Goal: Information Seeking & Learning: Learn about a topic

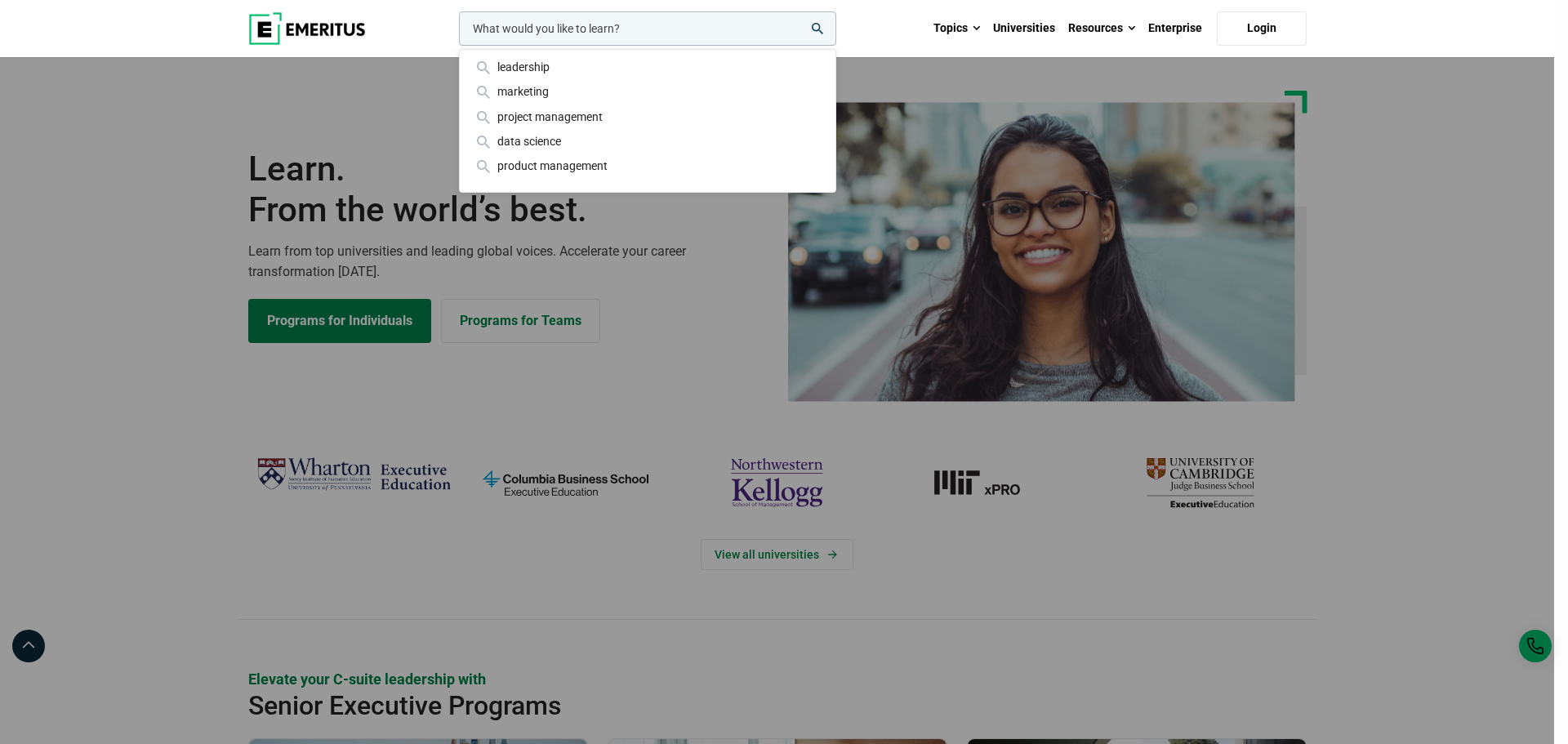
click at [456, 46] on div "leadership marketing project management data science product management" at bounding box center [646, 29] width 381 height 35
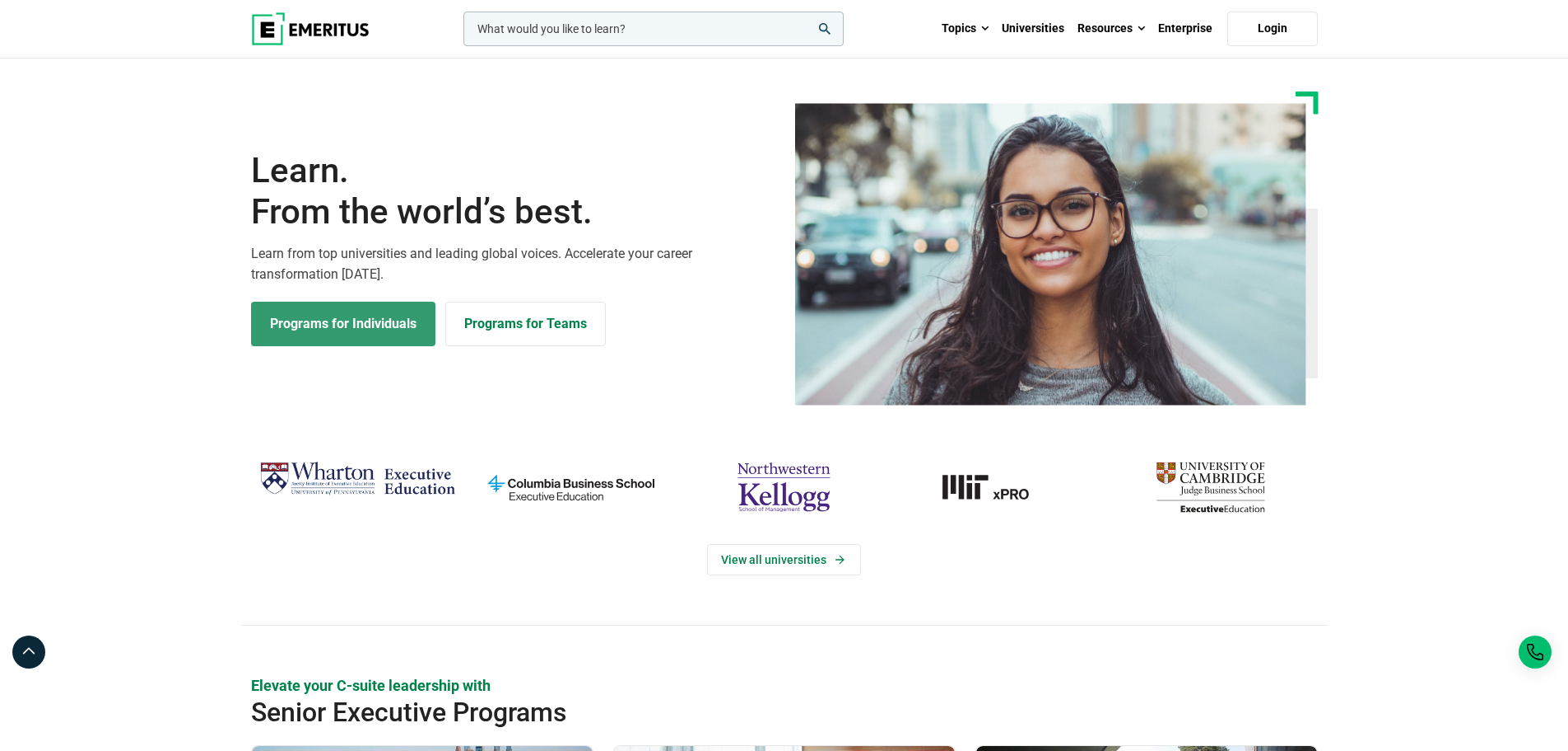
click at [343, 327] on link "Programs for Individuals" at bounding box center [343, 324] width 185 height 44
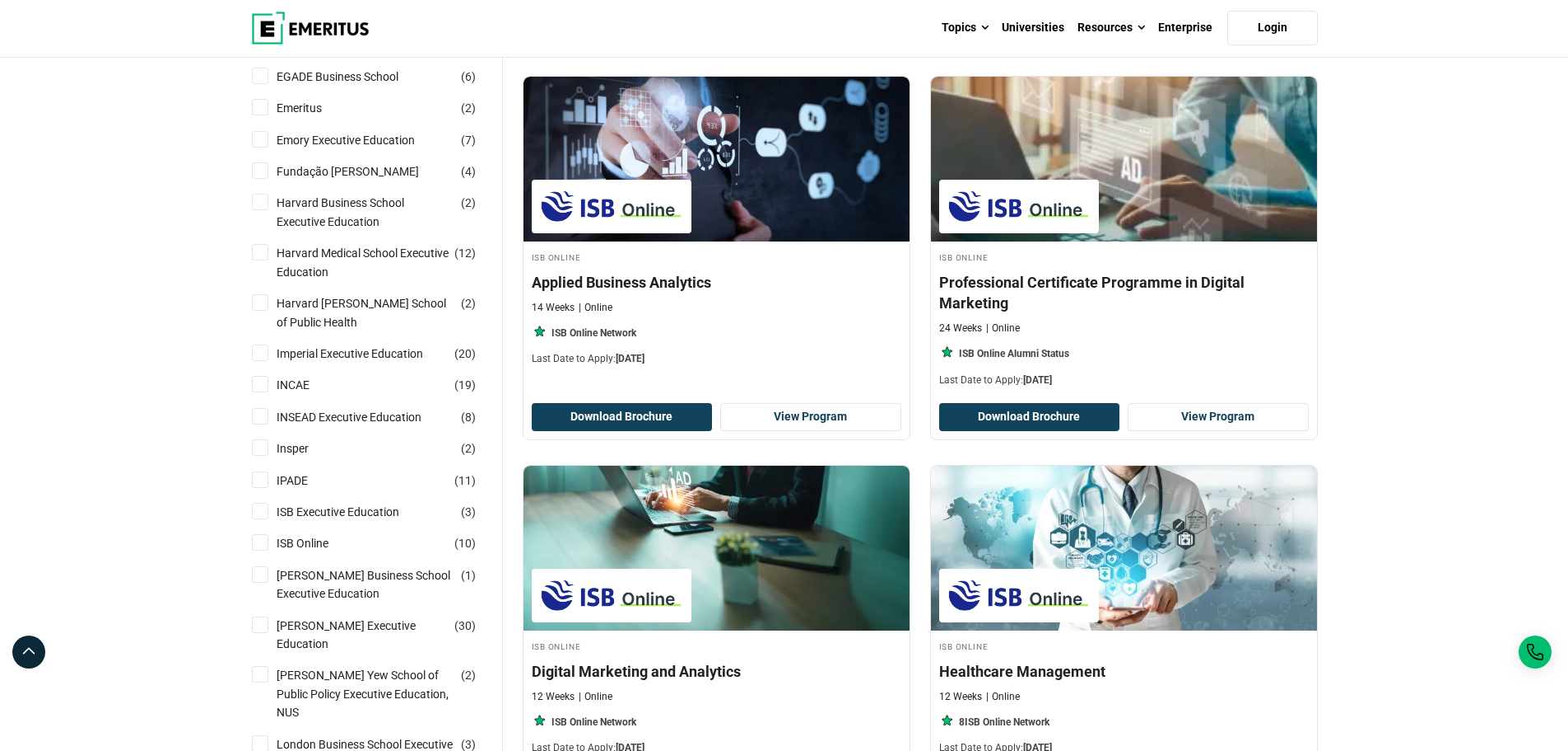
scroll to position [494, 0]
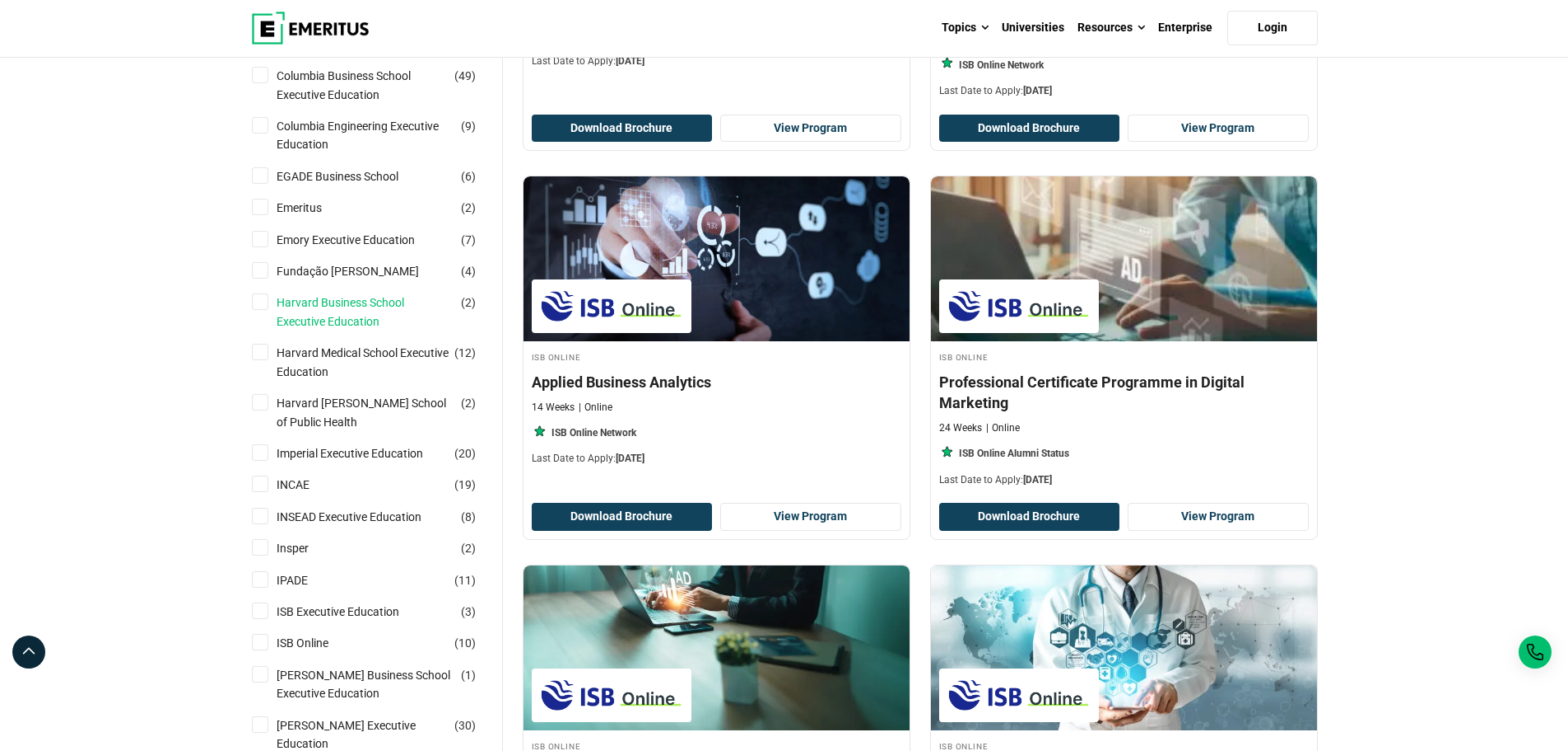
click at [370, 303] on link "Harvard Business School Executive Education" at bounding box center [382, 311] width 210 height 37
checkbox input "true"
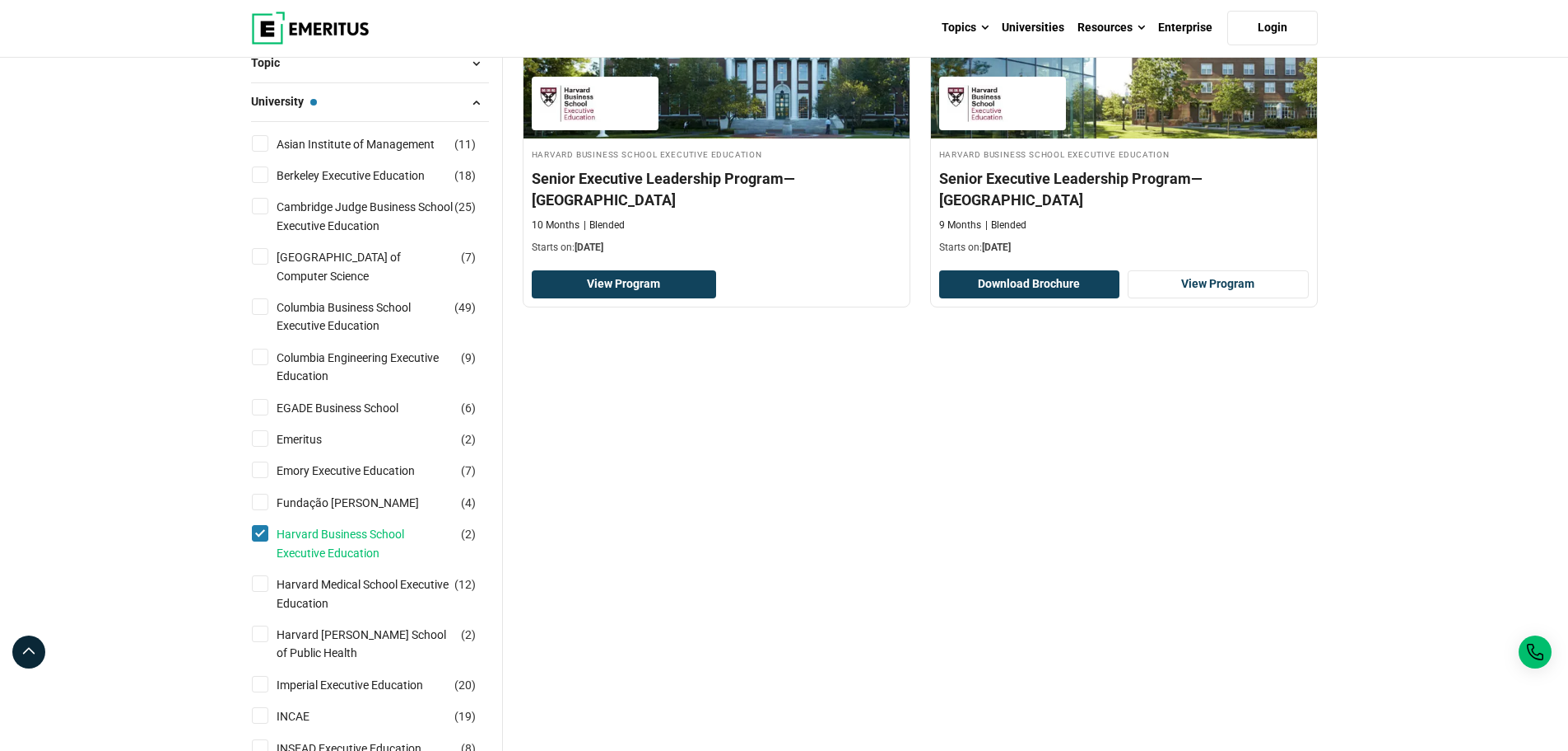
click at [326, 533] on link "Harvard Business School Executive Education" at bounding box center [382, 543] width 210 height 37
checkbox input "false"
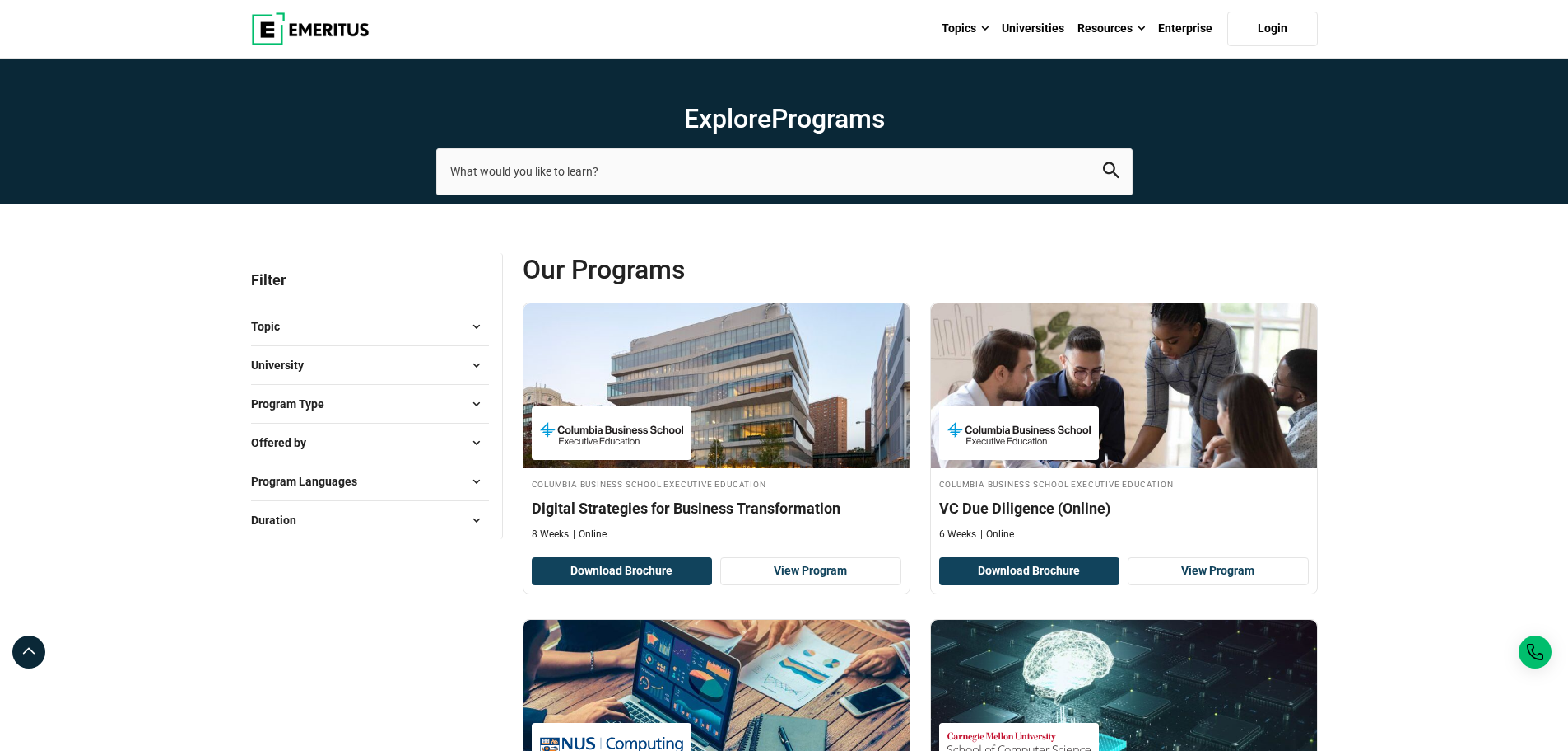
click at [377, 367] on button "University" at bounding box center [370, 365] width 238 height 25
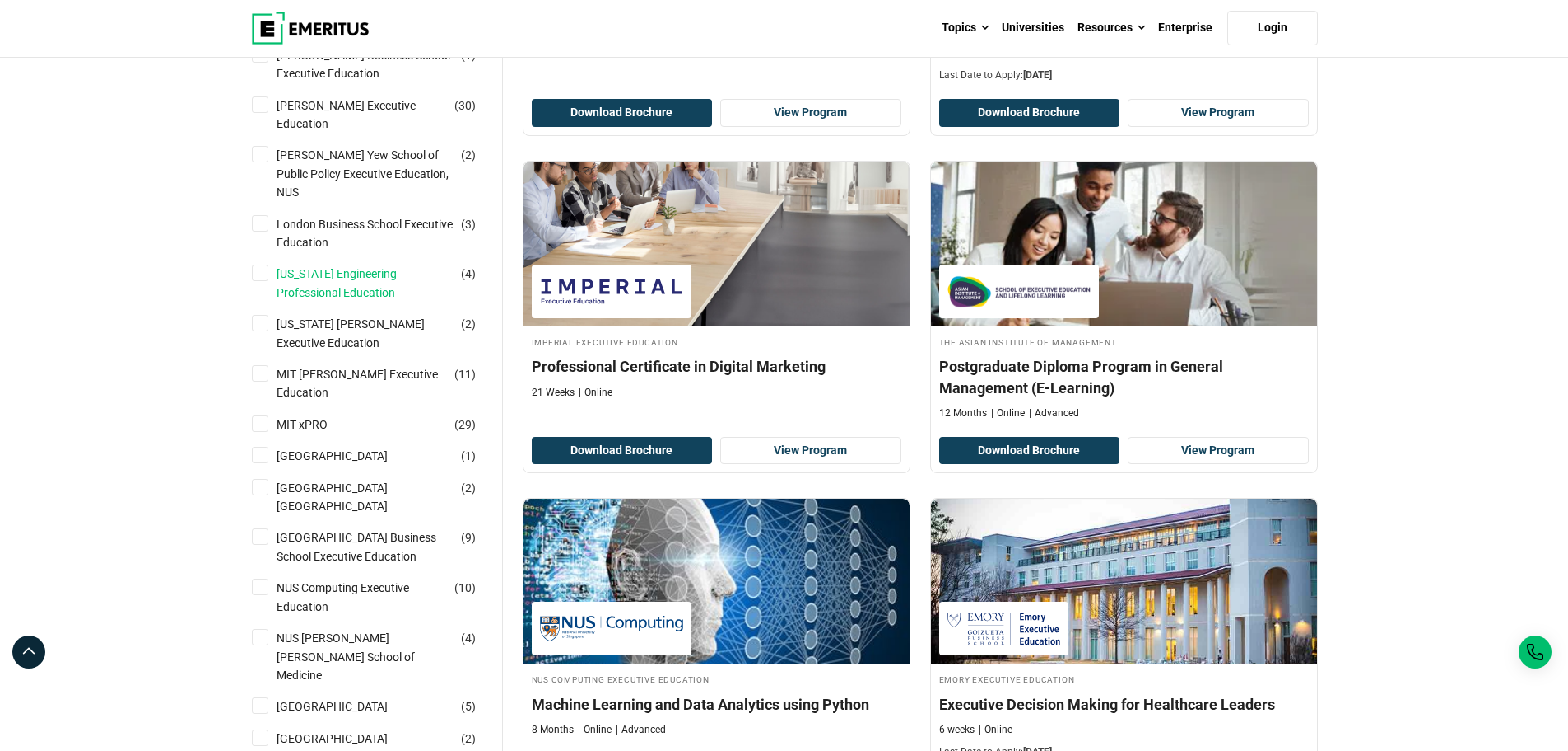
scroll to position [989, 0]
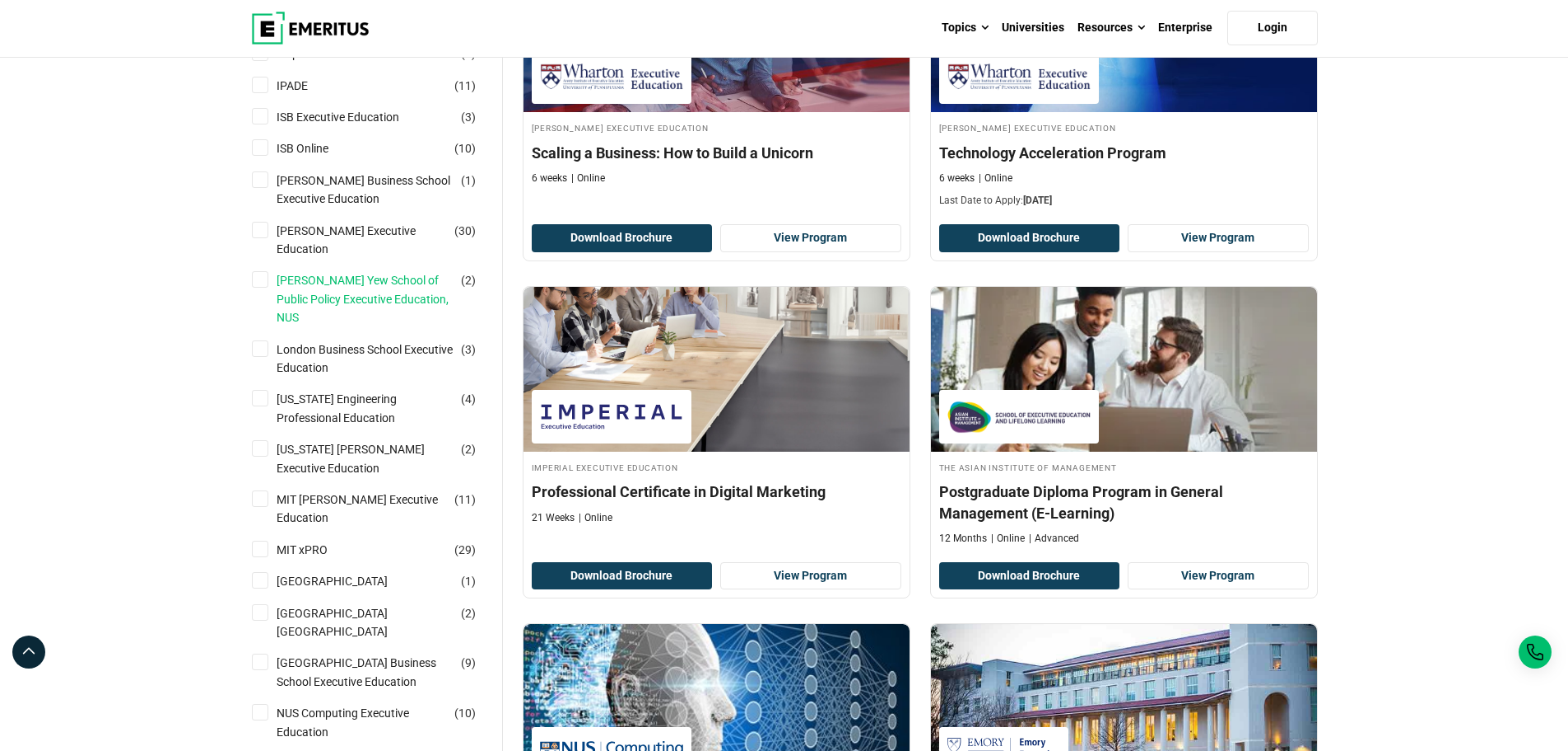
click at [380, 271] on link "[PERSON_NAME] Yew School of Public Policy Executive Education, NUS" at bounding box center [382, 298] width 210 height 55
checkbox input "true"
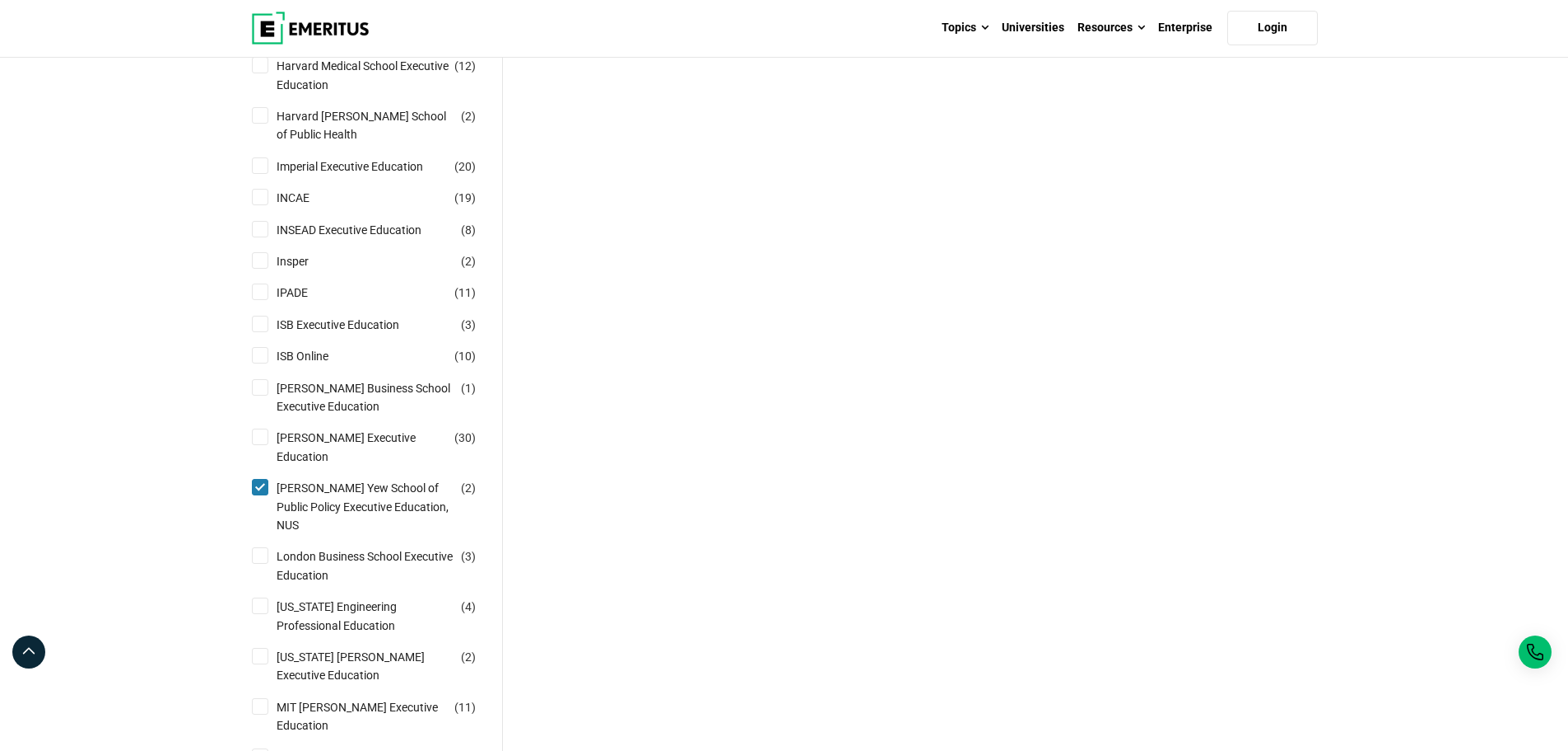
scroll to position [989, 0]
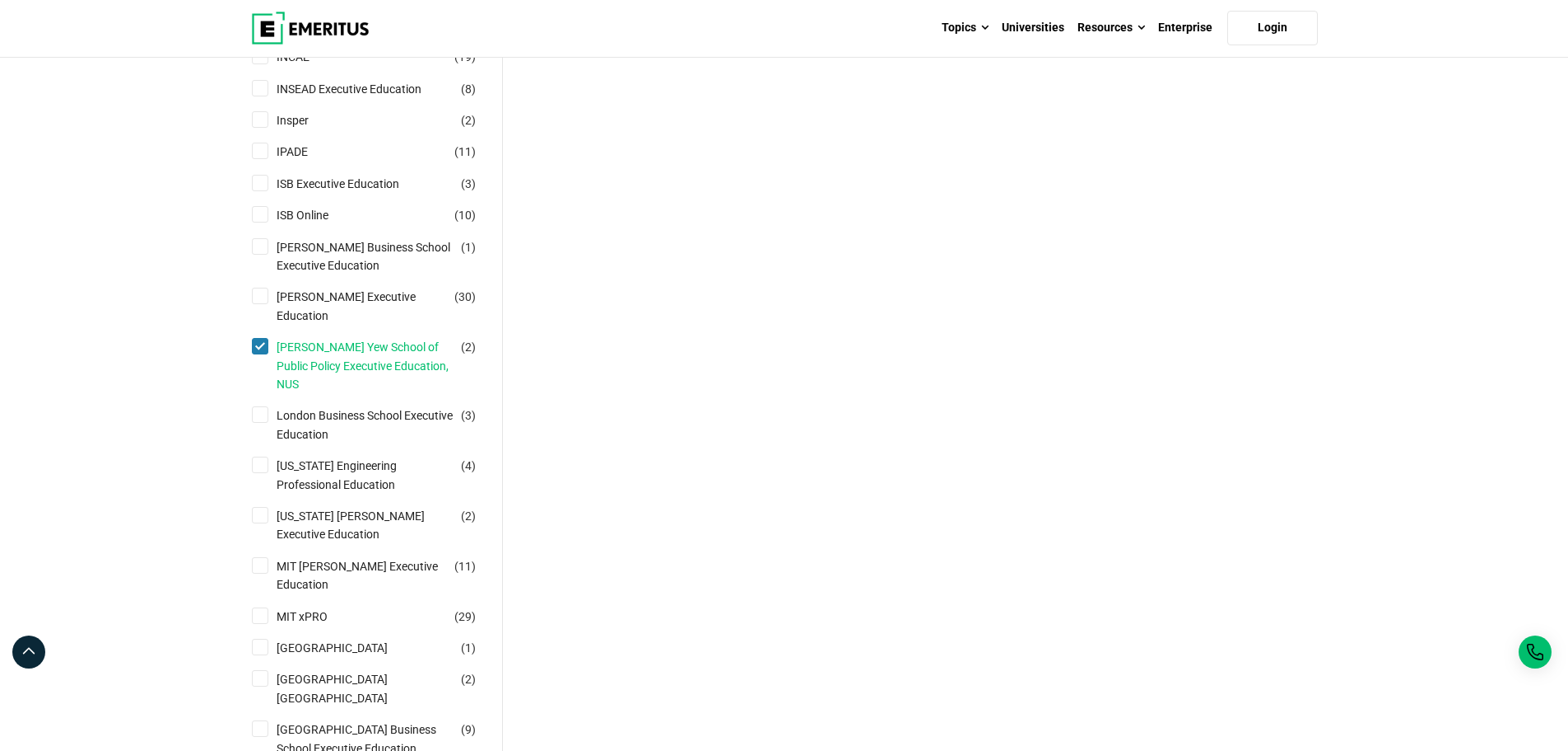
click at [380, 343] on link "[PERSON_NAME] Yew School of Public Policy Executive Education, NUS" at bounding box center [382, 365] width 210 height 55
checkbox input "false"
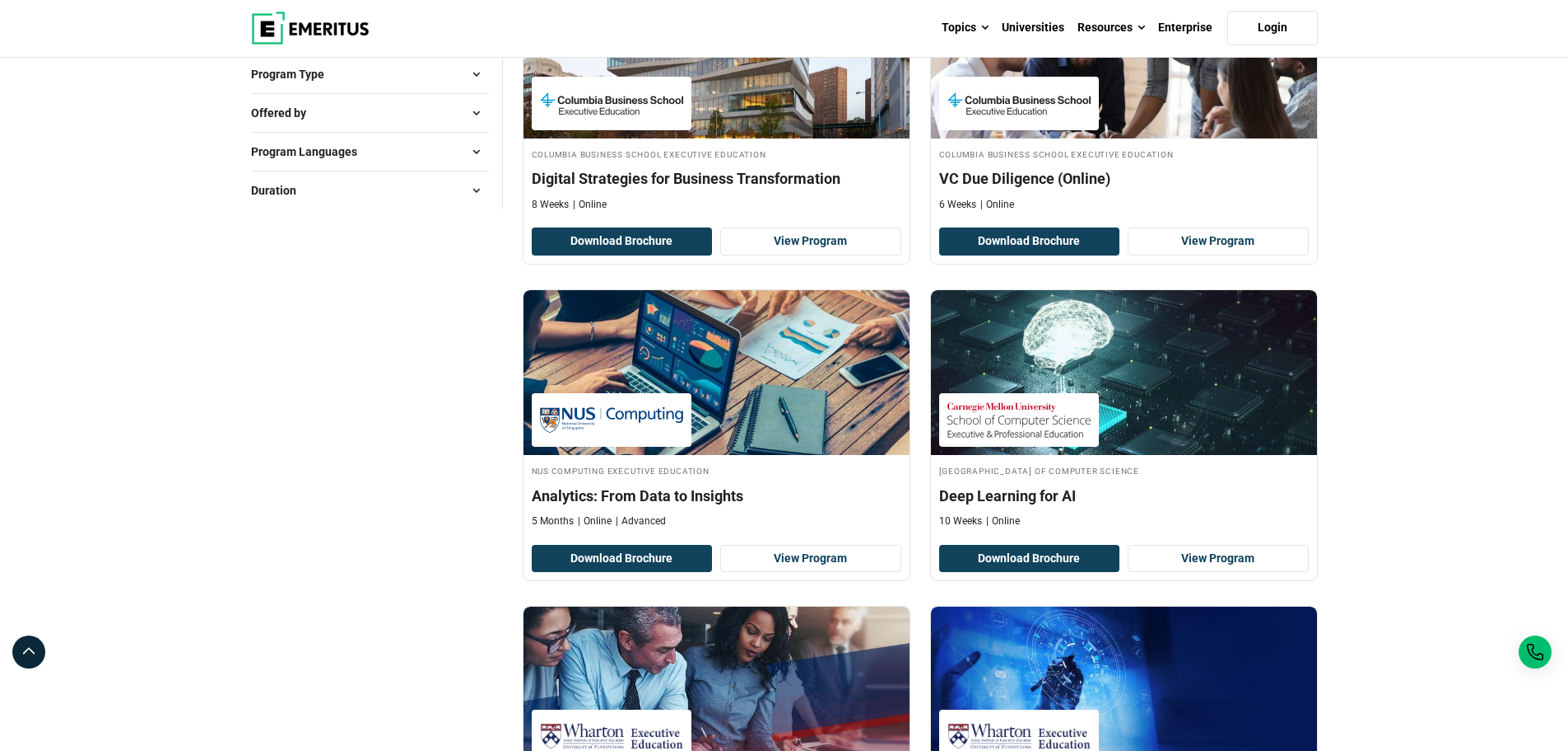
click at [442, 110] on button "Offered by" at bounding box center [370, 113] width 238 height 25
click at [303, 206] on link "University" at bounding box center [318, 205] width 83 height 18
checkbox input "true"
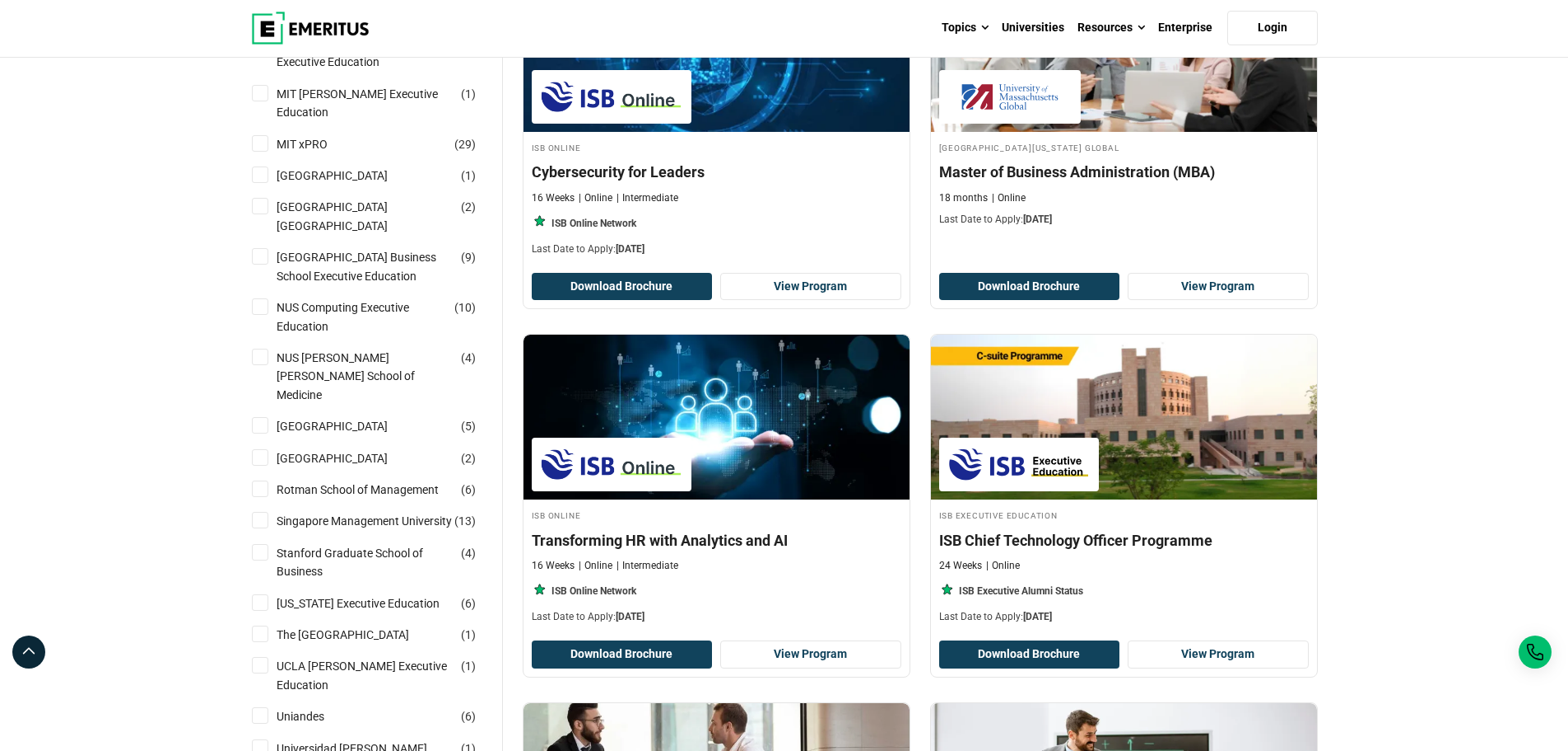
scroll to position [1318, 0]
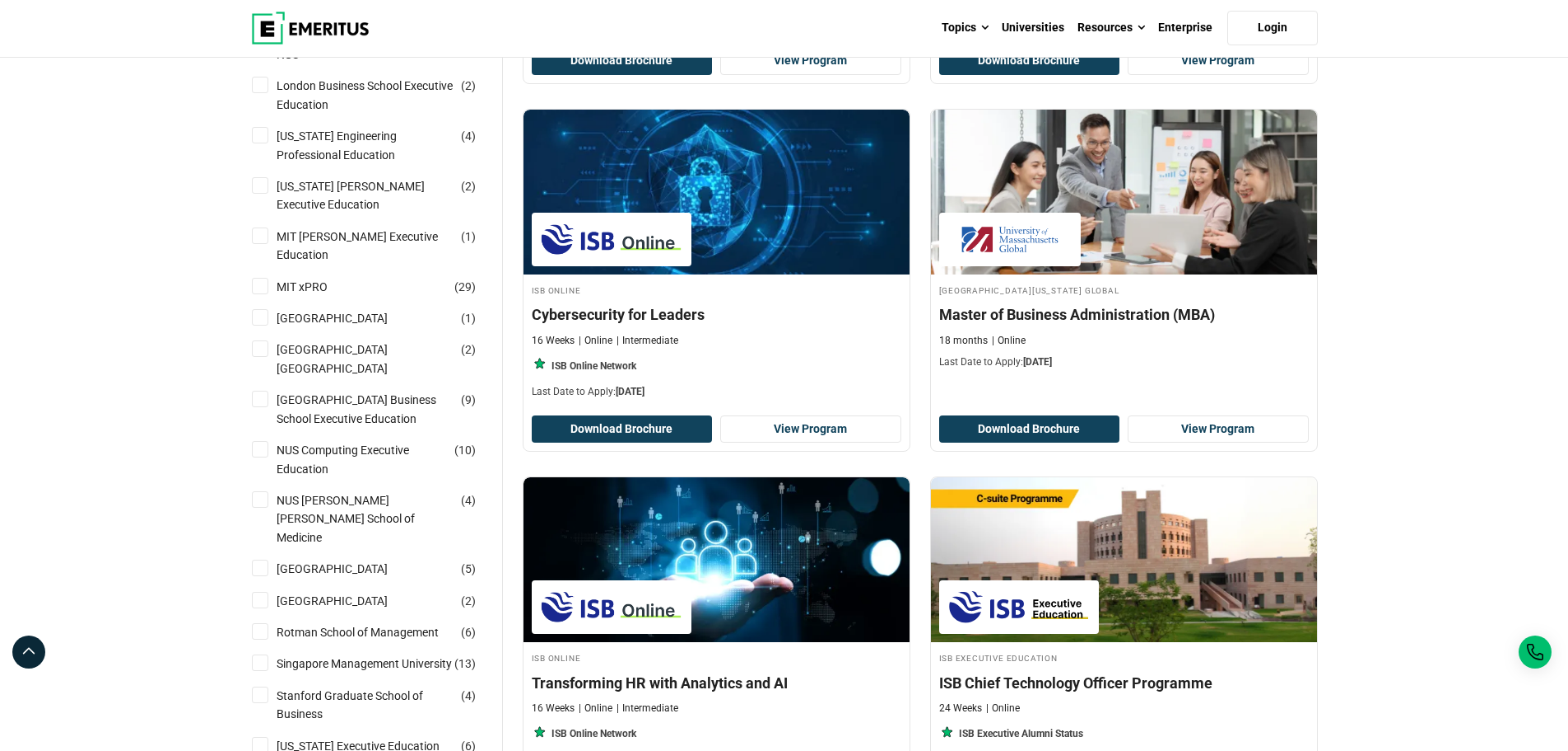
click at [274, 340] on label "Nanyang Technological University Nanyang Business School ( 2 )" at bounding box center [379, 358] width 219 height 37
click at [269, 340] on input "Nanyang Technological University Nanyang Business School ( 2 )" at bounding box center [260, 348] width 16 height 16
checkbox input "true"
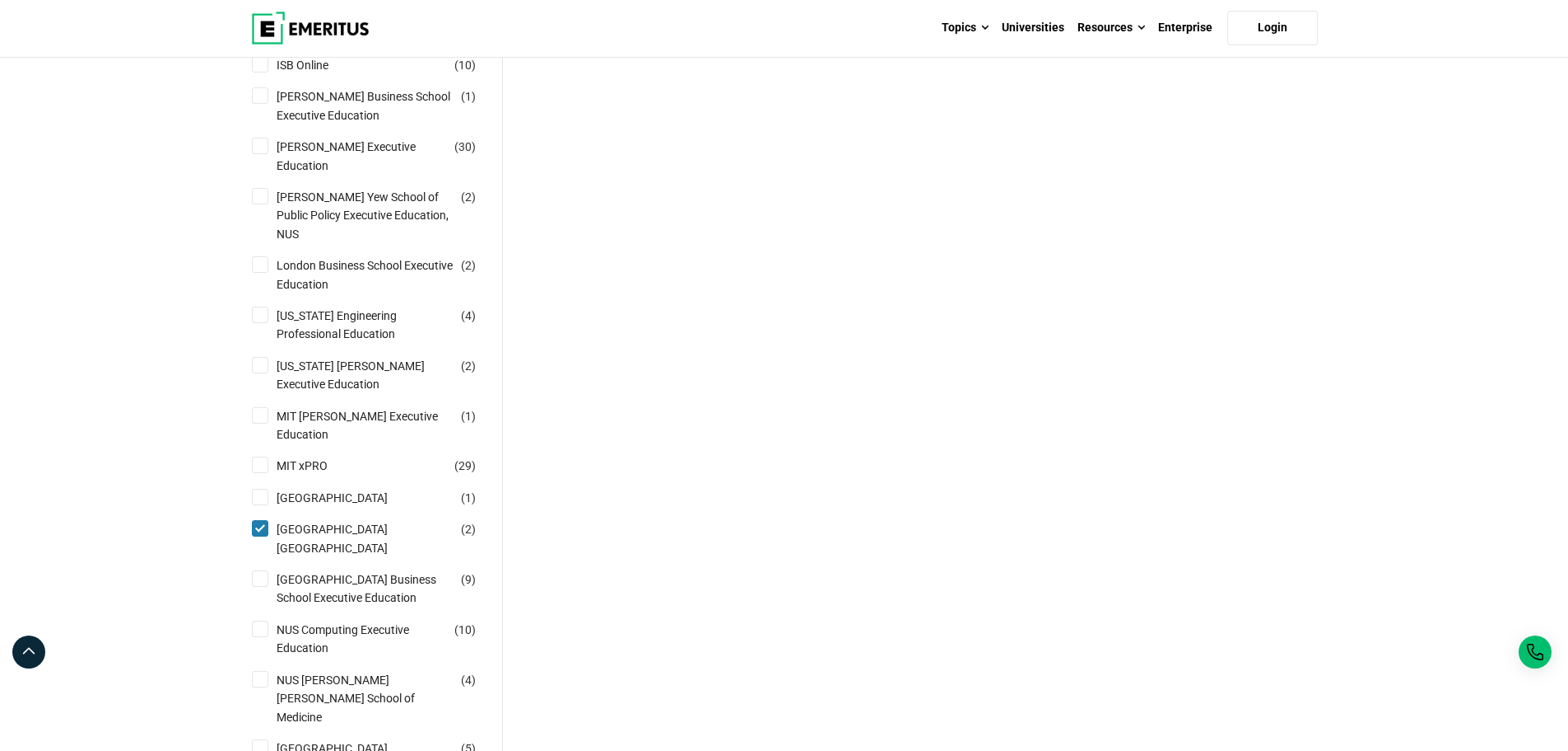
scroll to position [1318, 0]
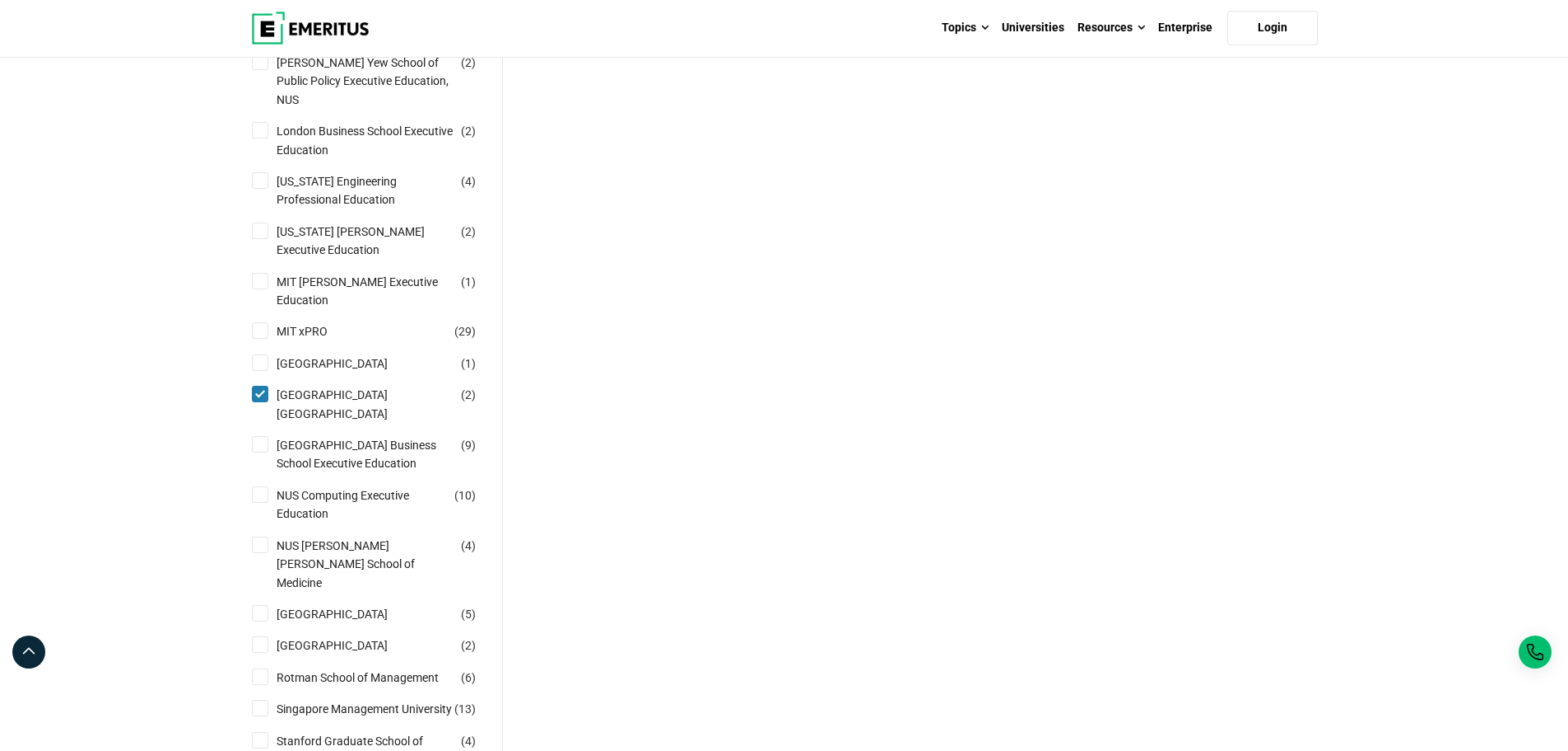
click at [260, 386] on input "[GEOGRAPHIC_DATA] ( 2 )" at bounding box center [260, 394] width 16 height 16
checkbox input "false"
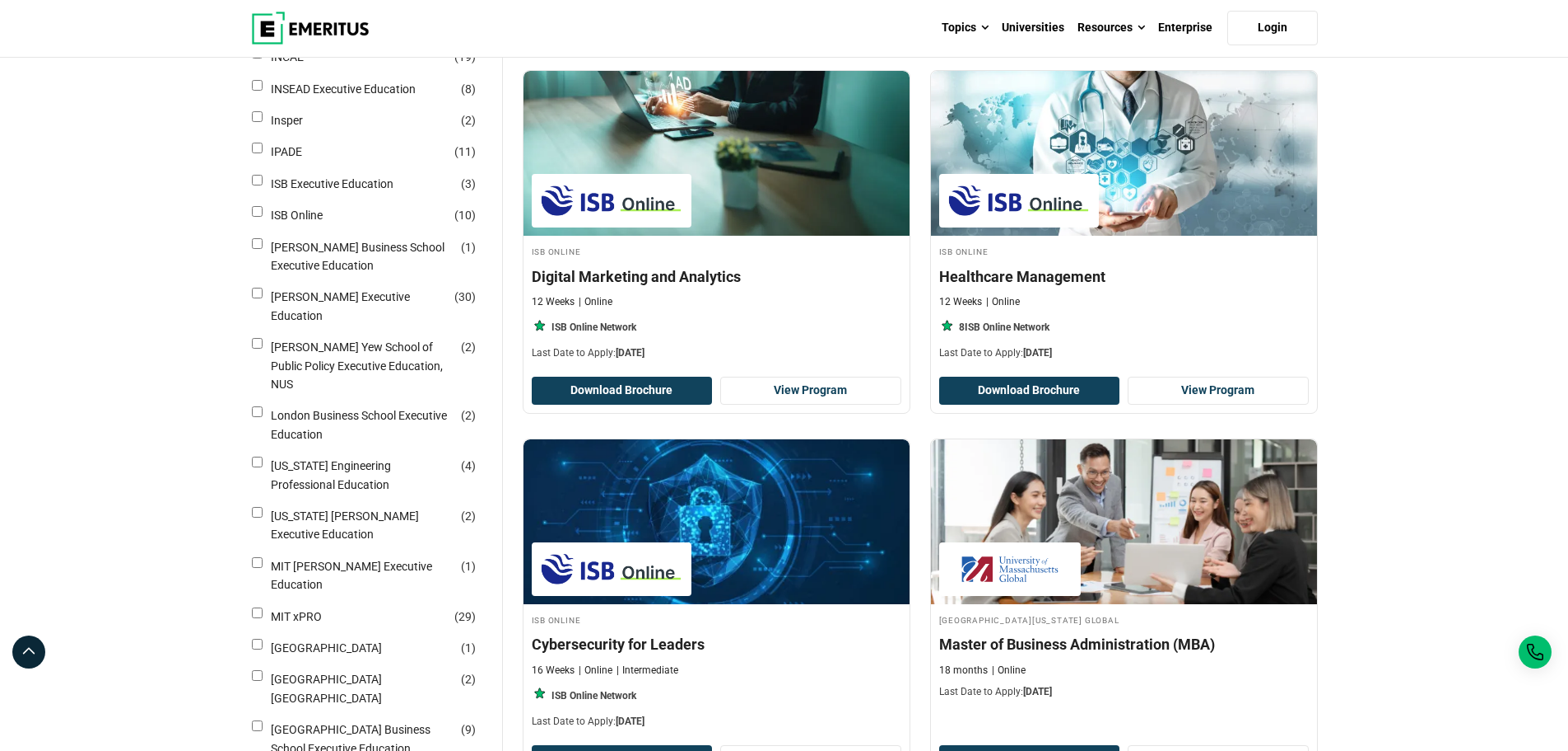
scroll to position [1236, 0]
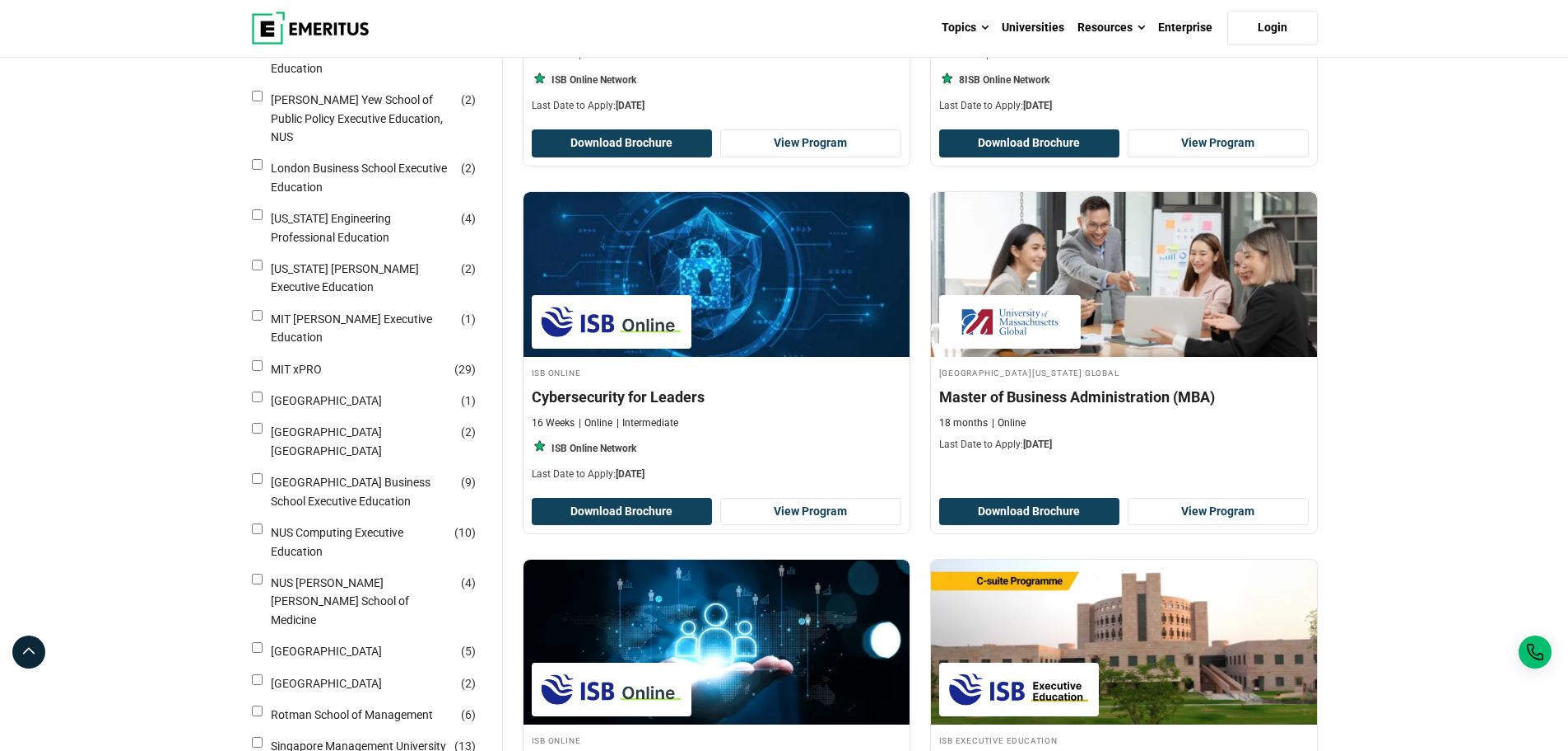
click at [263, 391] on input "[GEOGRAPHIC_DATA] ( 1 )" at bounding box center [257, 396] width 11 height 11
checkbox input "true"
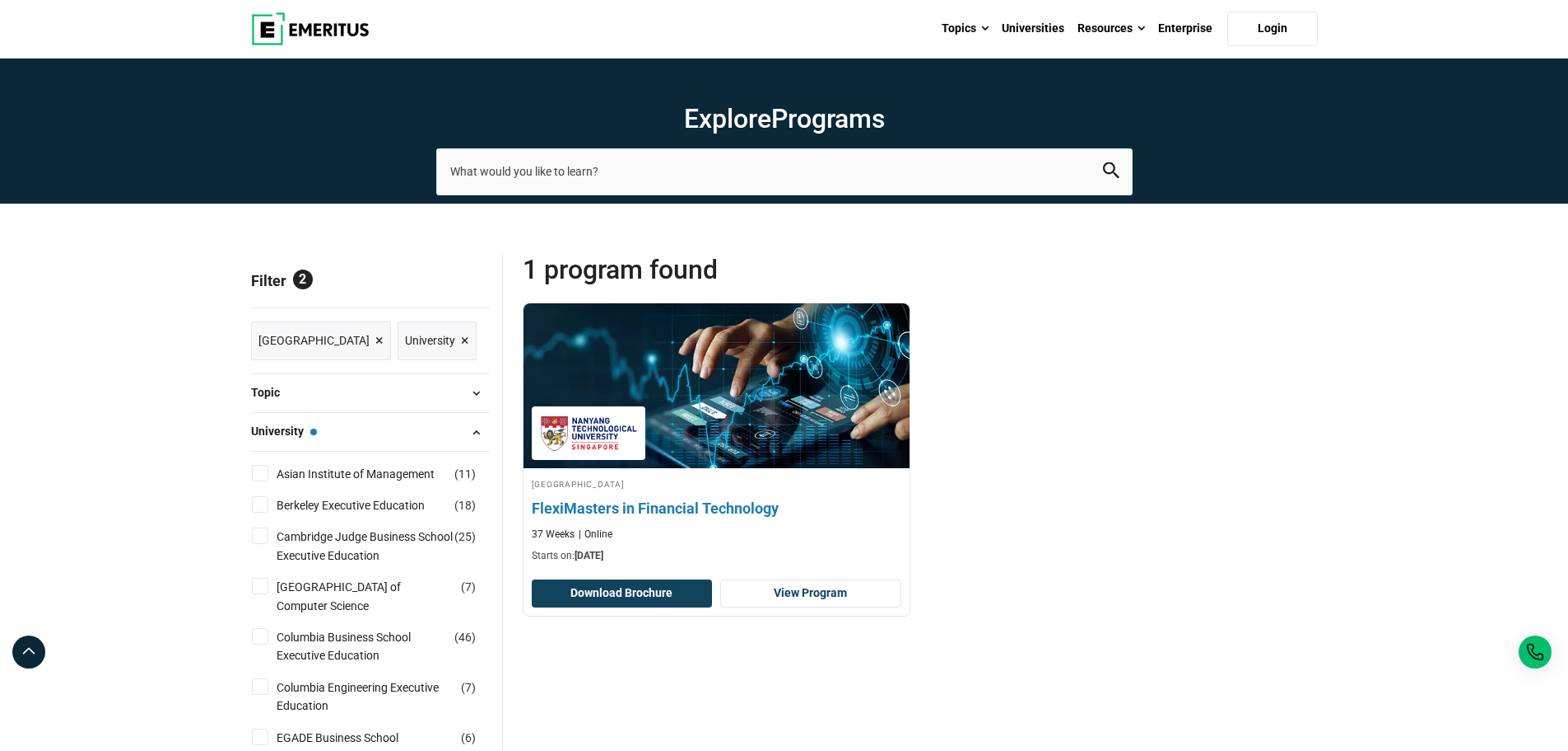
click at [699, 511] on h4 "FlexiMasters in Financial Technology" at bounding box center [717, 508] width 370 height 21
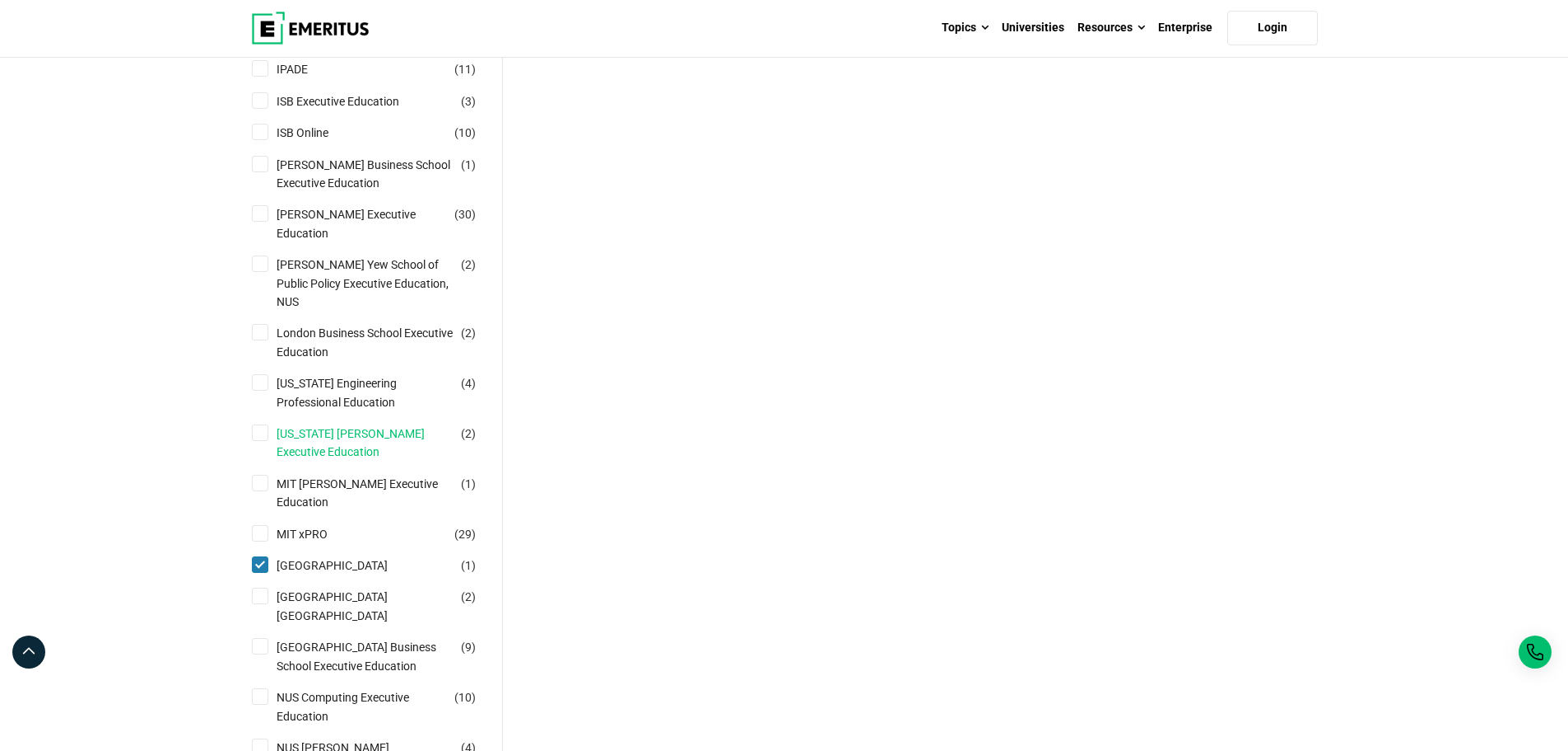
scroll to position [1401, 0]
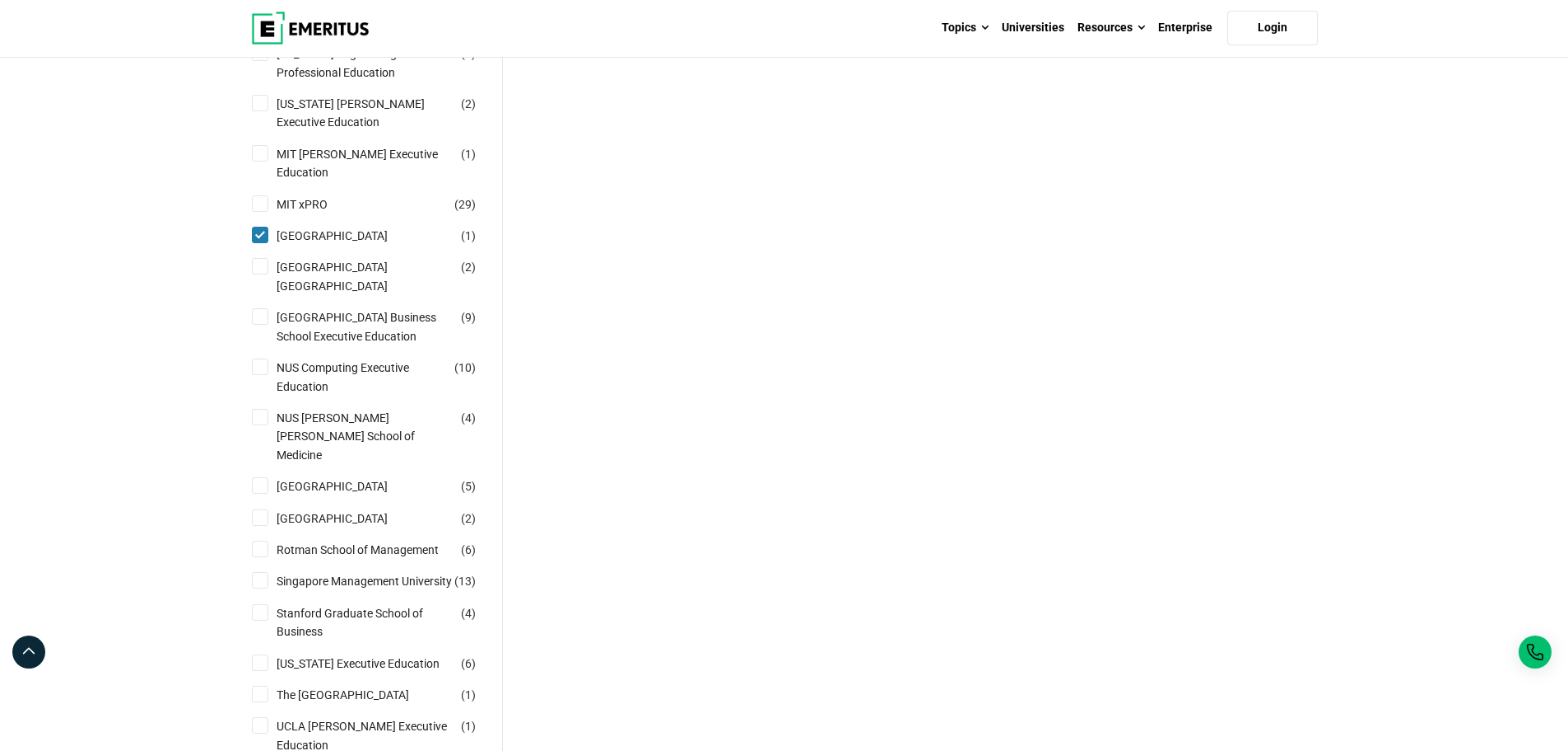
click at [260, 227] on input "[GEOGRAPHIC_DATA] ( 1 )" at bounding box center [260, 235] width 16 height 16
checkbox input "false"
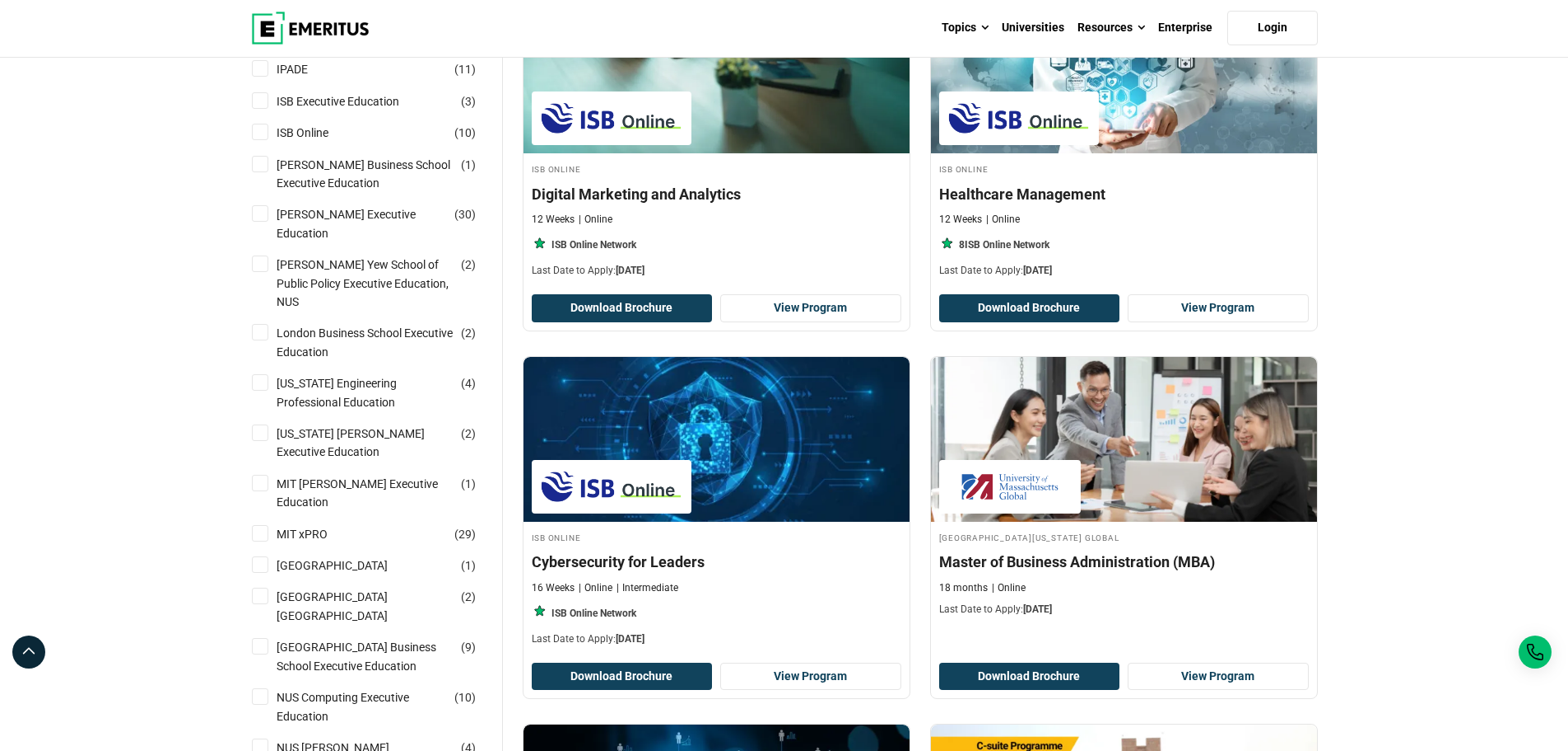
scroll to position [1153, 0]
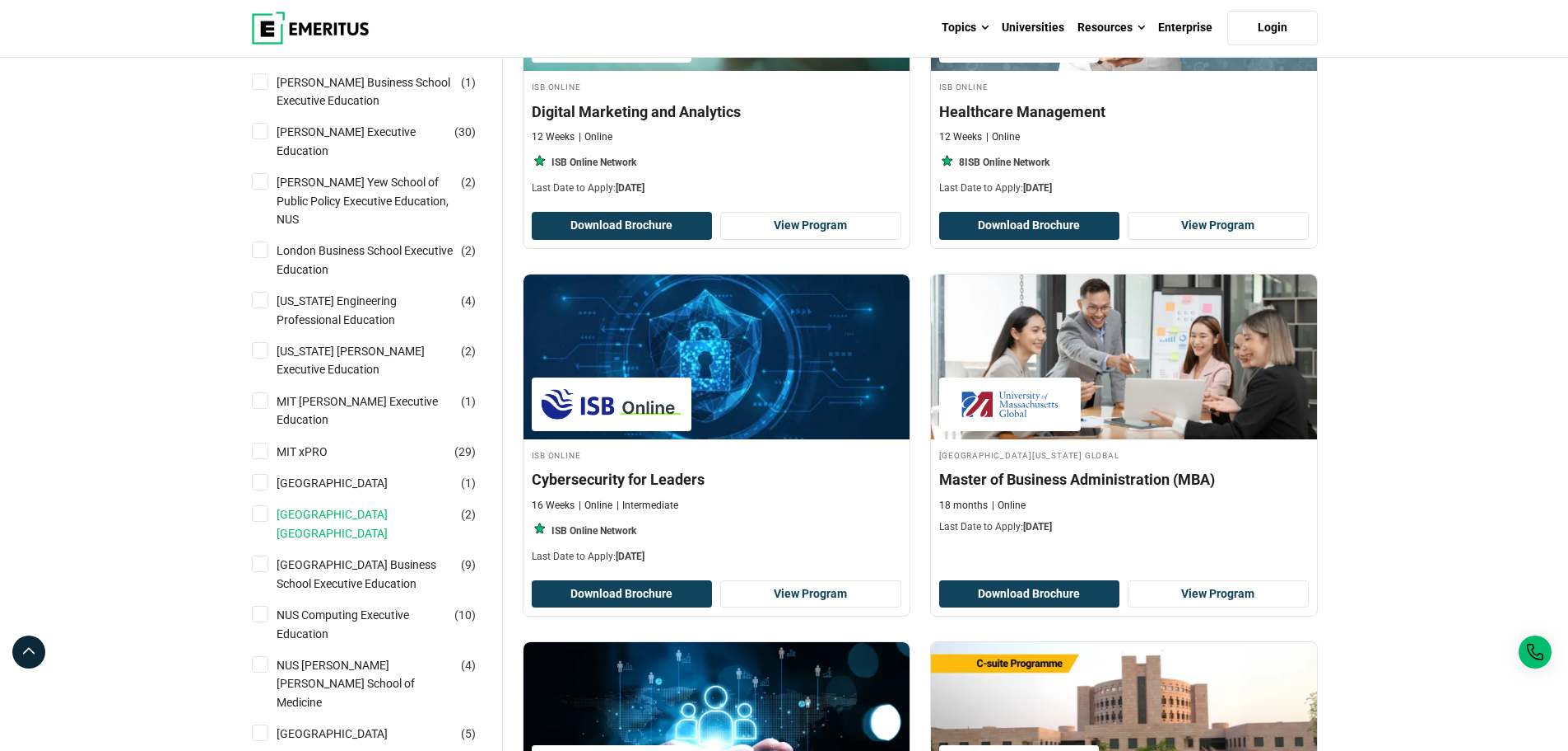
click at [369, 505] on link "[GEOGRAPHIC_DATA] [GEOGRAPHIC_DATA]" at bounding box center [382, 523] width 210 height 37
checkbox input "true"
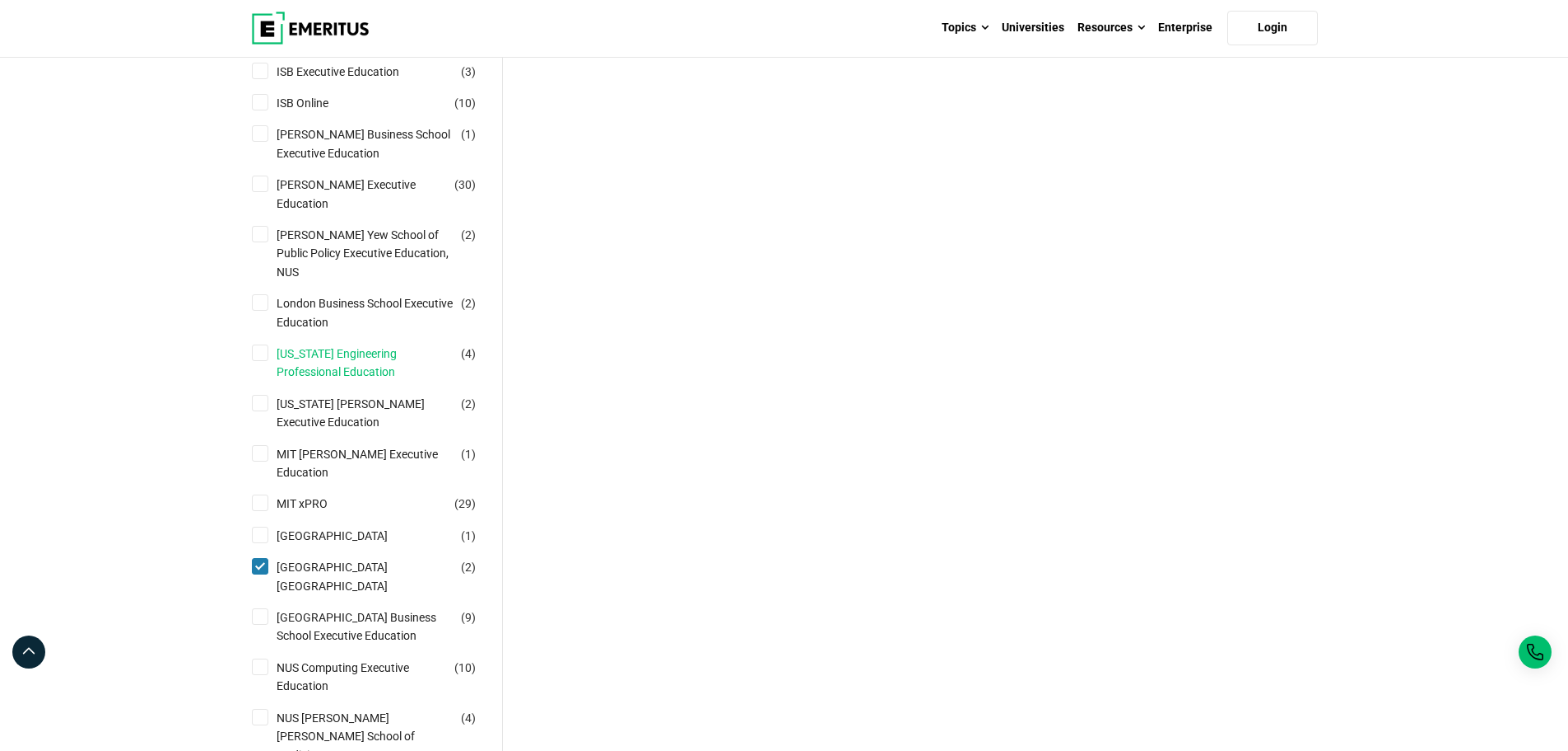
scroll to position [1153, 0]
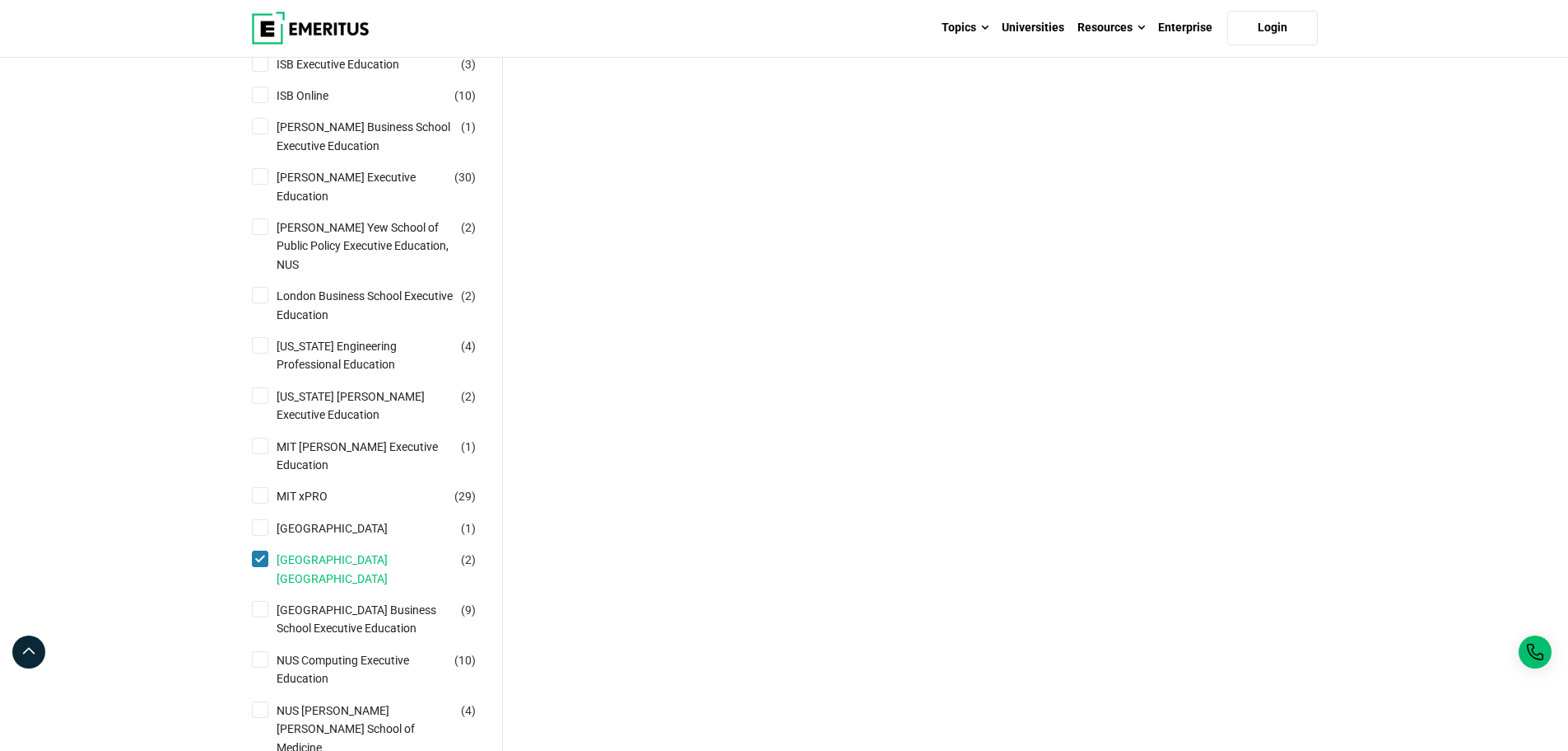
click at [317, 550] on link "[GEOGRAPHIC_DATA] [GEOGRAPHIC_DATA]" at bounding box center [382, 568] width 210 height 37
checkbox input "false"
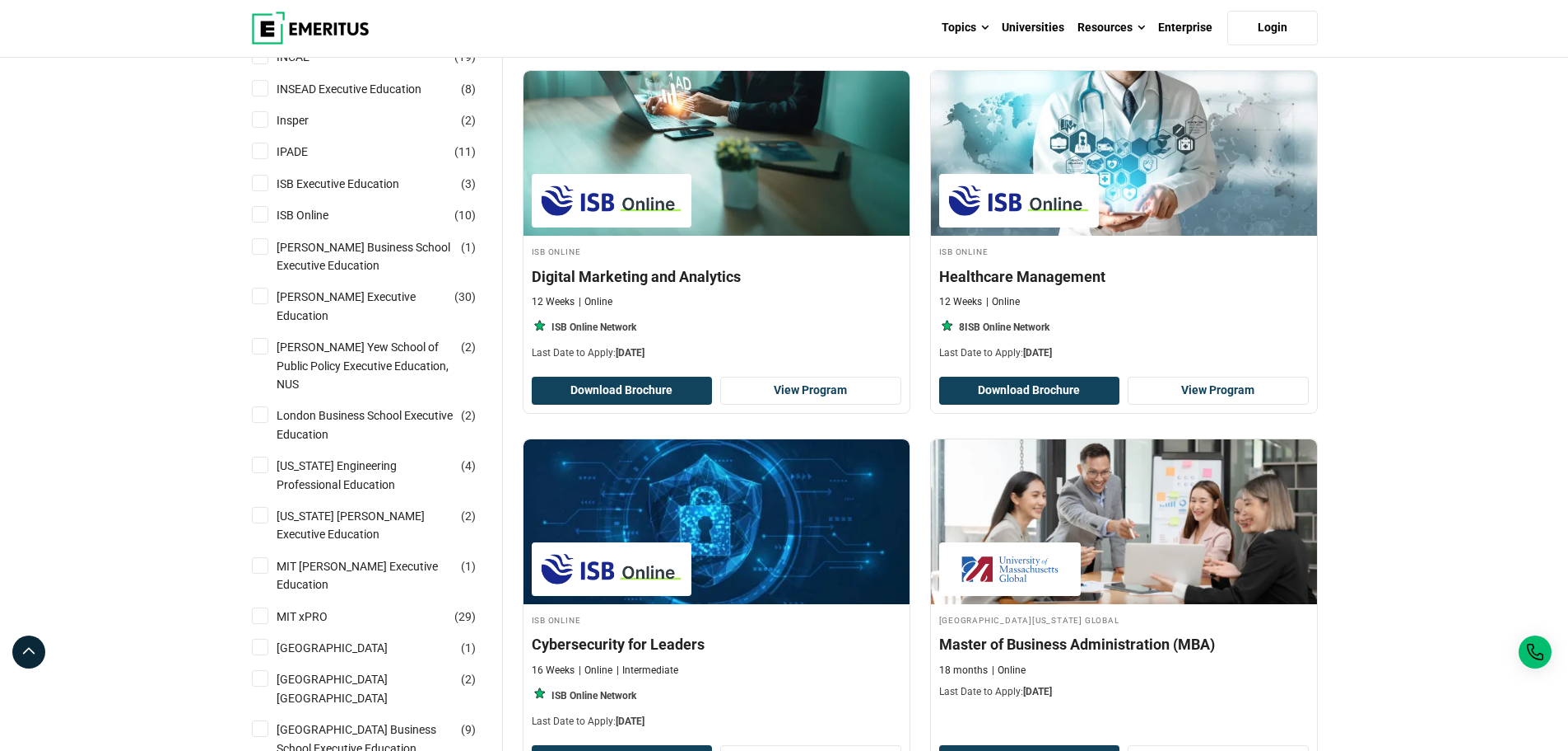
scroll to position [1236, 0]
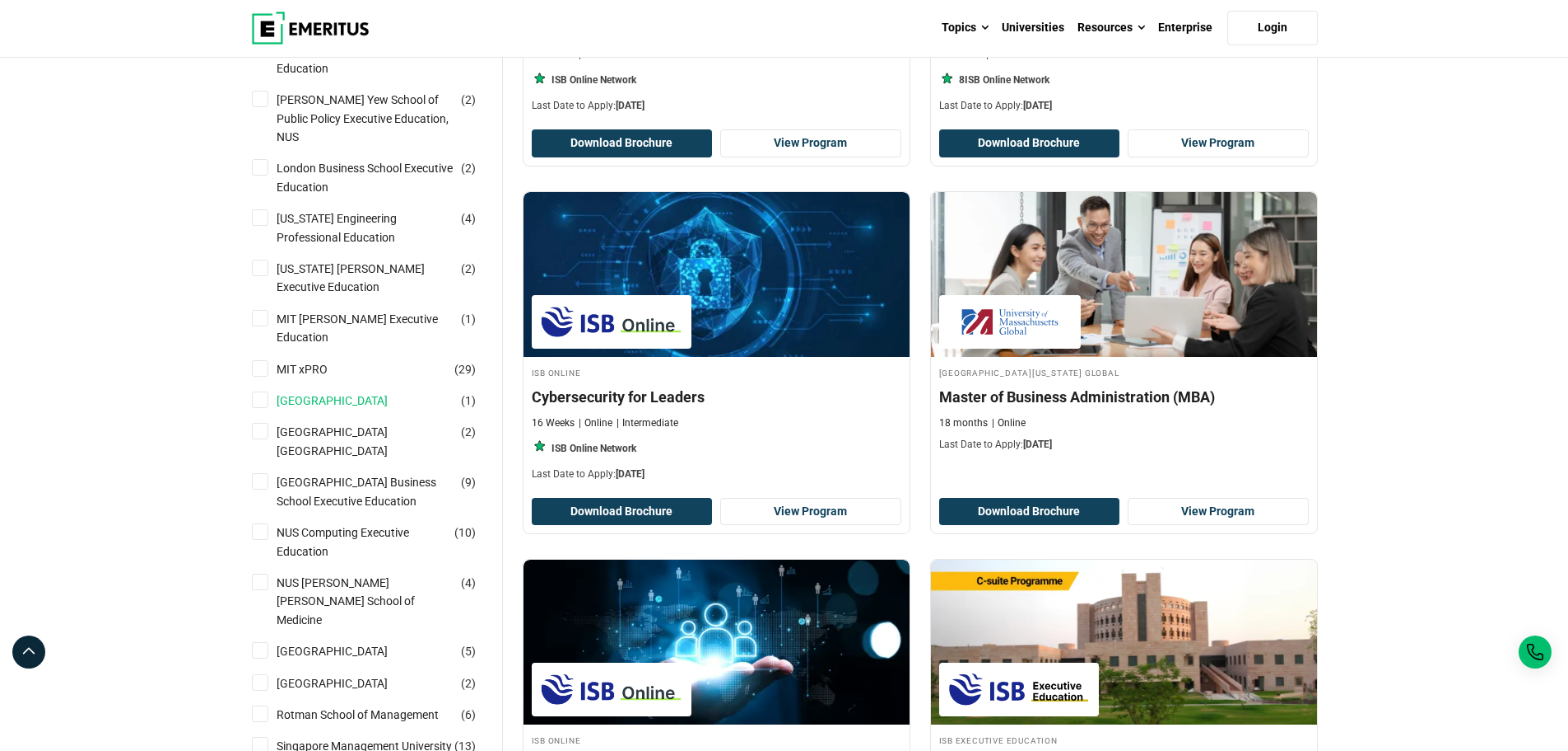
click at [396, 391] on link "[GEOGRAPHIC_DATA]" at bounding box center [349, 400] width 144 height 18
checkbox input "true"
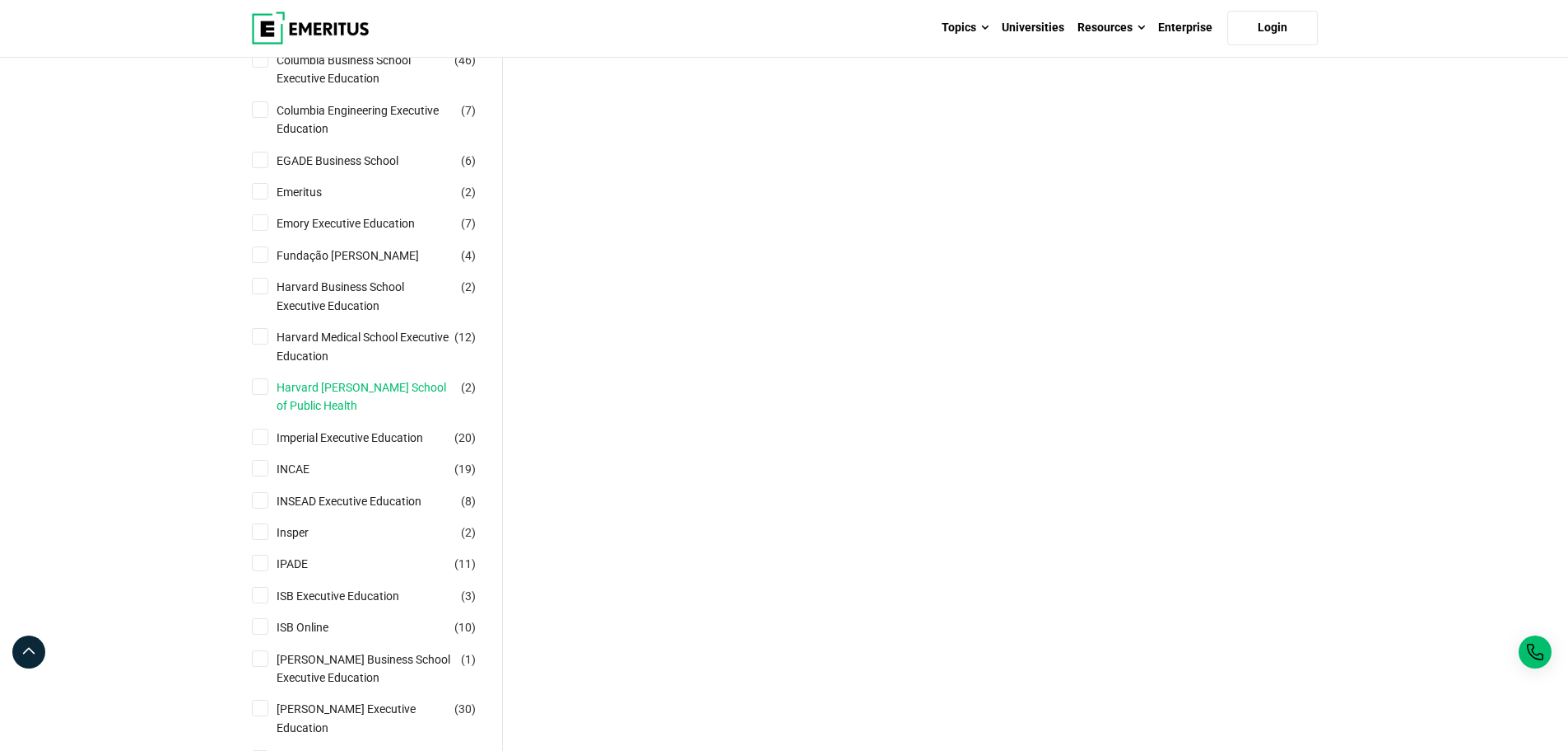
scroll to position [989, 0]
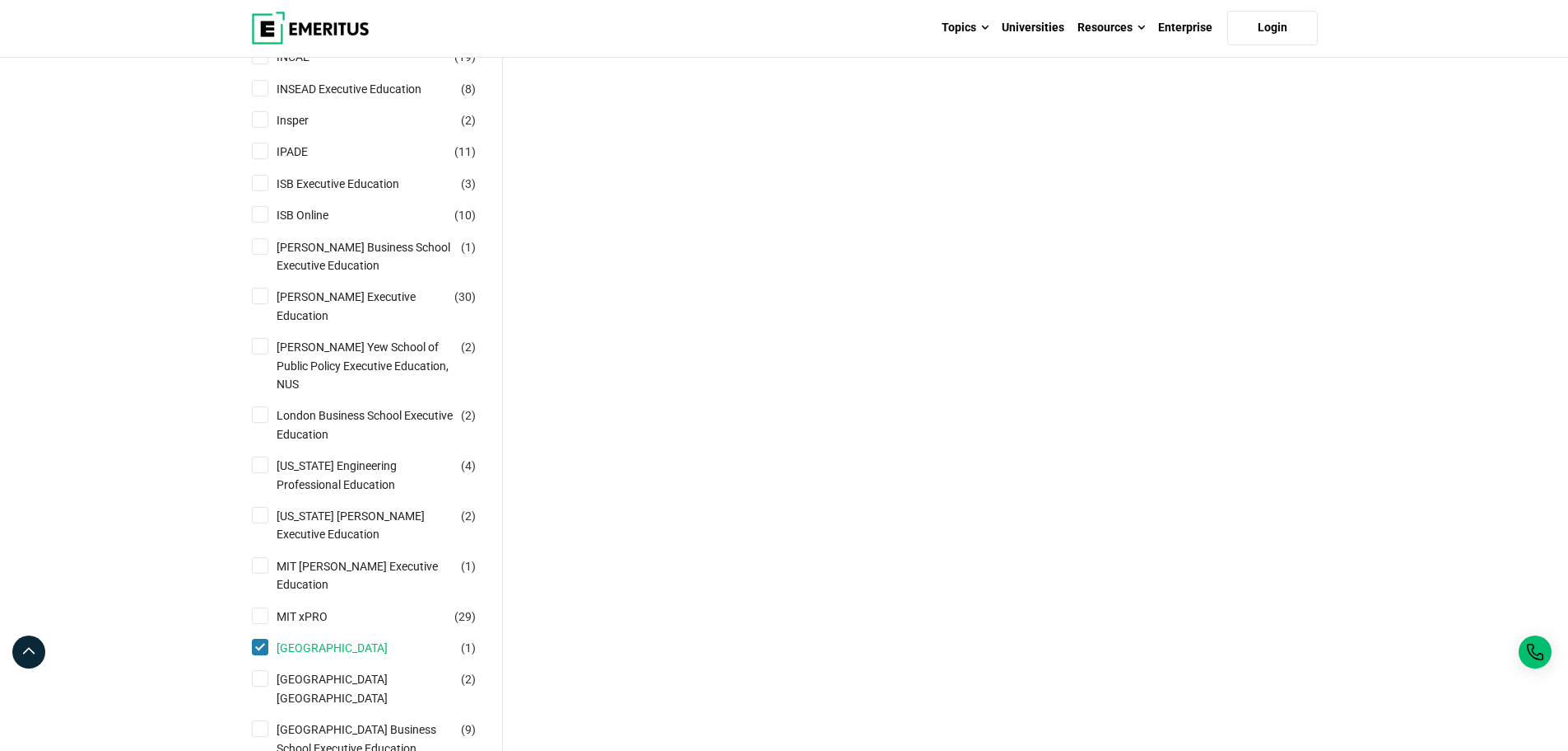
click at [316, 639] on link "[GEOGRAPHIC_DATA]" at bounding box center [349, 648] width 144 height 18
checkbox input "false"
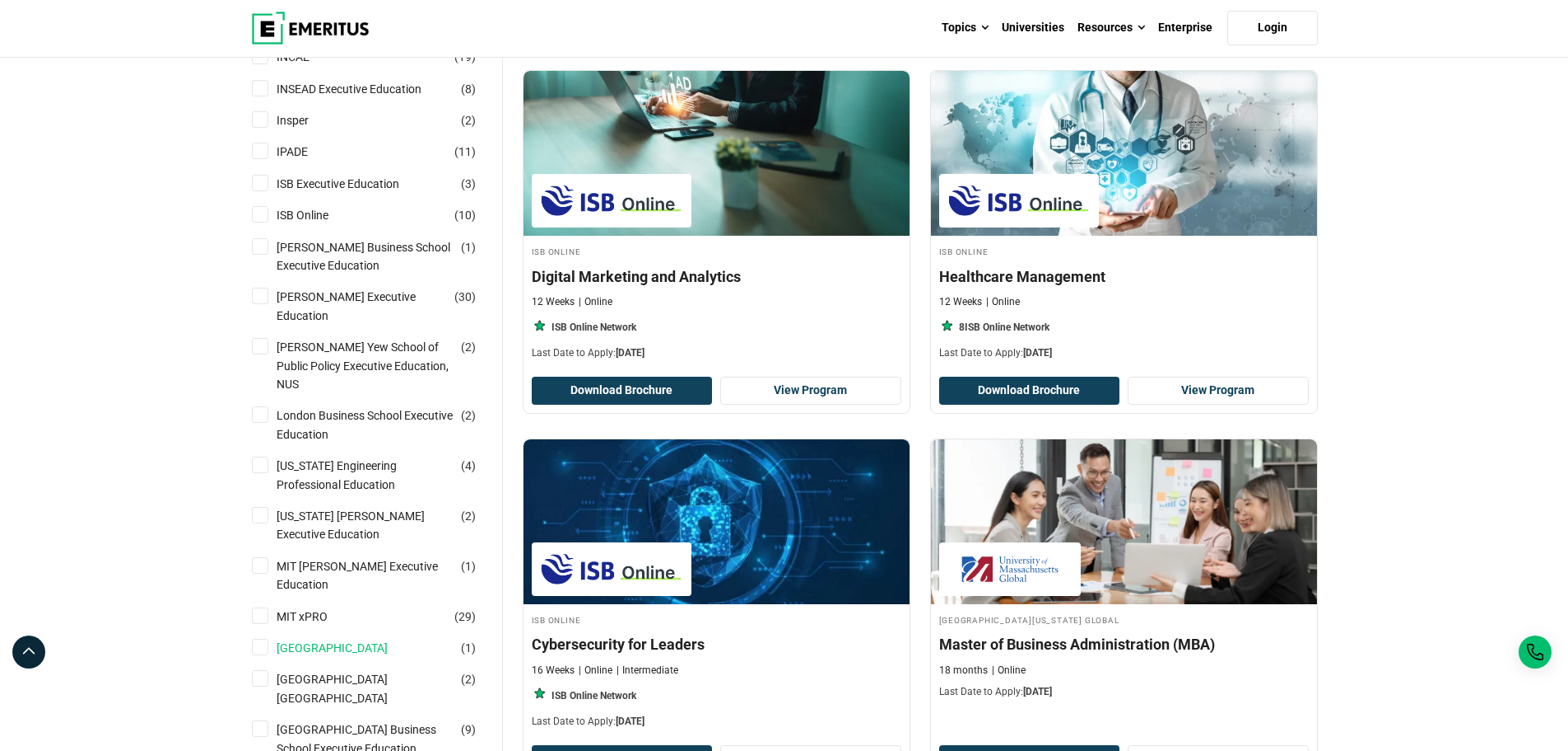
scroll to position [1236, 0]
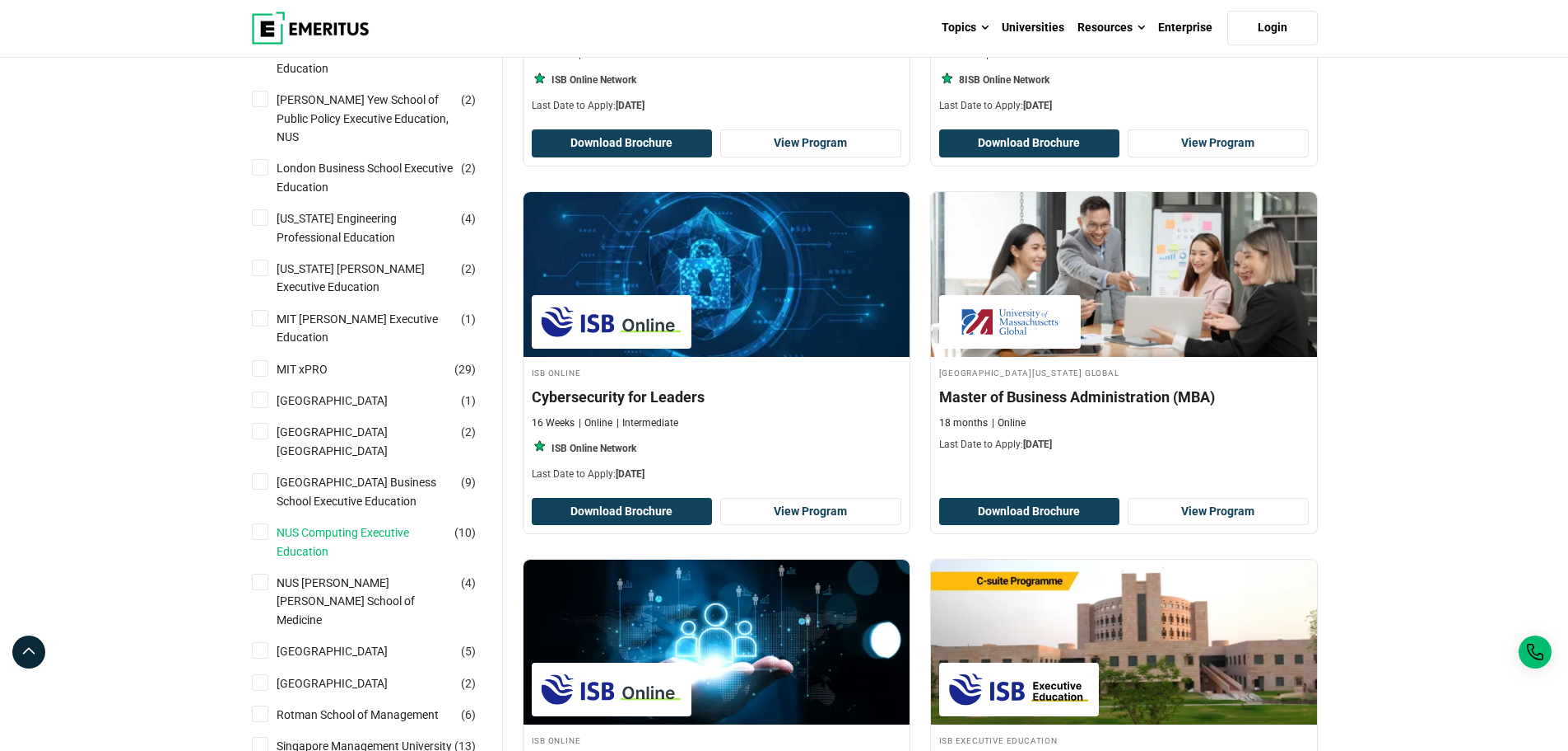
click at [374, 523] on link "NUS Computing Executive Education" at bounding box center [382, 541] width 210 height 37
checkbox input "true"
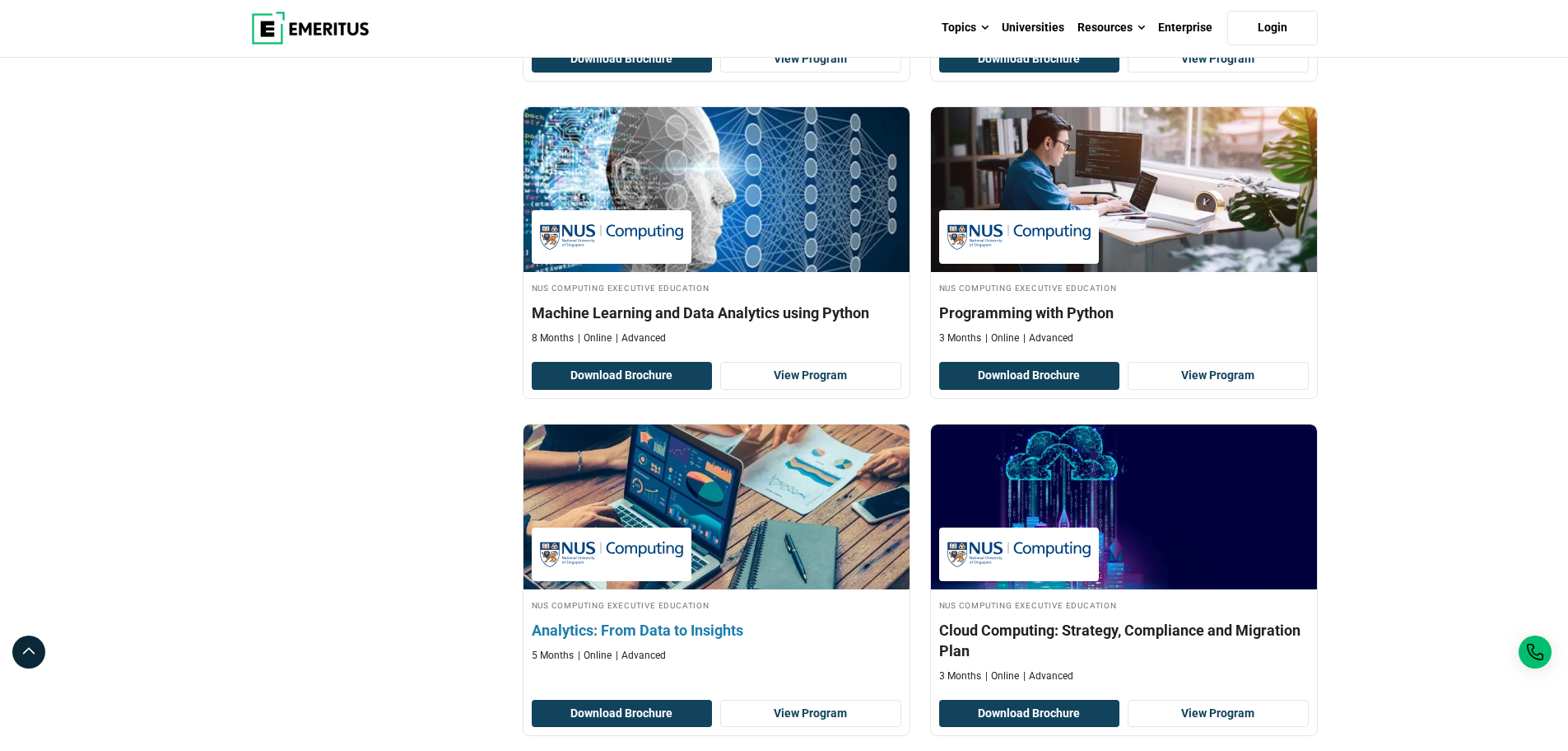
scroll to position [1236, 0]
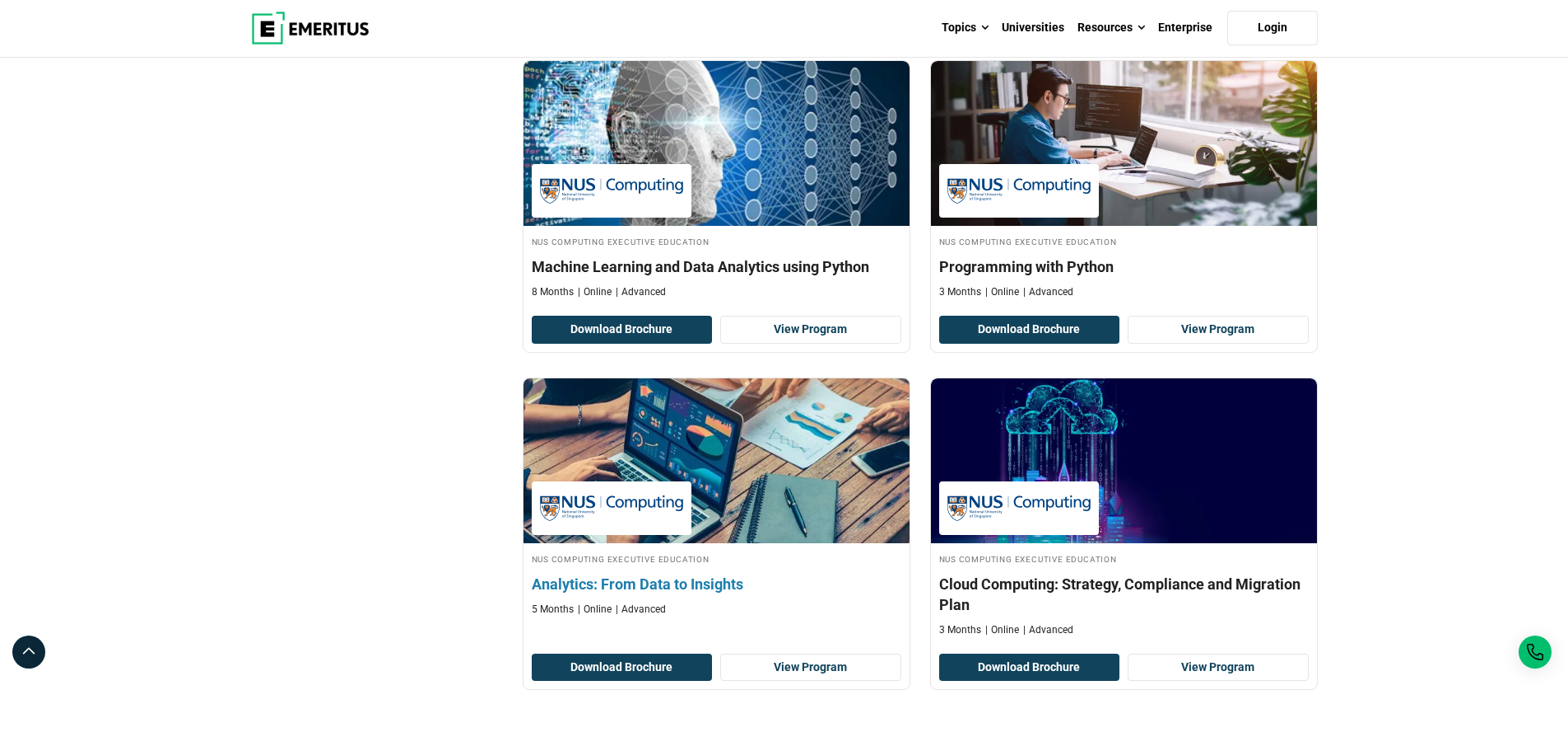
click at [751, 503] on img at bounding box center [716, 460] width 425 height 181
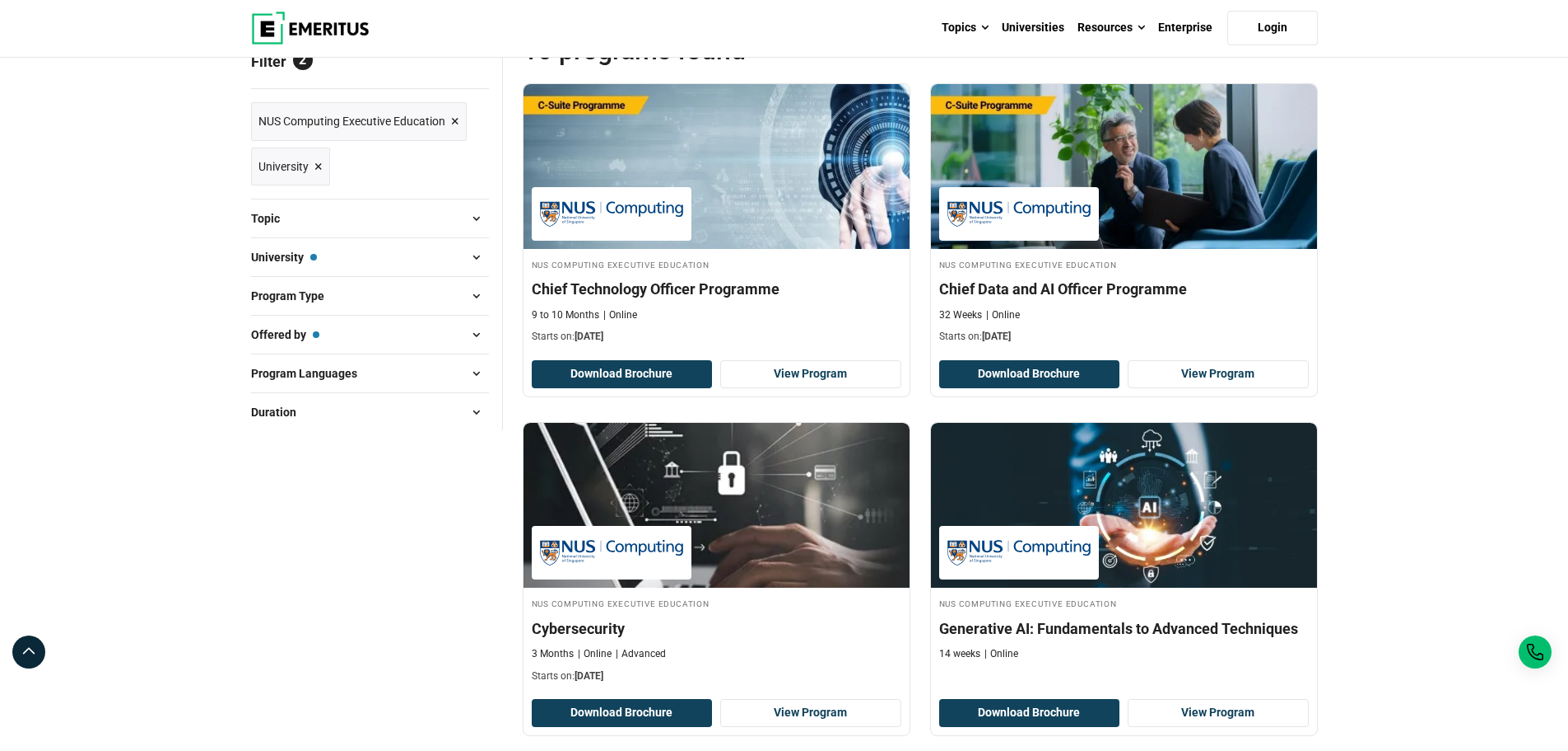
scroll to position [330, 0]
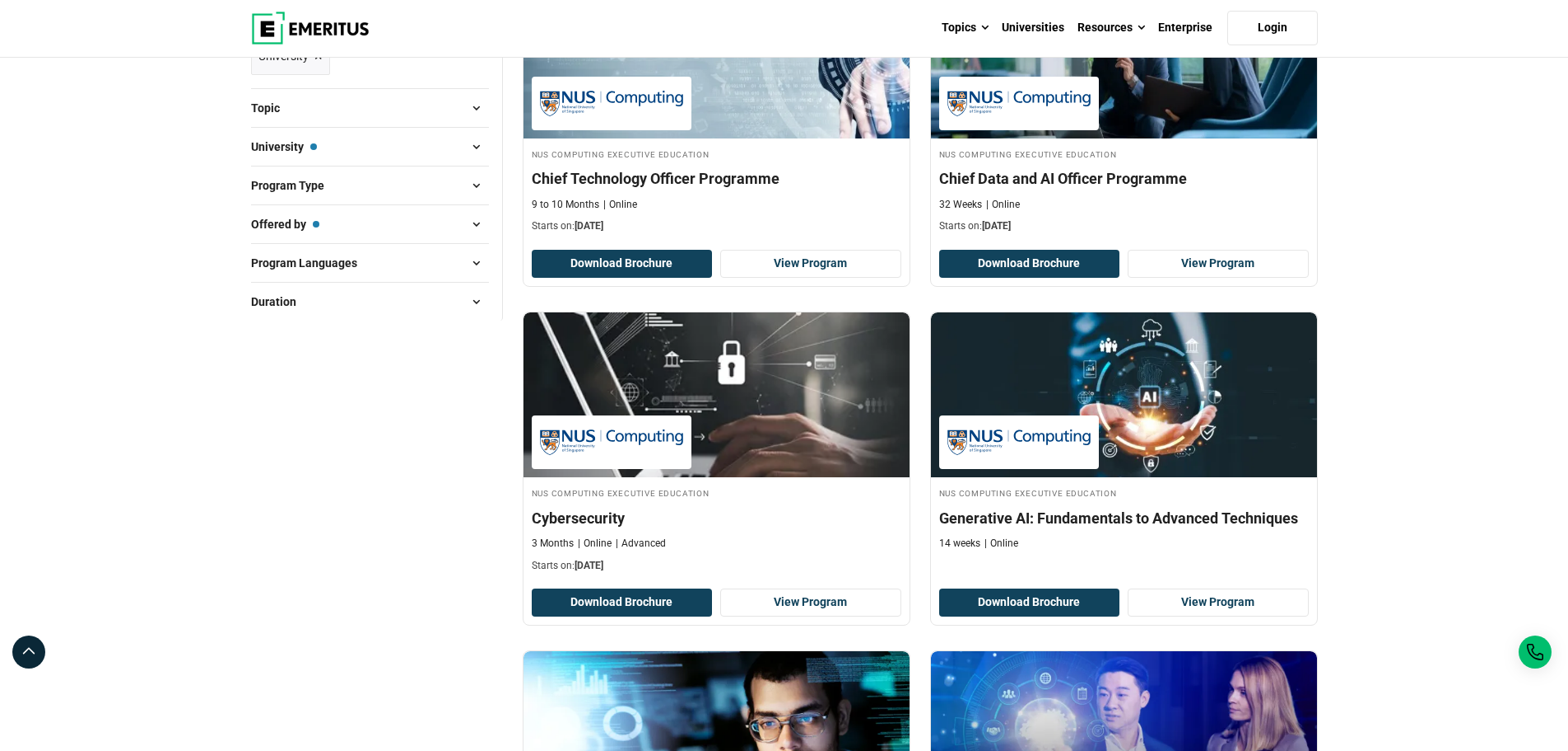
click at [329, 172] on div "Program Type Certificate Programs ( 8 ) Senior Executive Programs ( 2 )" at bounding box center [370, 185] width 238 height 39
click at [324, 181] on span "Program Type" at bounding box center [294, 185] width 87 height 18
click at [341, 185] on button "Program Type" at bounding box center [370, 185] width 238 height 25
click at [347, 188] on button "Program Type" at bounding box center [370, 185] width 238 height 25
click at [330, 227] on link "Certificate Programs" at bounding box center [346, 227] width 139 height 18
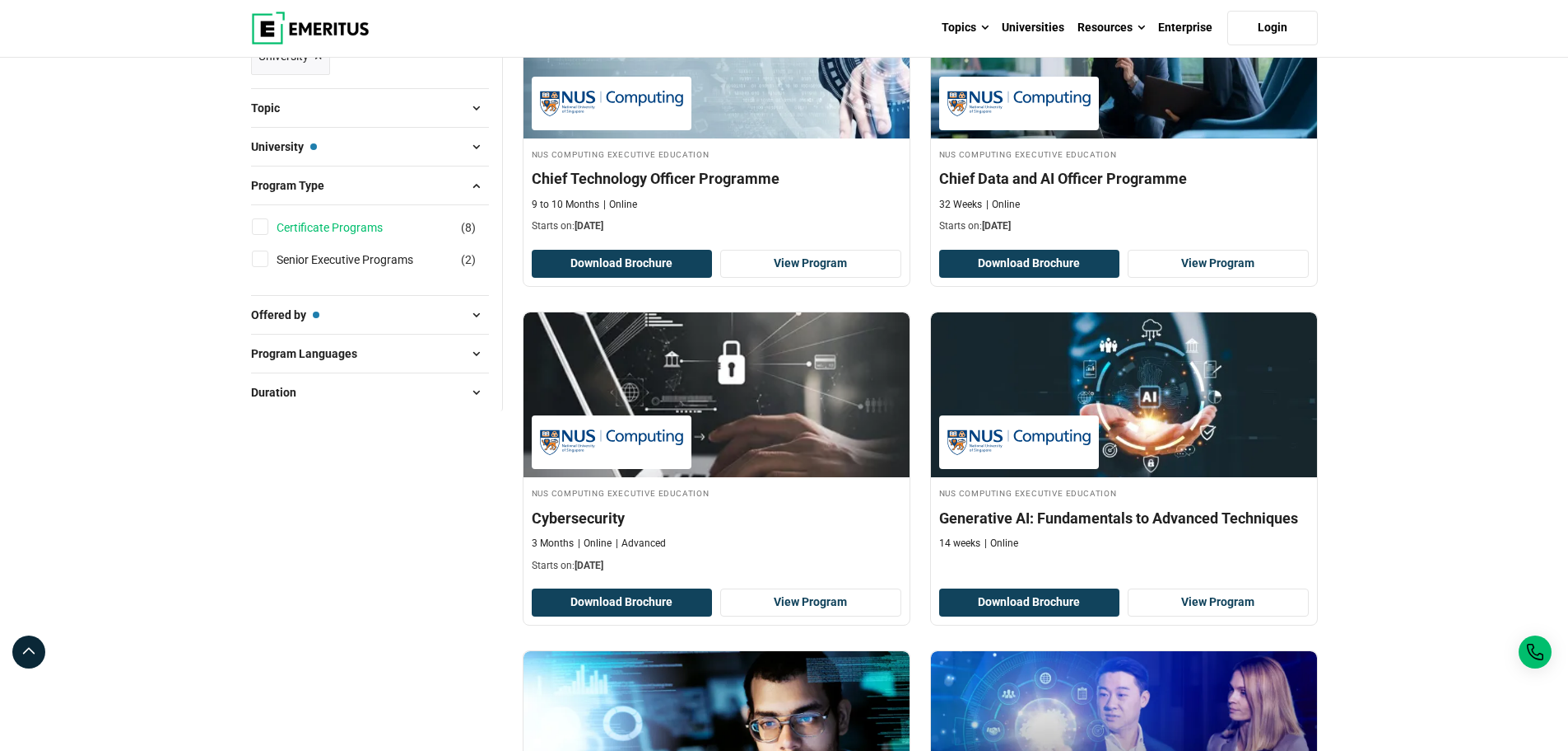
checkbox input "true"
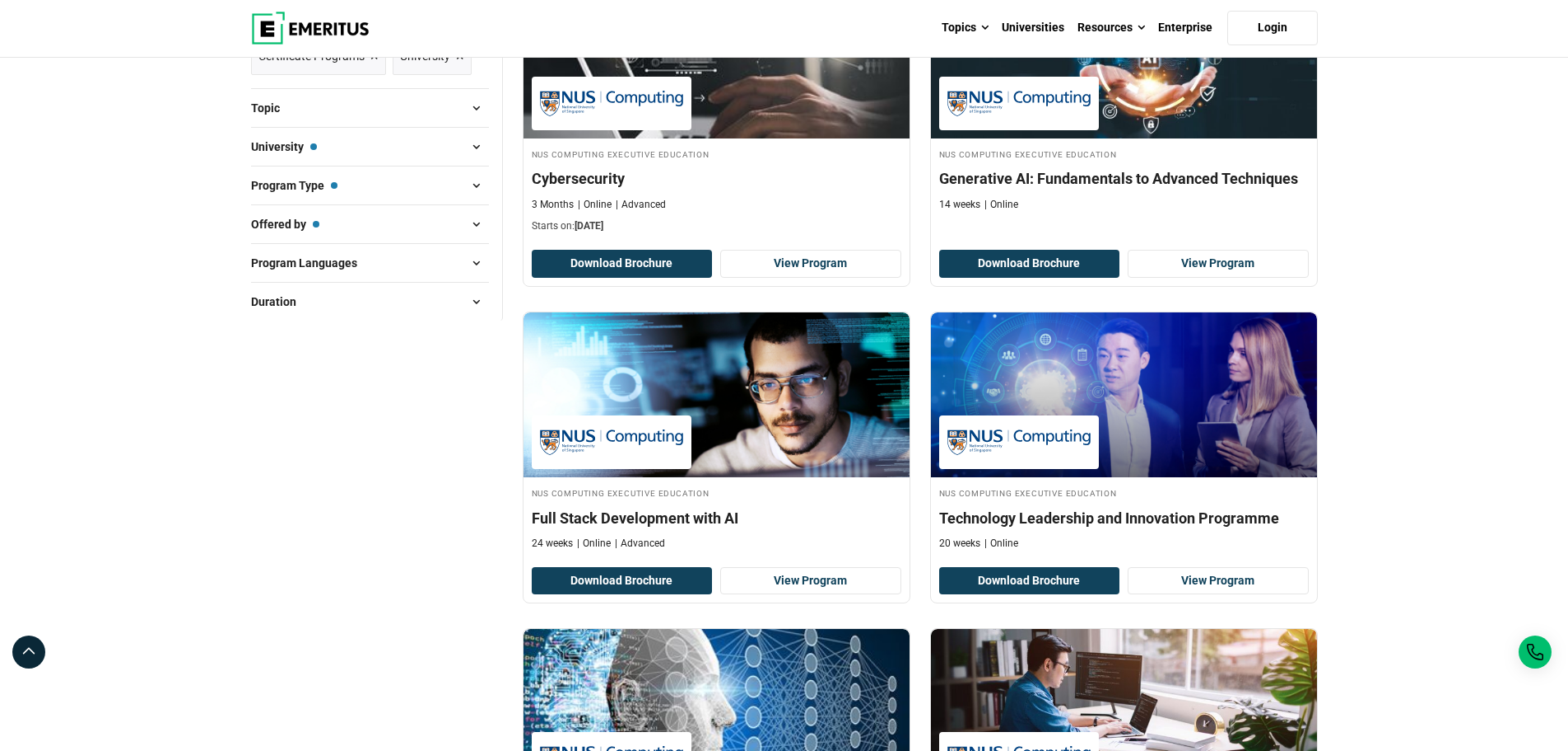
click at [359, 188] on button "Program Type — Certificate Programs" at bounding box center [370, 185] width 238 height 25
click at [300, 188] on span "Program Type — Certificate Programs" at bounding box center [294, 185] width 87 height 18
click at [303, 230] on link "Certificate Programs" at bounding box center [346, 227] width 139 height 18
checkbox input "false"
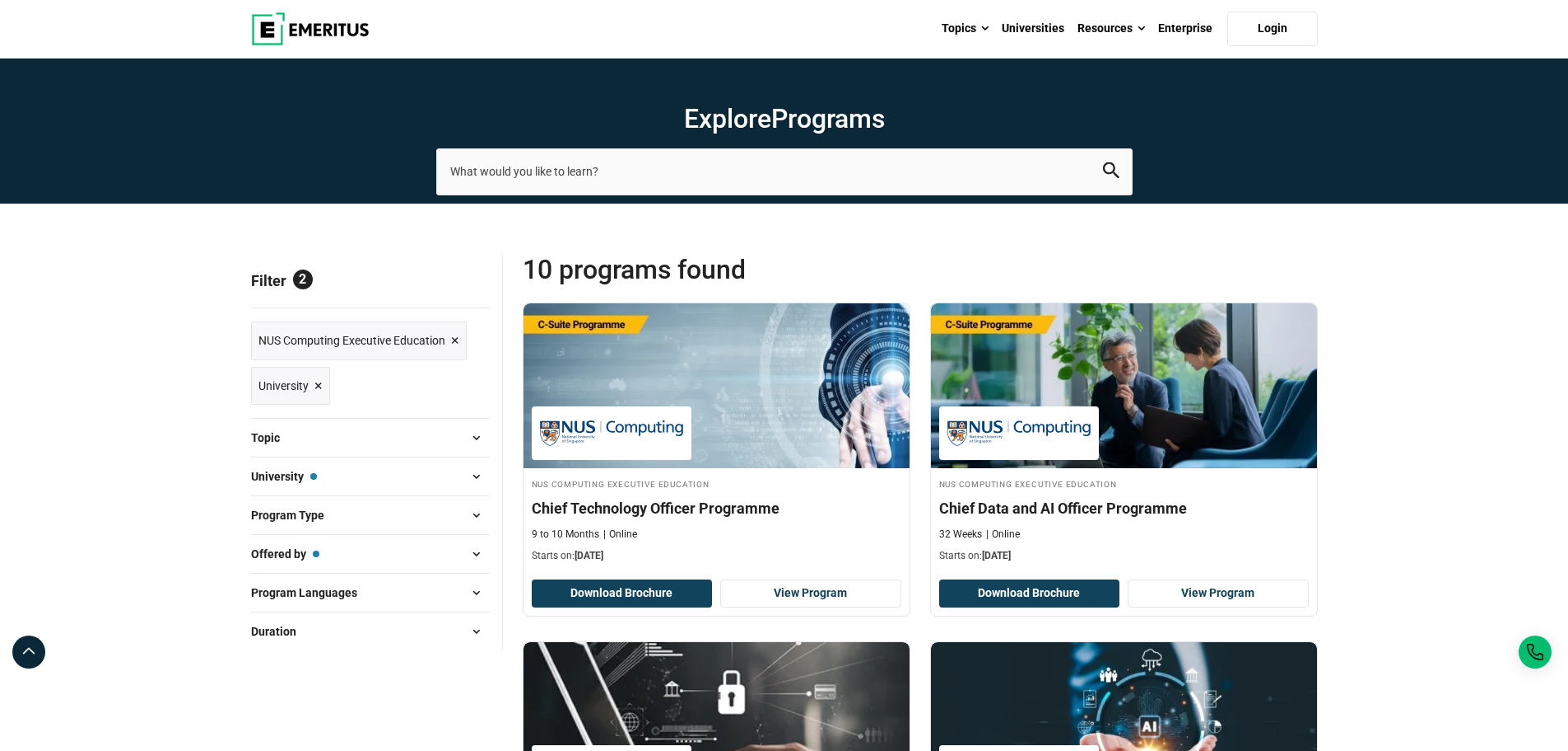
click at [319, 479] on button "University — NUS Computing Executive Education" at bounding box center [370, 476] width 238 height 25
click at [264, 478] on span "University — NUS Computing Executive Education" at bounding box center [284, 476] width 66 height 18
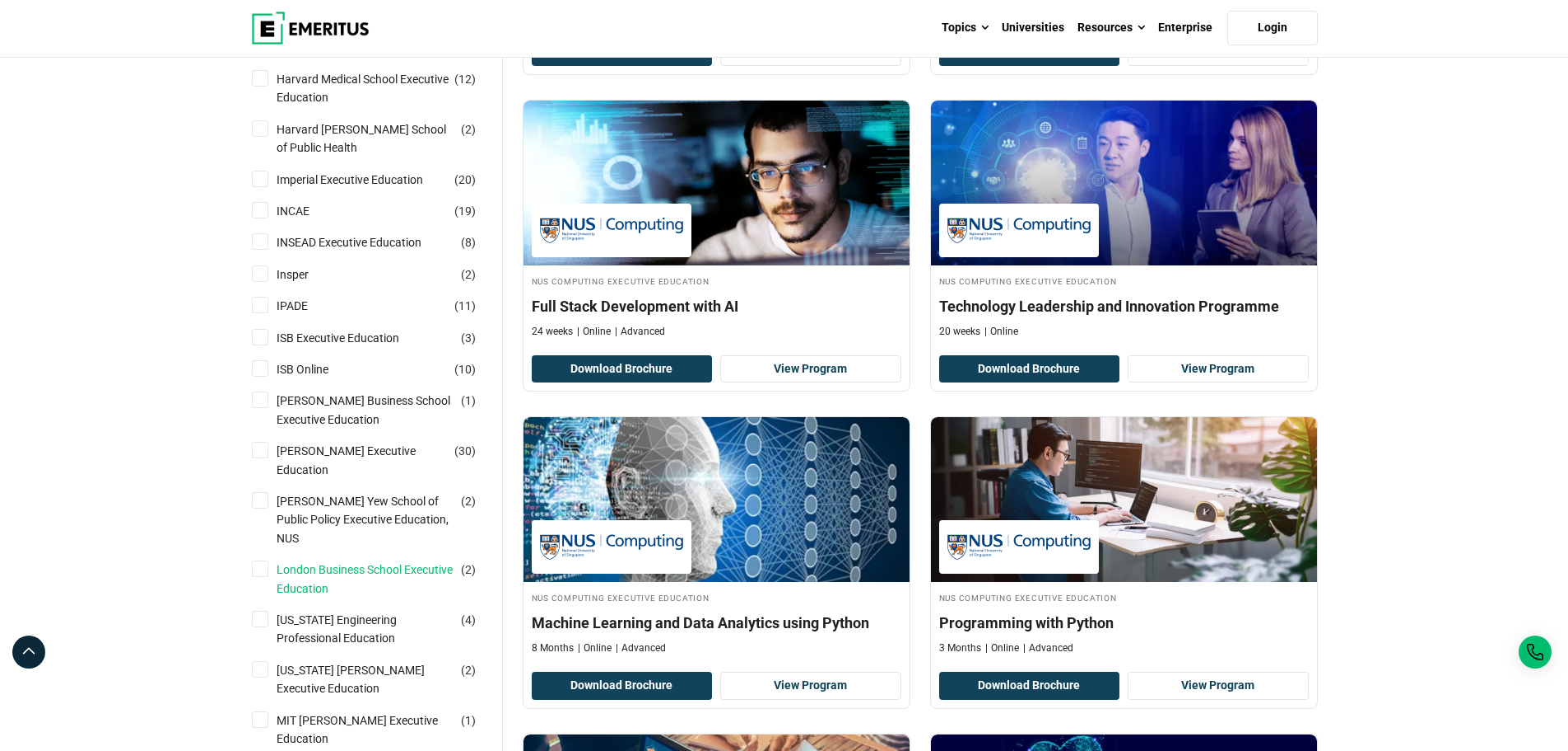
scroll to position [1236, 0]
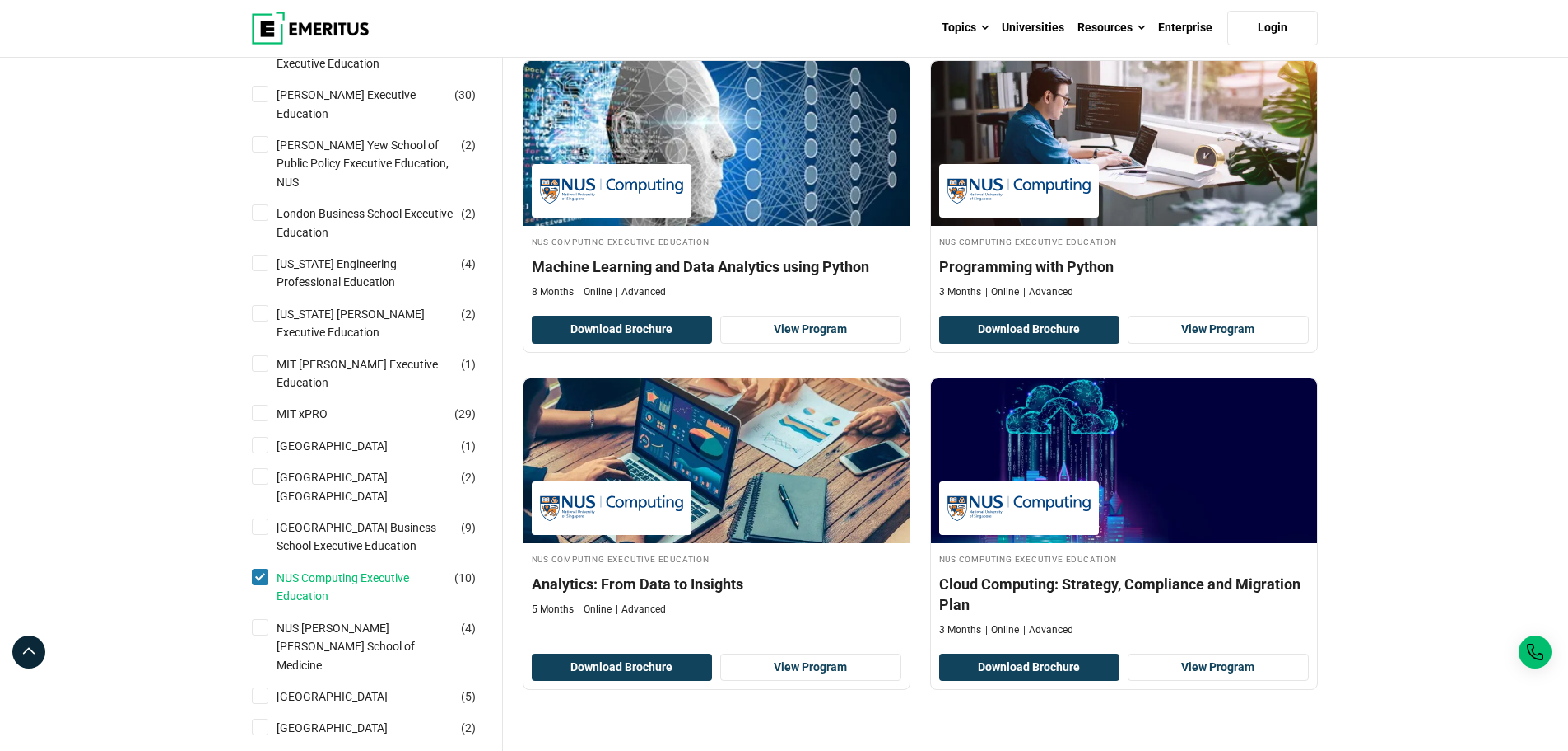
click at [328, 568] on link "NUS Computing Executive Education" at bounding box center [382, 586] width 210 height 37
checkbox input "false"
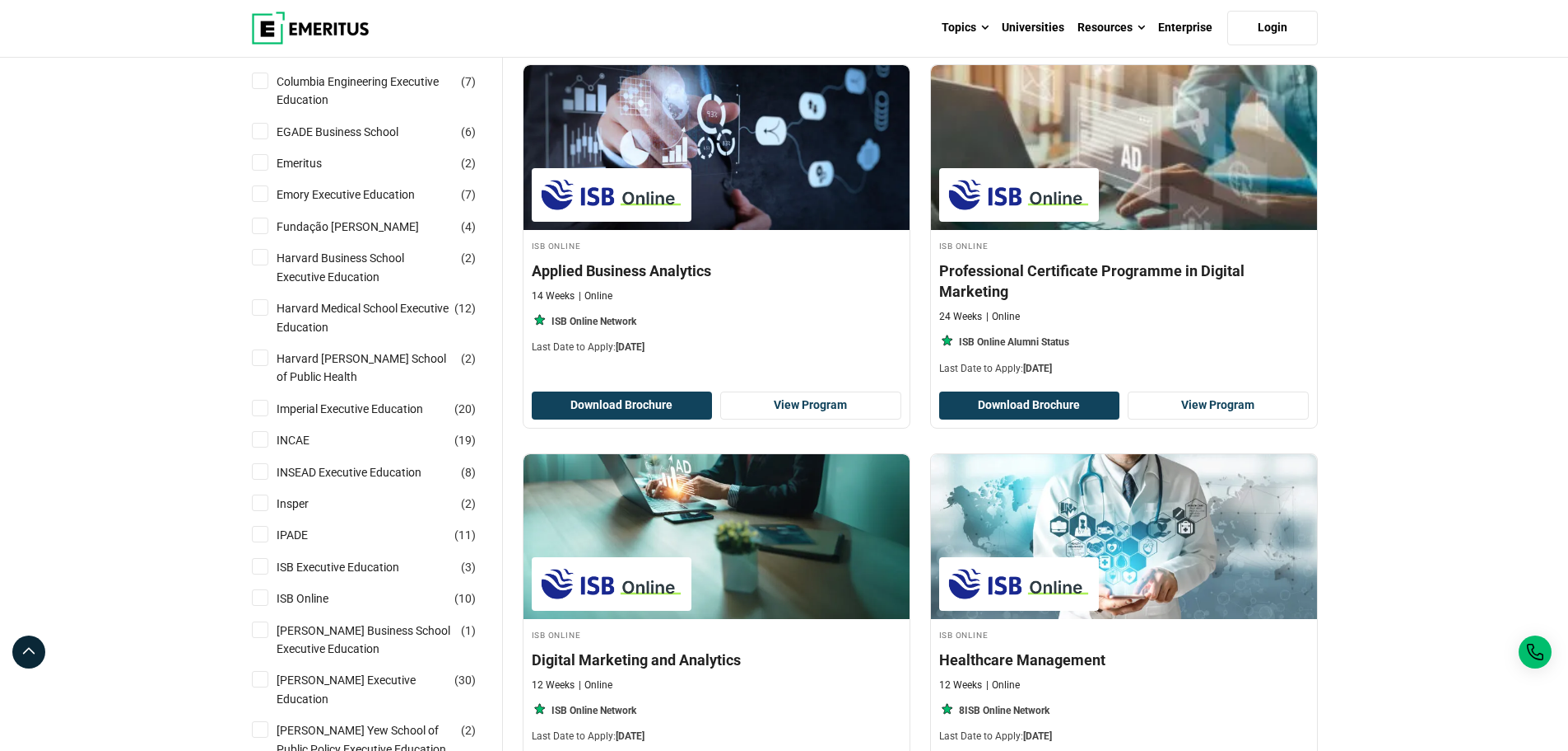
scroll to position [577, 0]
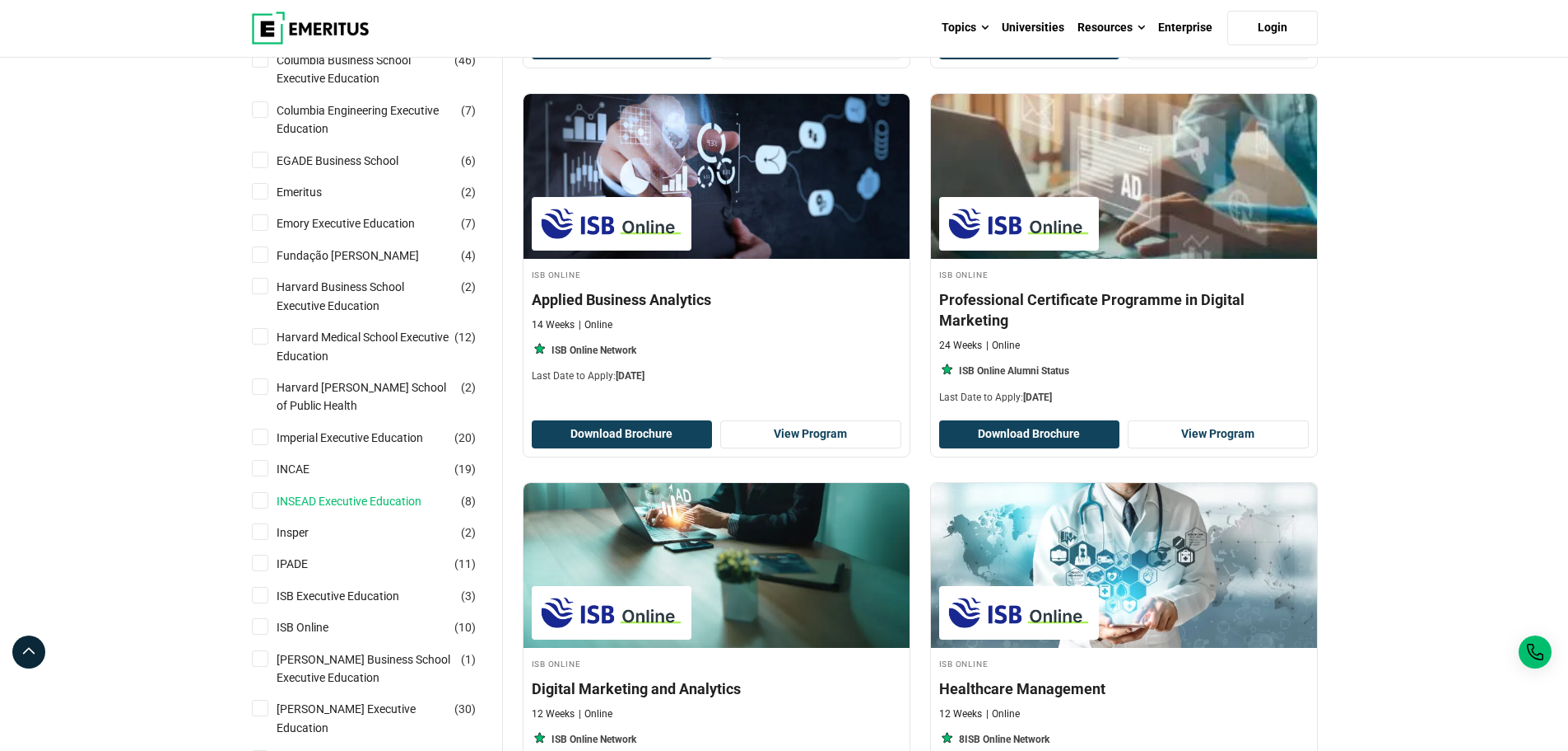
click at [379, 504] on link "INSEAD Executive Education" at bounding box center [366, 501] width 178 height 18
checkbox input "true"
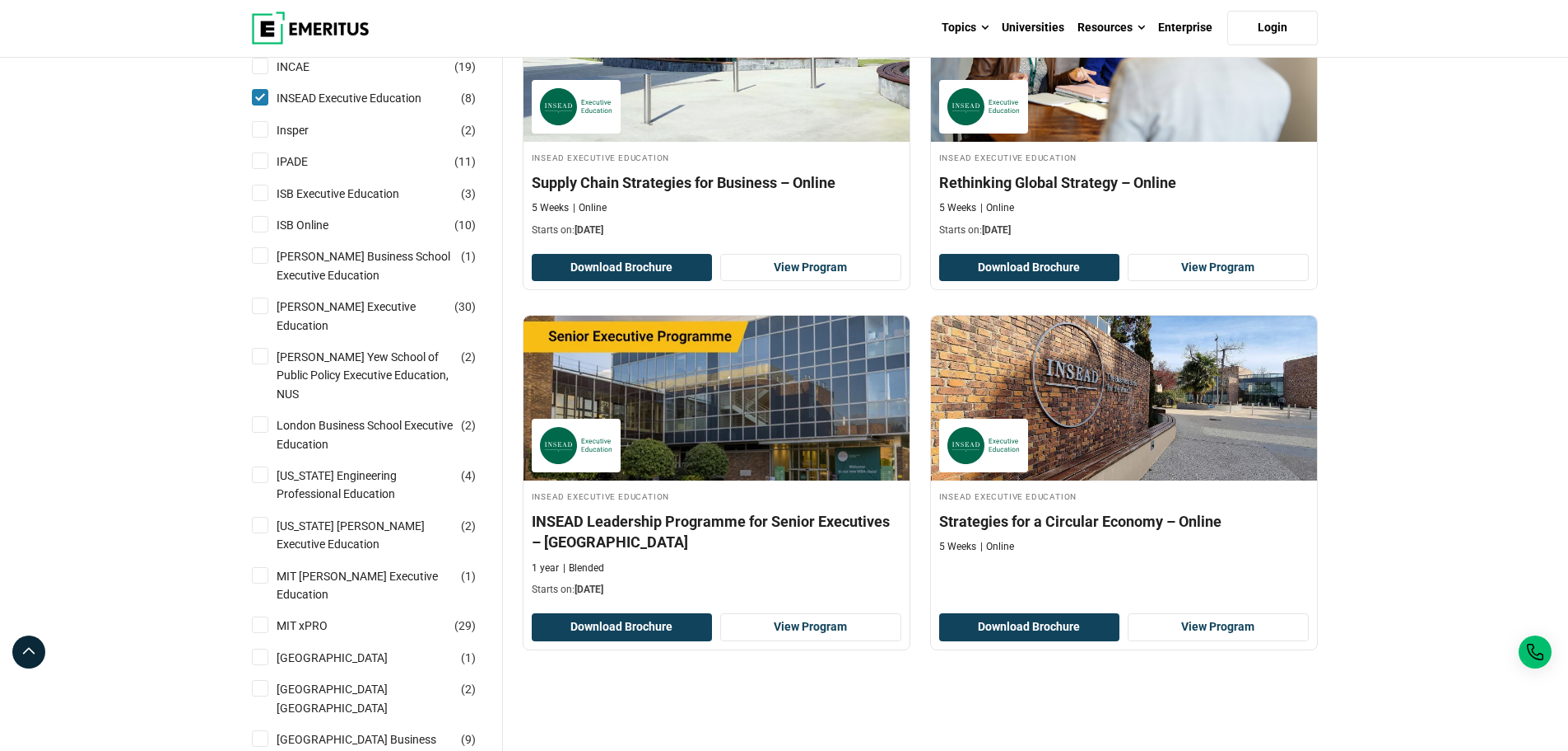
scroll to position [741, 0]
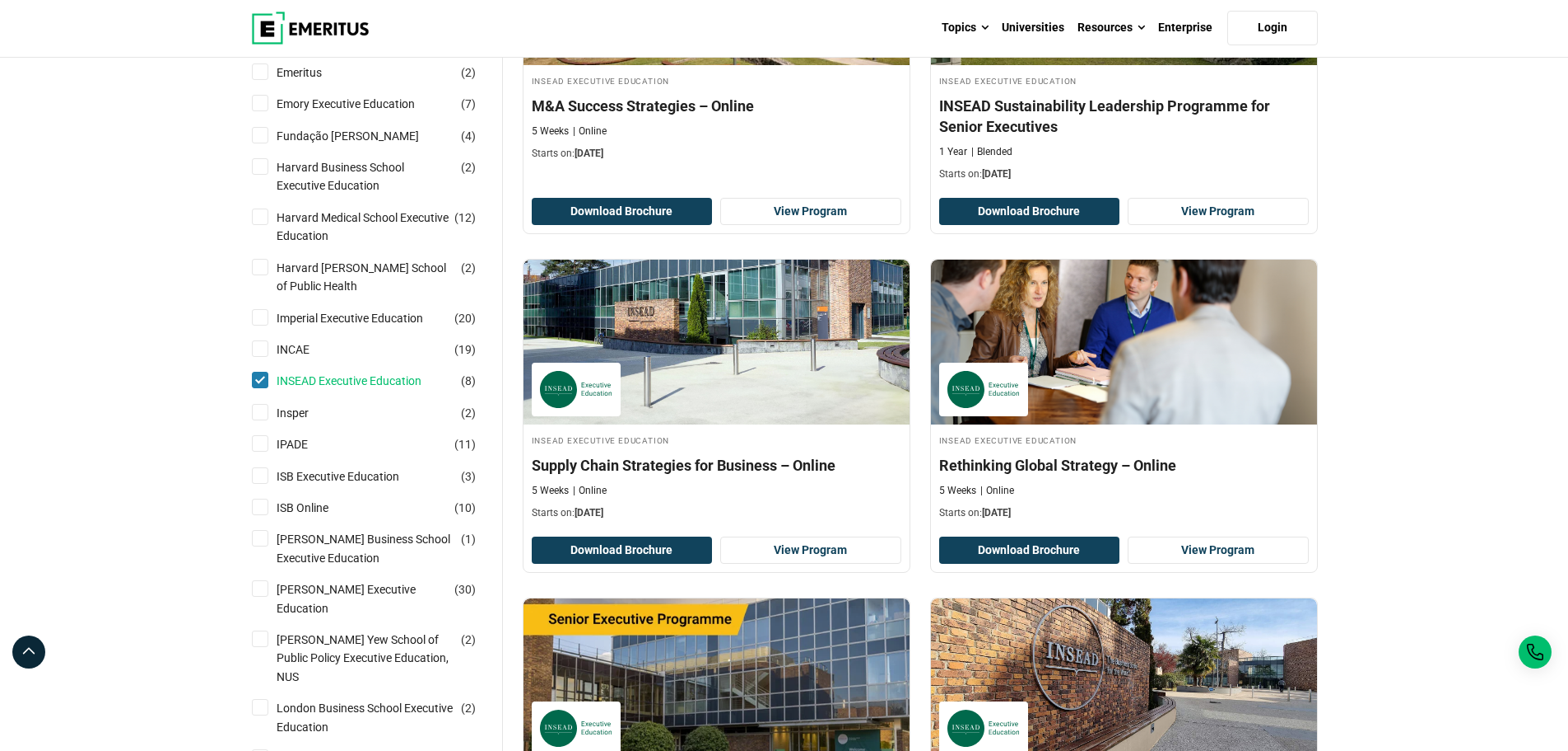
click at [380, 381] on link "INSEAD Executive Education" at bounding box center [366, 381] width 178 height 18
checkbox input "false"
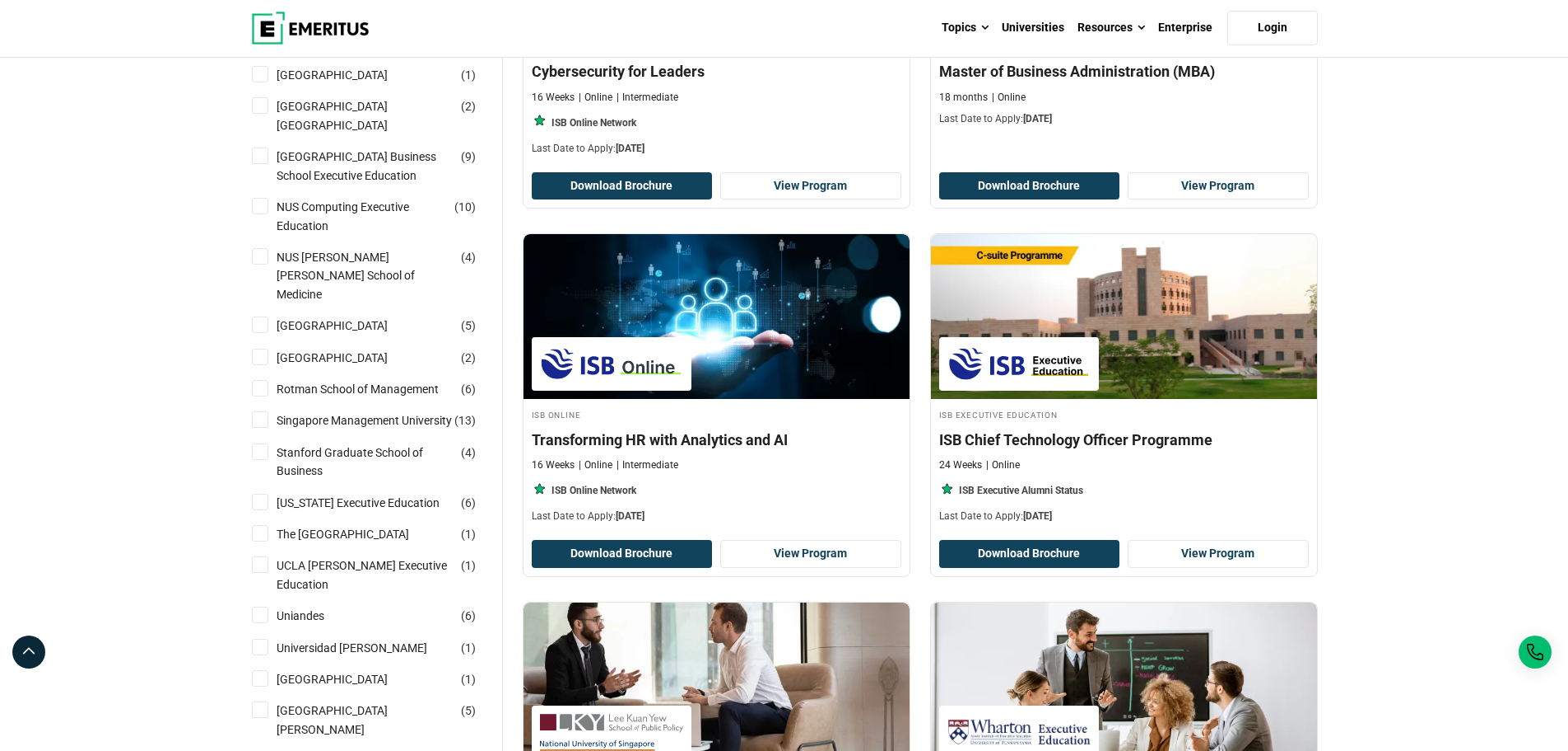
scroll to position [1565, 0]
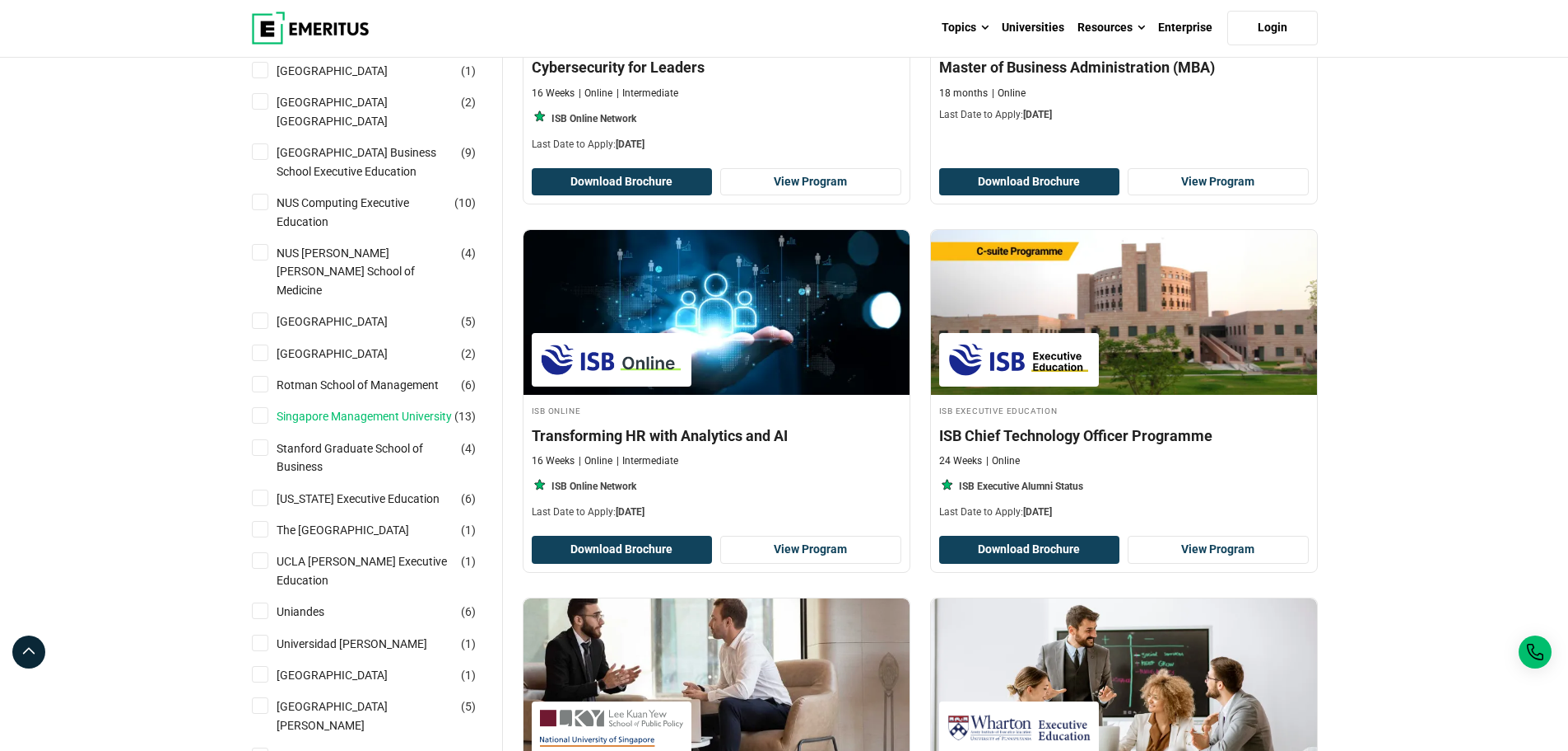
click at [342, 407] on link "Singapore Management University" at bounding box center [381, 416] width 208 height 18
checkbox input "true"
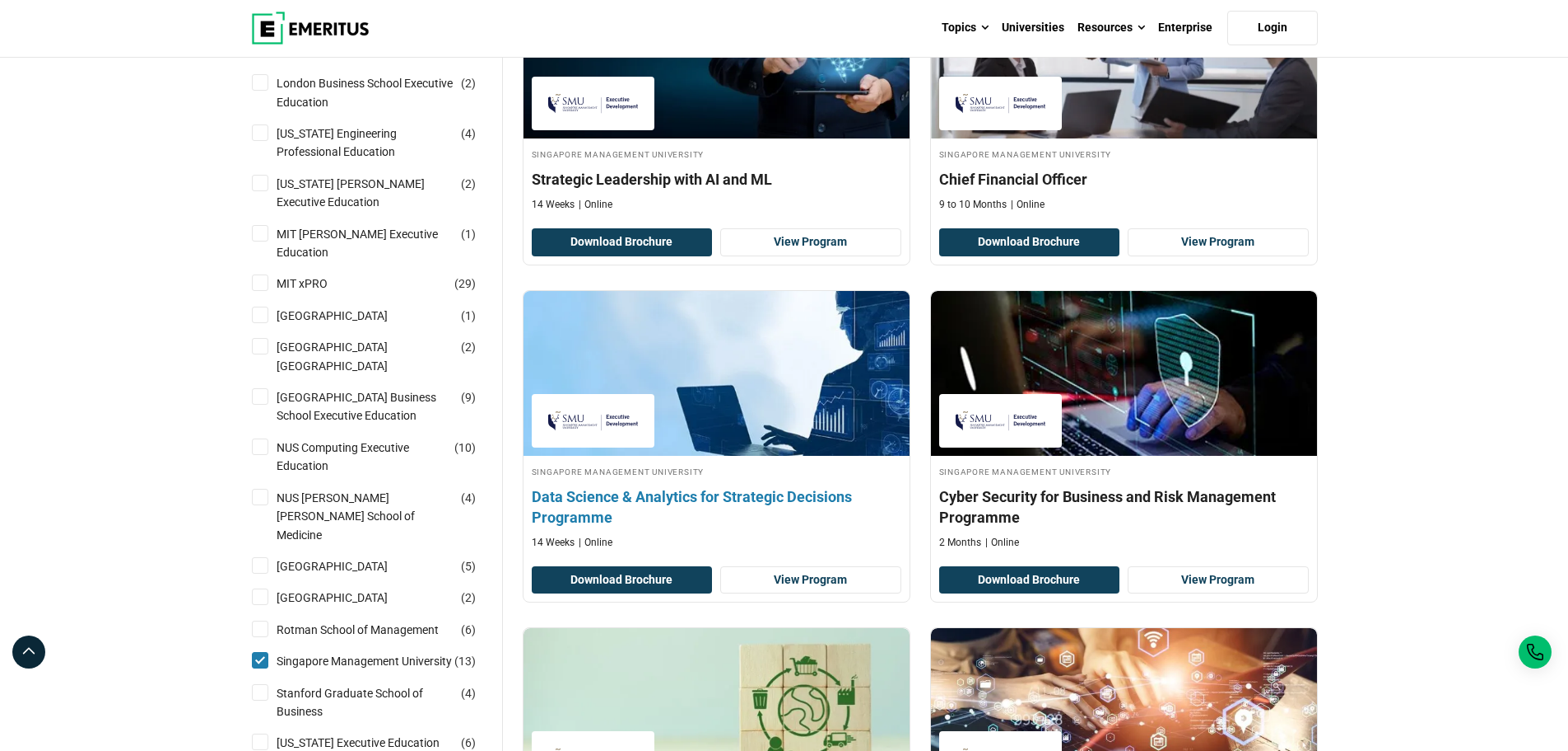
scroll to position [1483, 0]
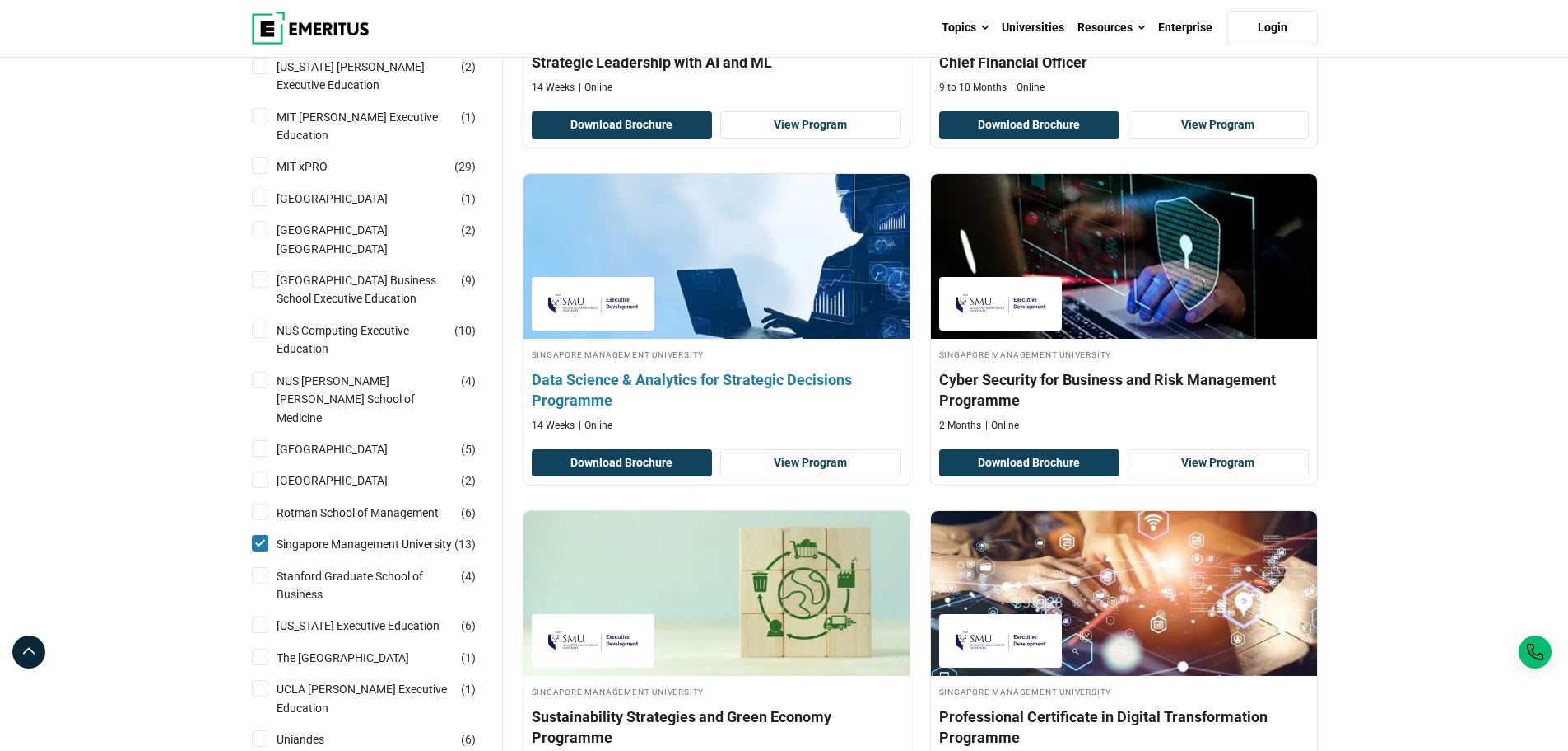
click at [734, 363] on div "Singapore Management University Data Science & Analytics for Strategic Decision…" at bounding box center [717, 390] width 386 height 86
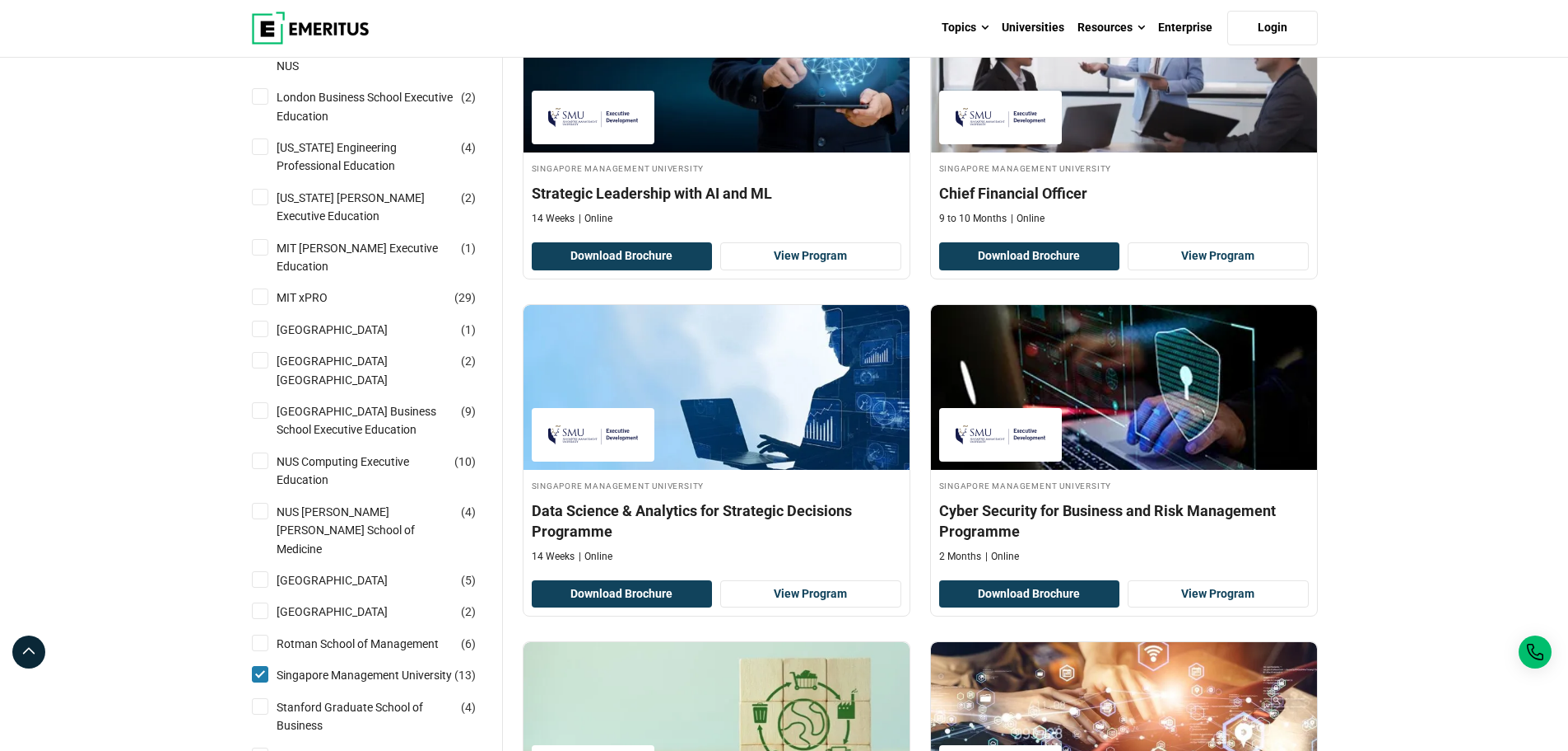
scroll to position [1401, 0]
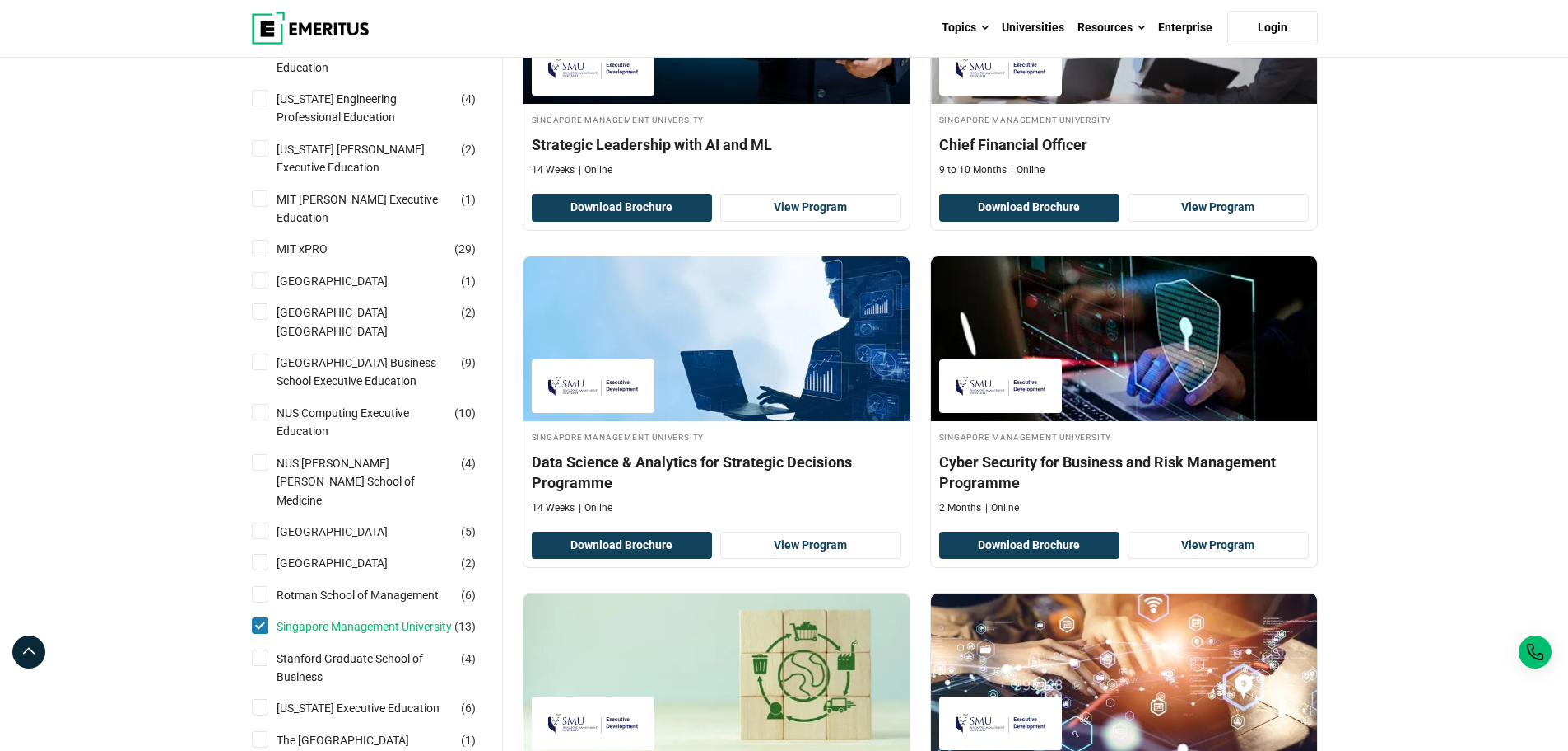
click at [299, 617] on link "Singapore Management University" at bounding box center [381, 626] width 208 height 18
checkbox input "false"
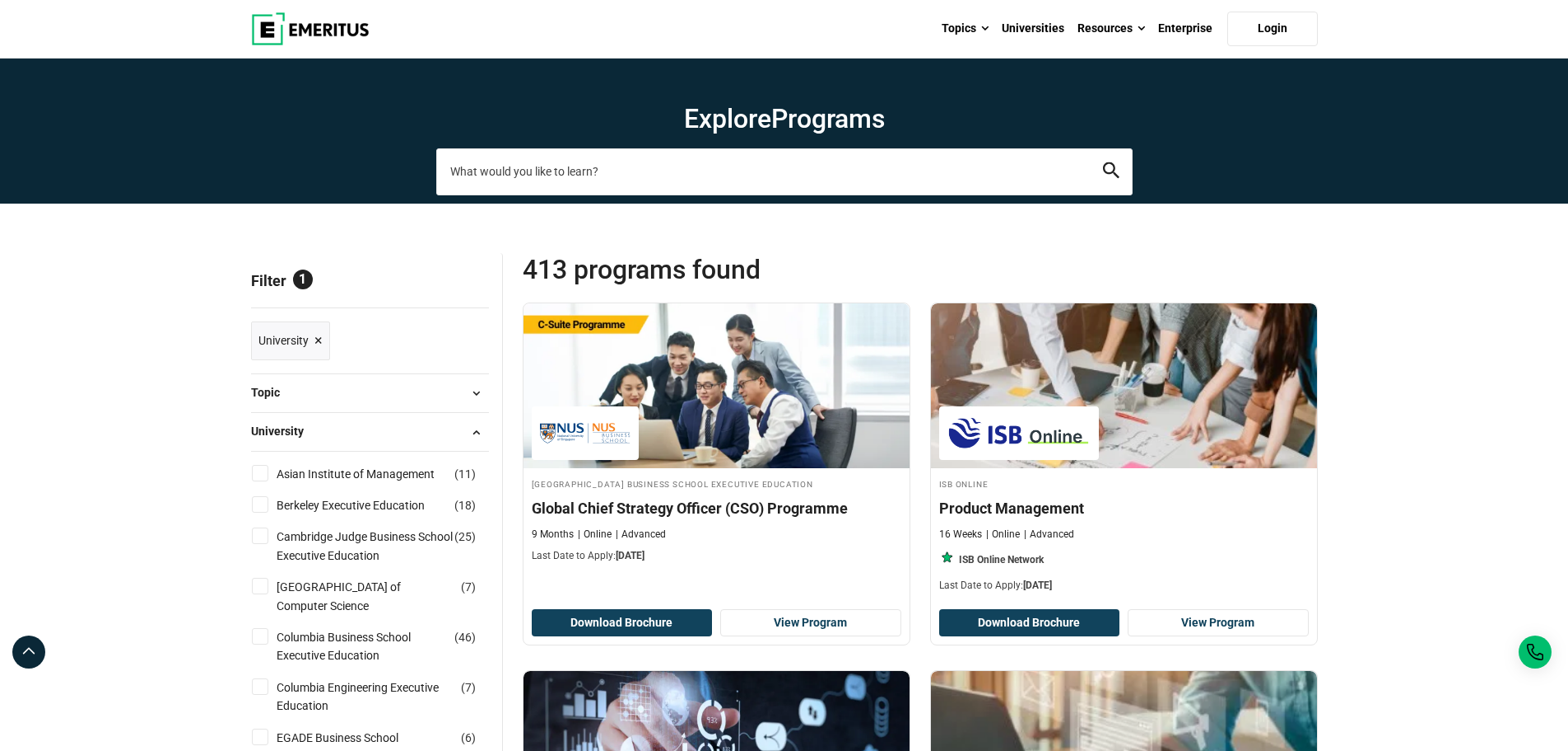
click at [602, 173] on input "search-page" at bounding box center [784, 171] width 697 height 46
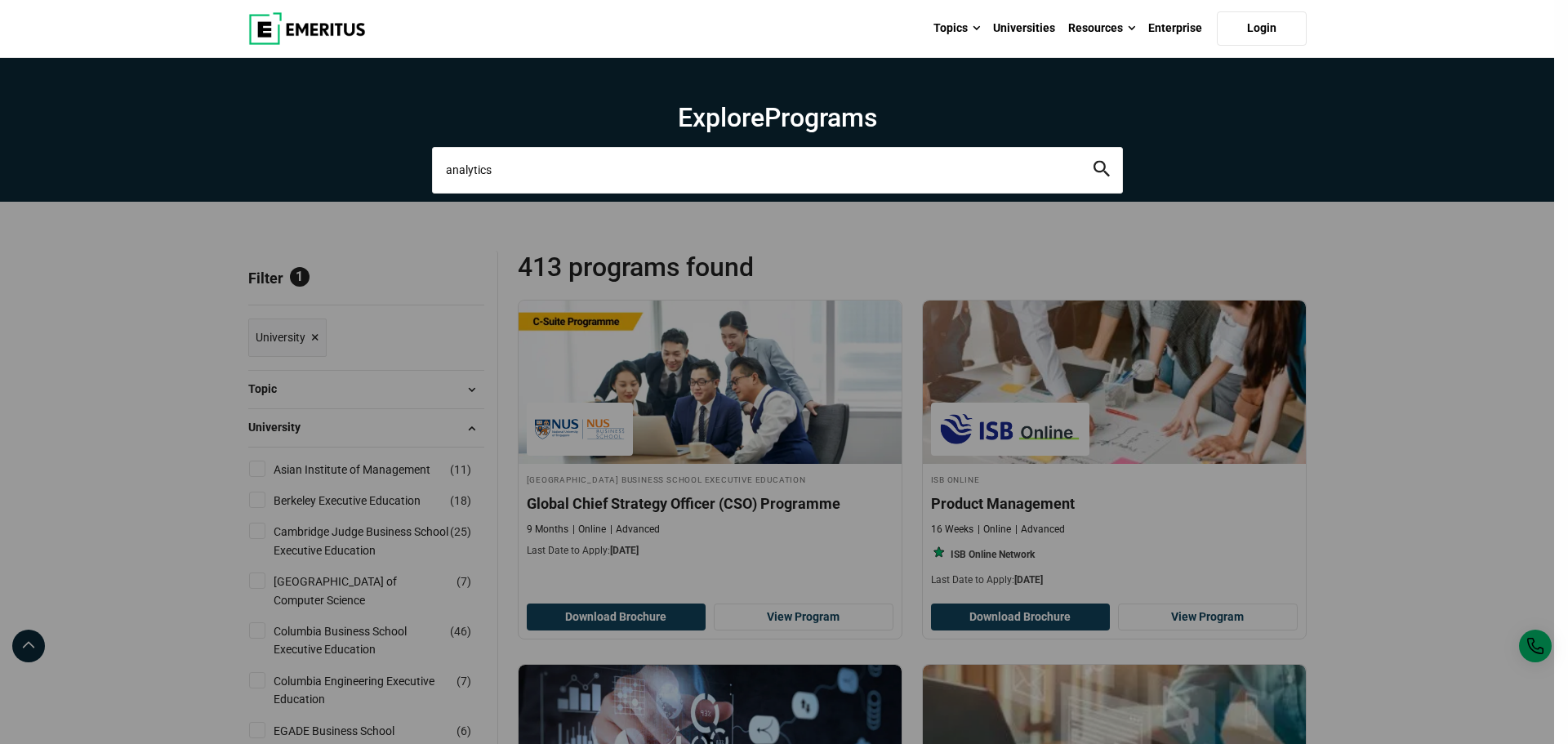
type input "analytics"
click at [1093, 160] on button "search" at bounding box center [1101, 169] width 16 height 19
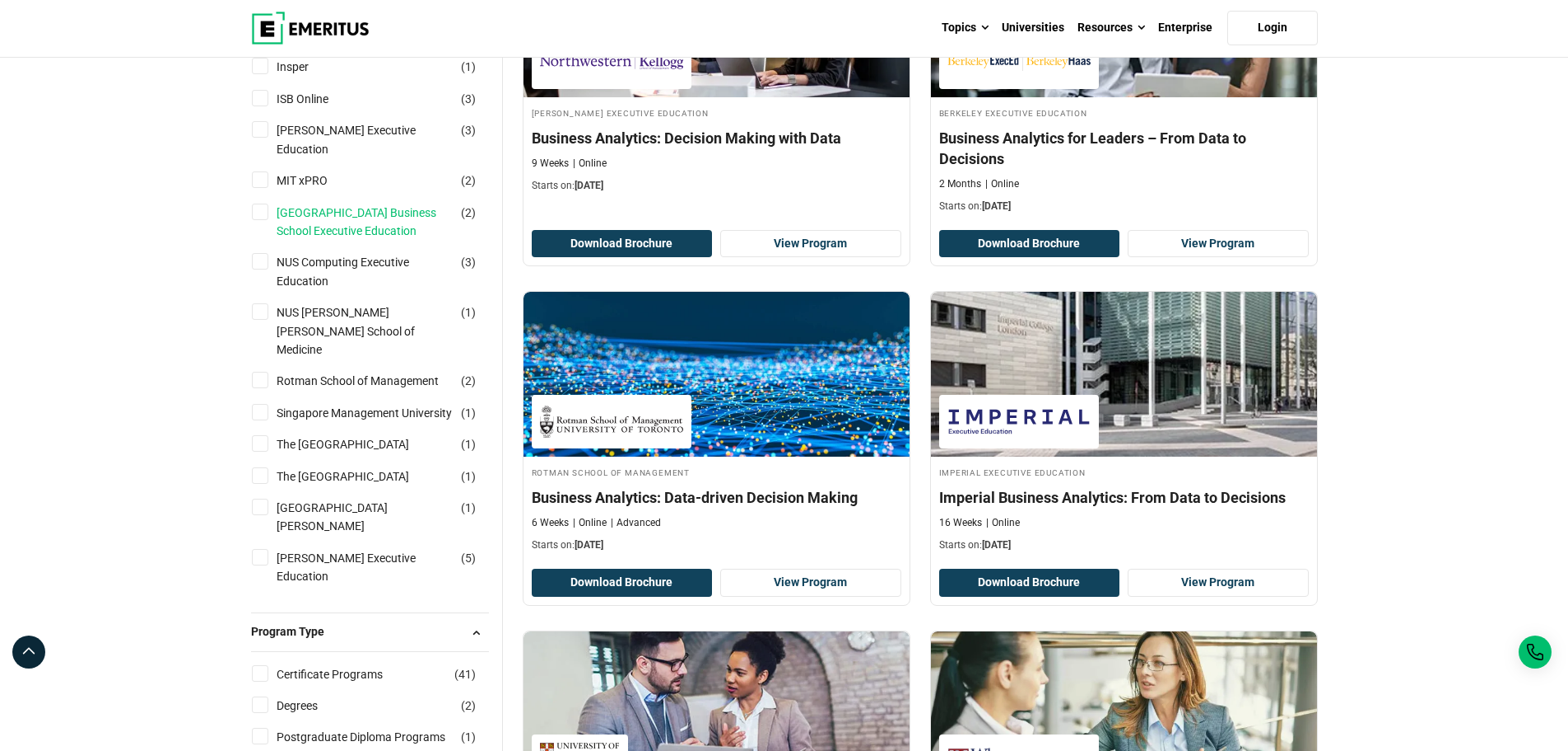
scroll to position [577, 0]
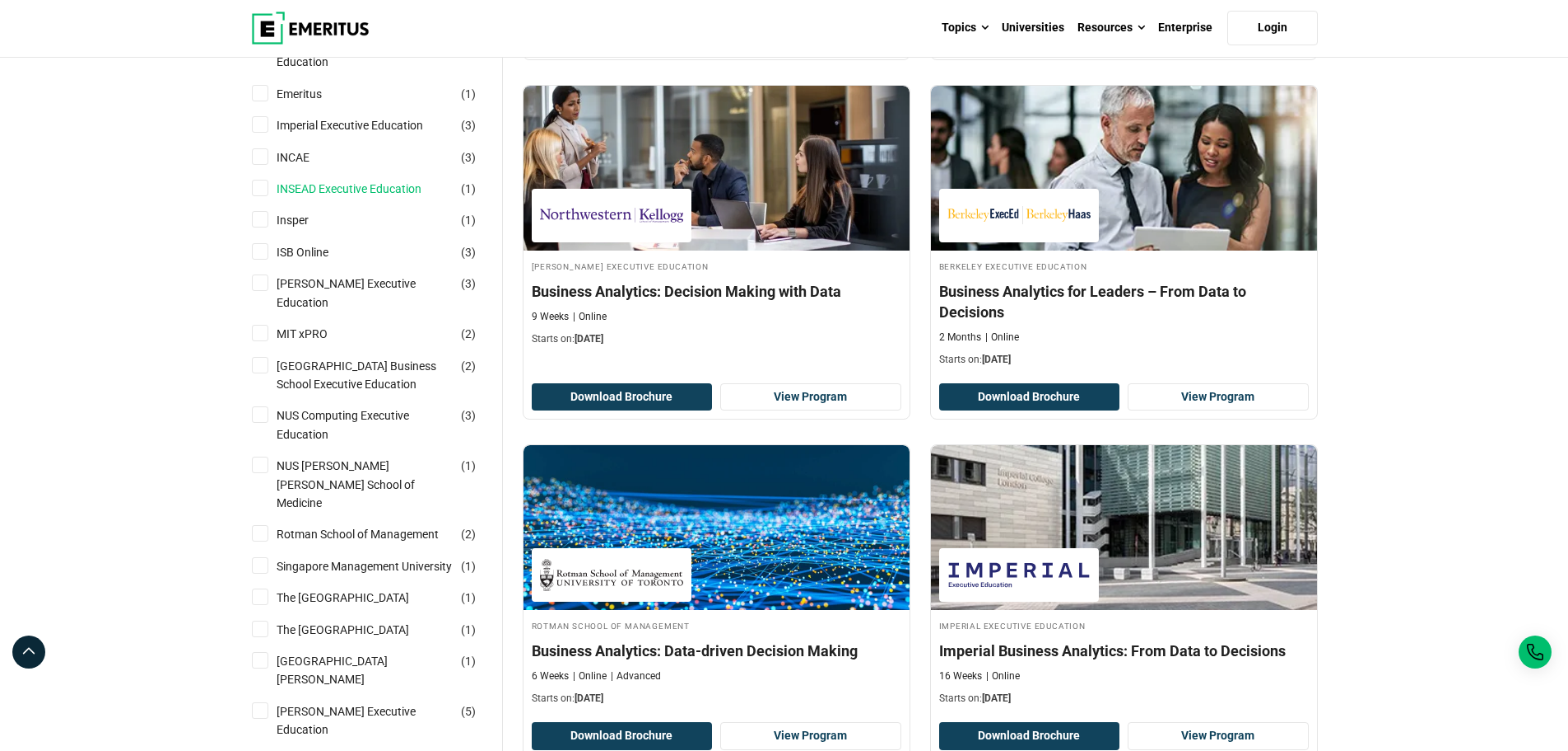
click at [358, 188] on link "INSEAD Executive Education" at bounding box center [366, 189] width 178 height 18
checkbox input "true"
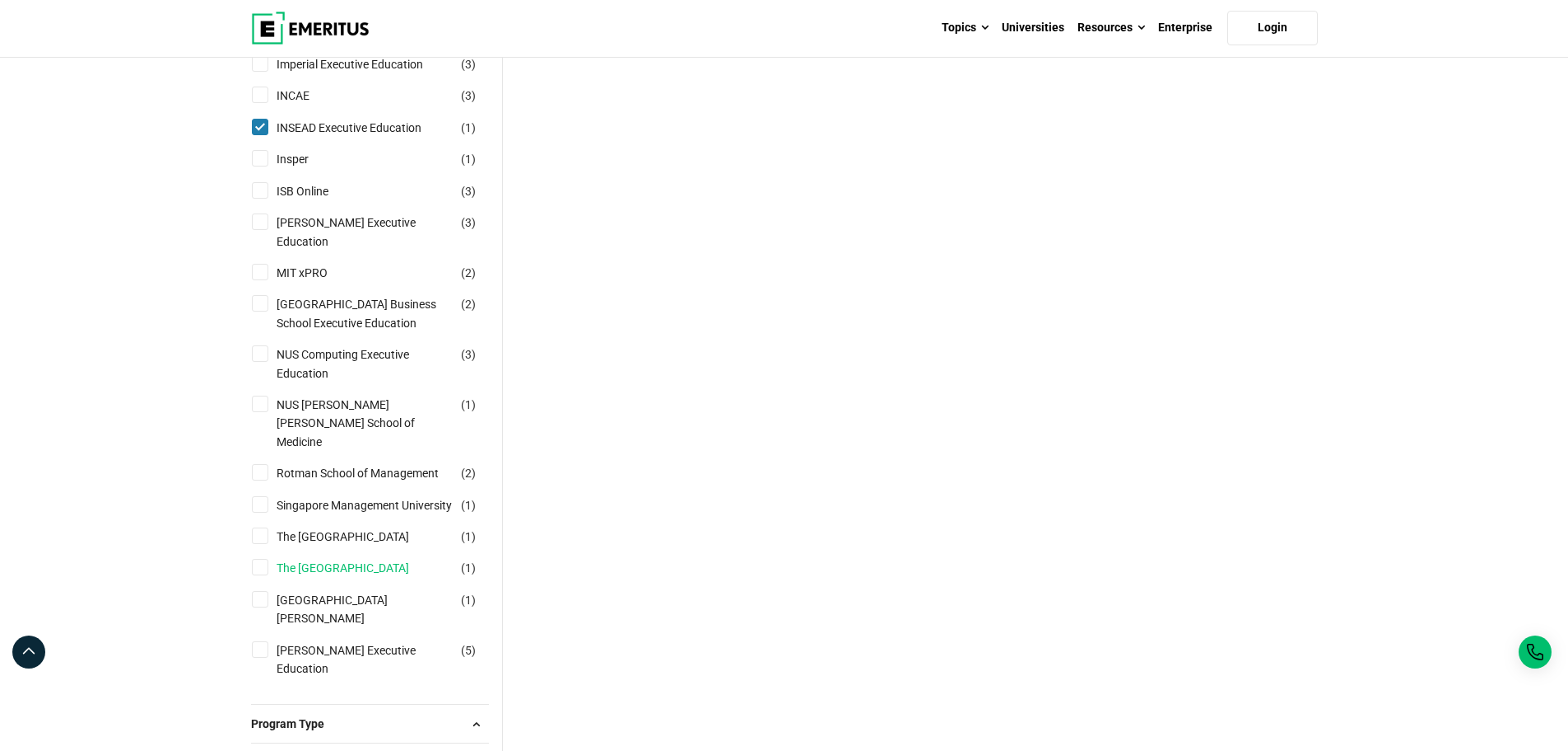
scroll to position [824, 0]
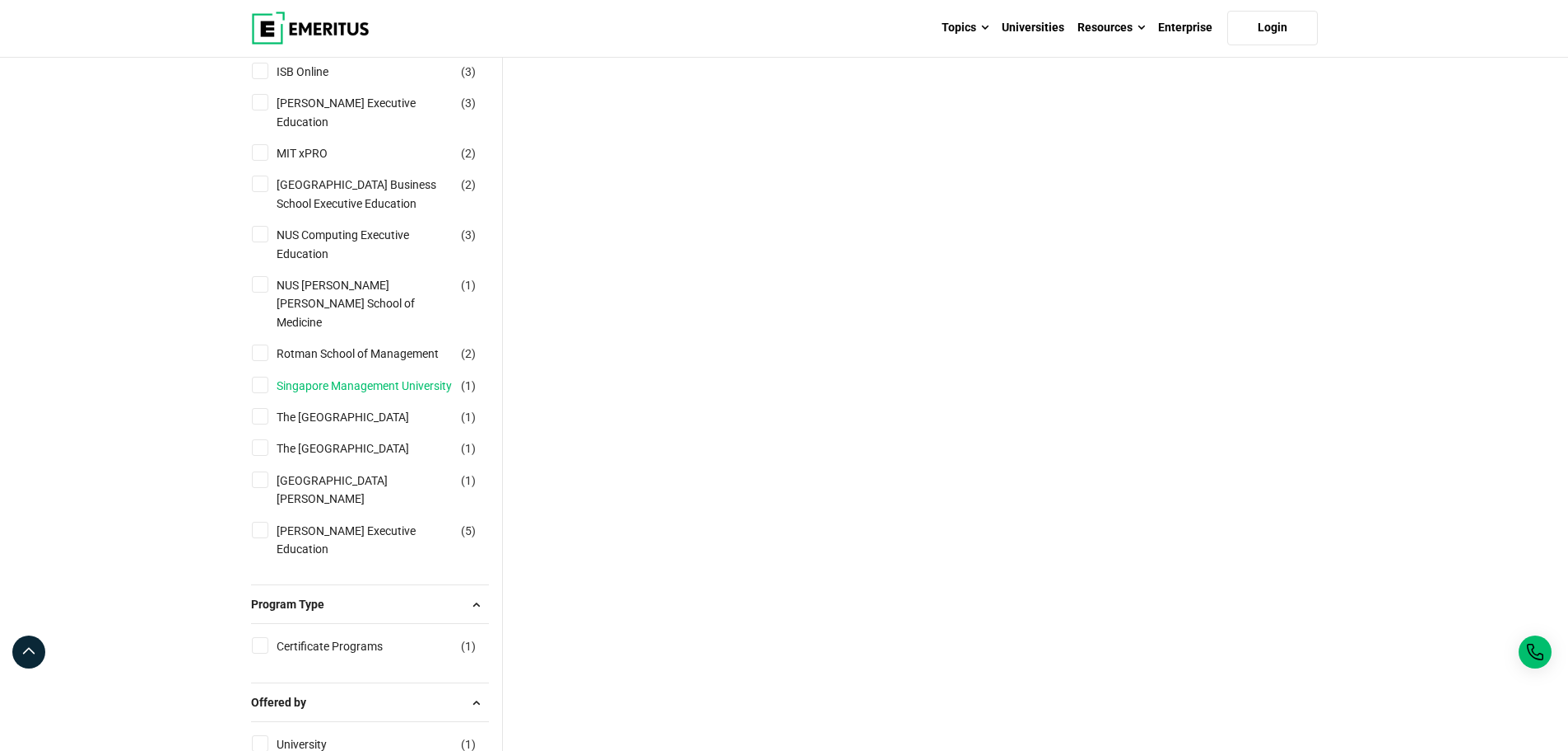
click at [304, 377] on link "Singapore Management University" at bounding box center [381, 386] width 208 height 18
checkbox input "true"
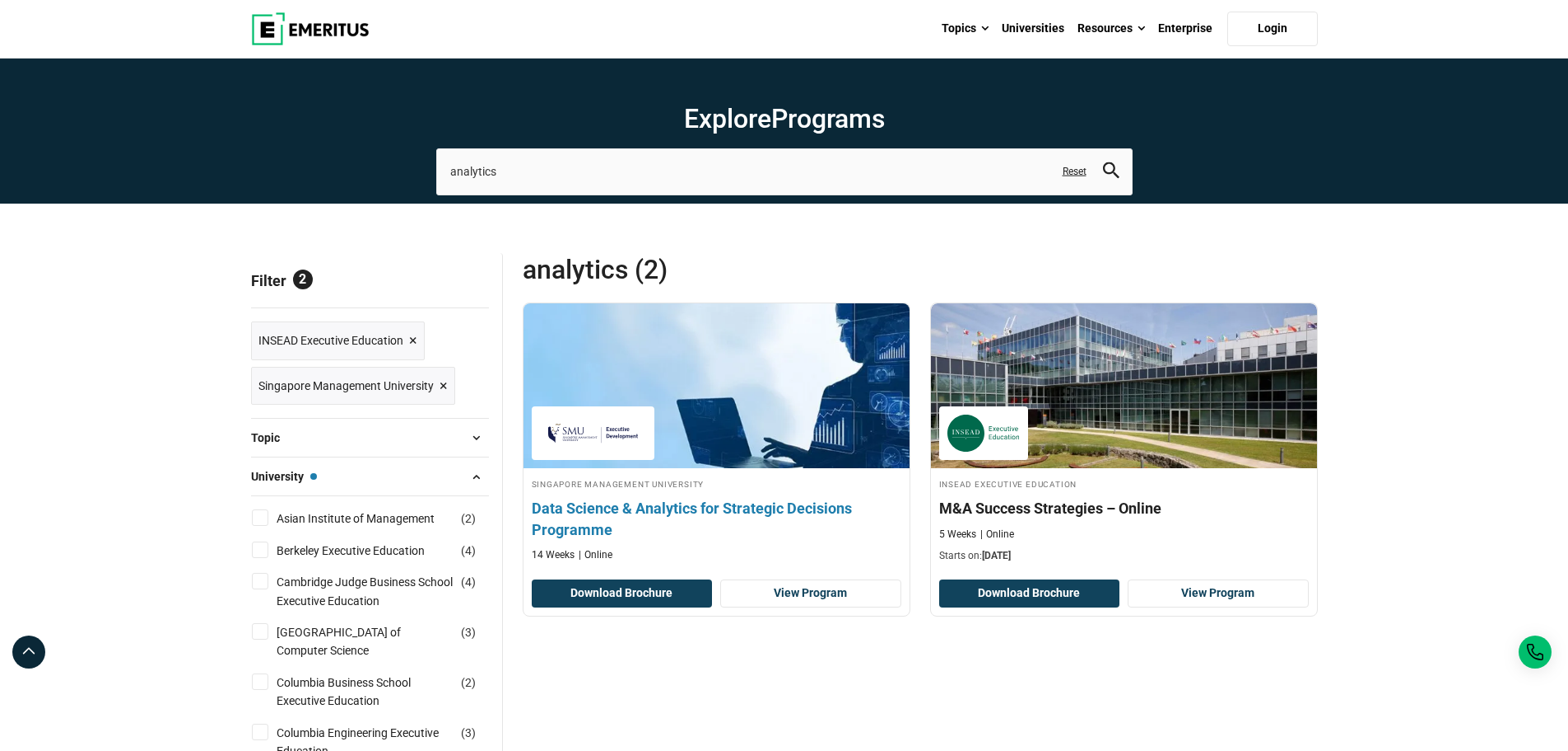
click at [775, 508] on h4 "Data Science & Analytics for Strategic Decisions Programme" at bounding box center [717, 518] width 370 height 41
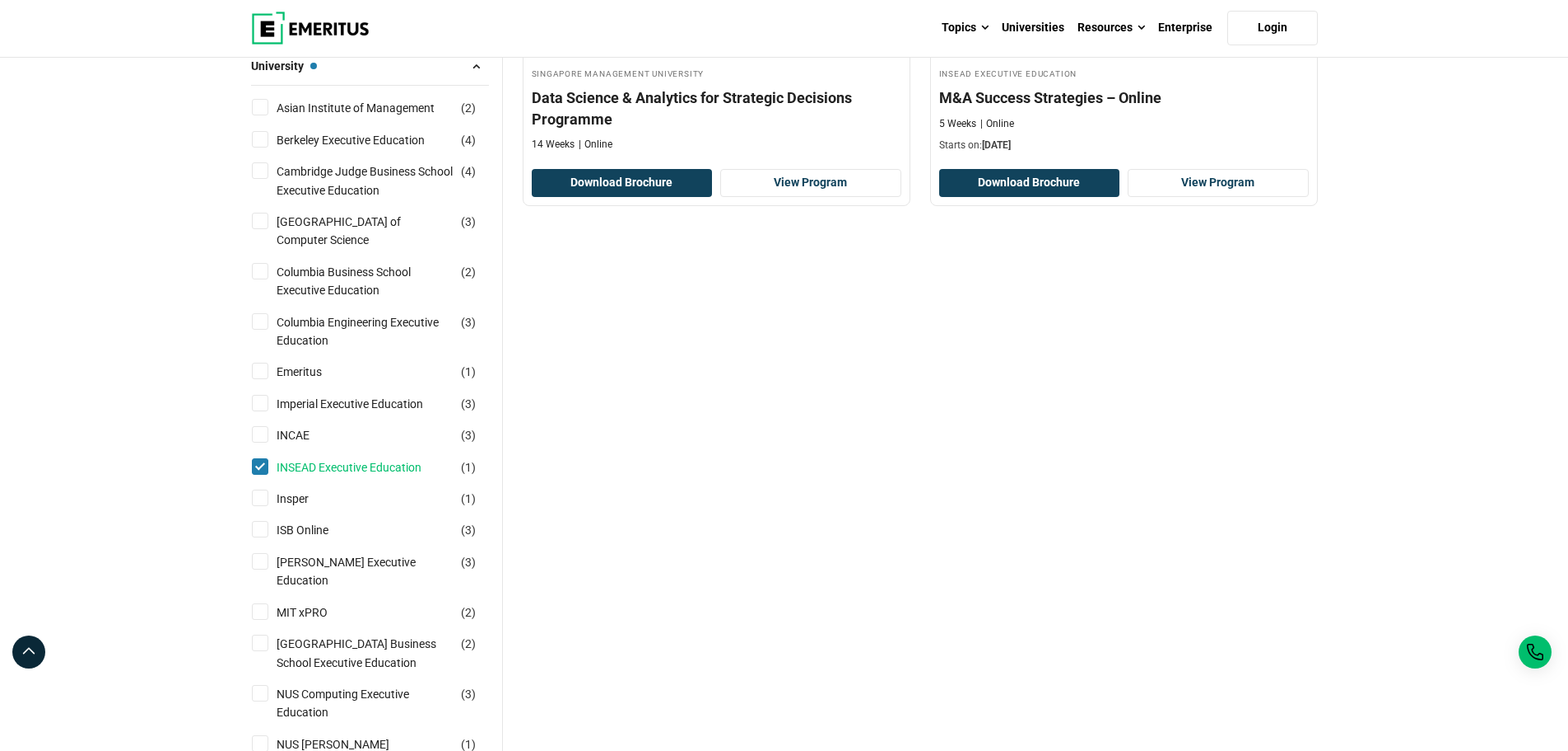
scroll to position [412, 0]
click at [395, 460] on link "INSEAD Executive Education" at bounding box center [366, 465] width 178 height 18
checkbox input "false"
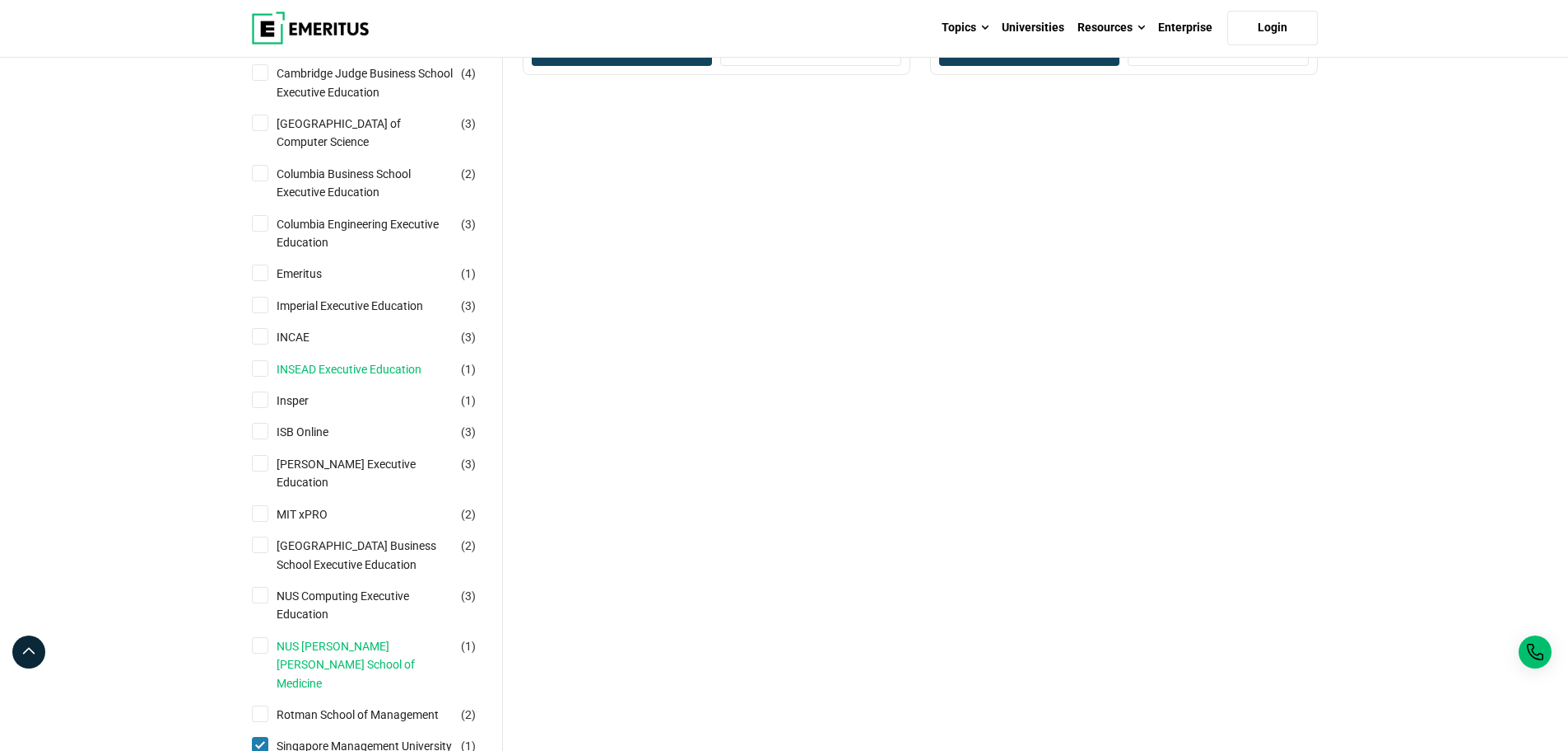
scroll to position [741, 0]
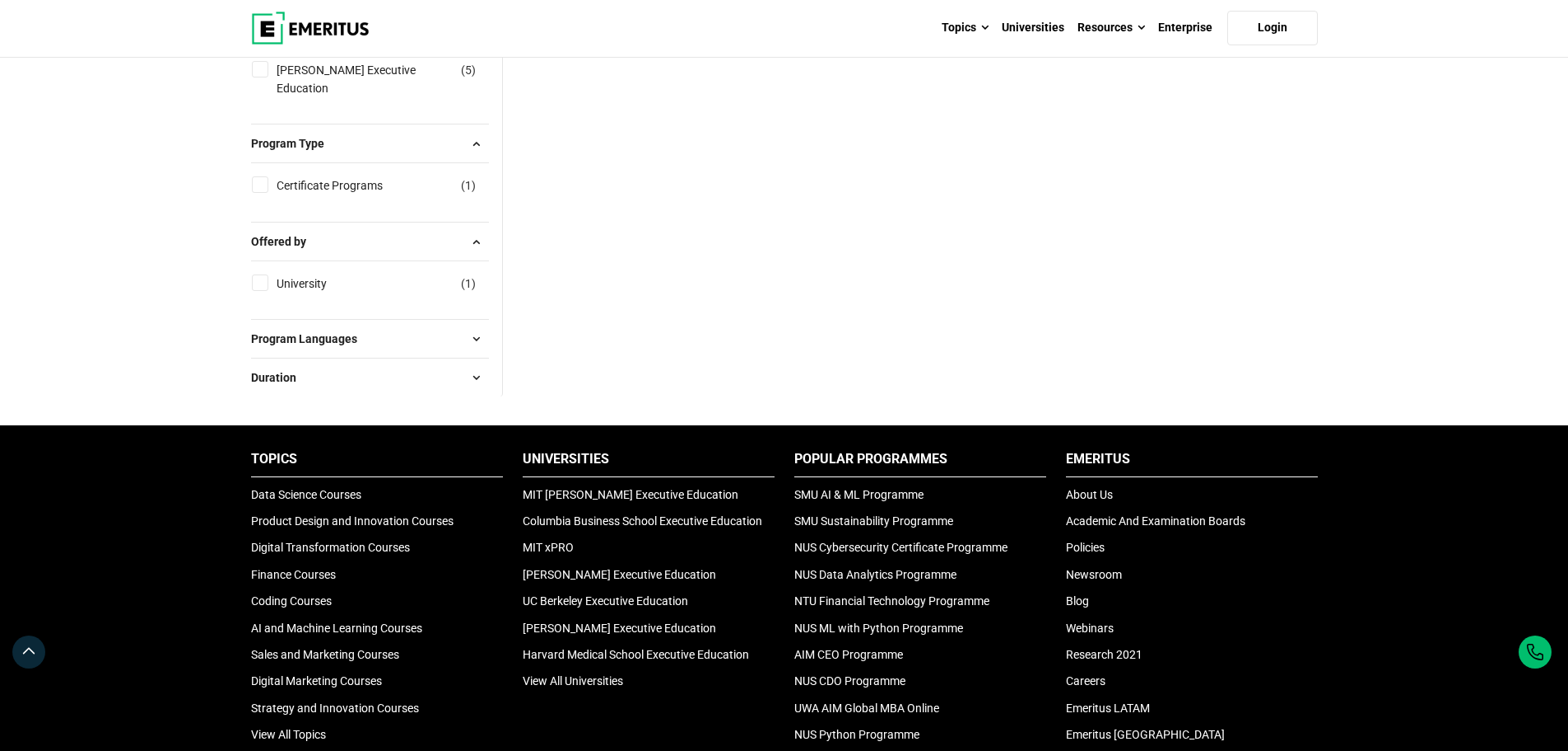
scroll to position [1071, 0]
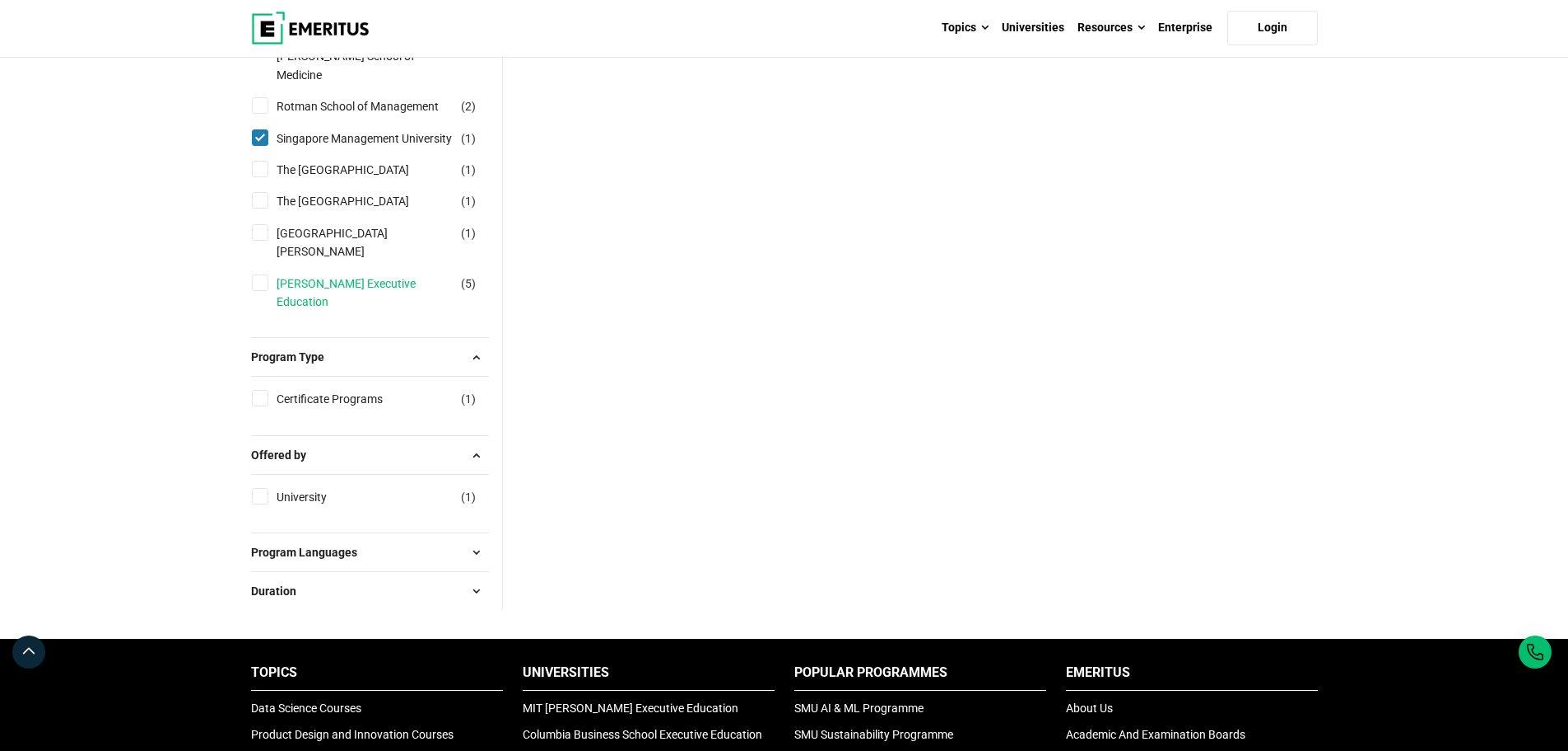
click at [443, 283] on link "[PERSON_NAME] Executive Education" at bounding box center [382, 292] width 210 height 37
checkbox input "true"
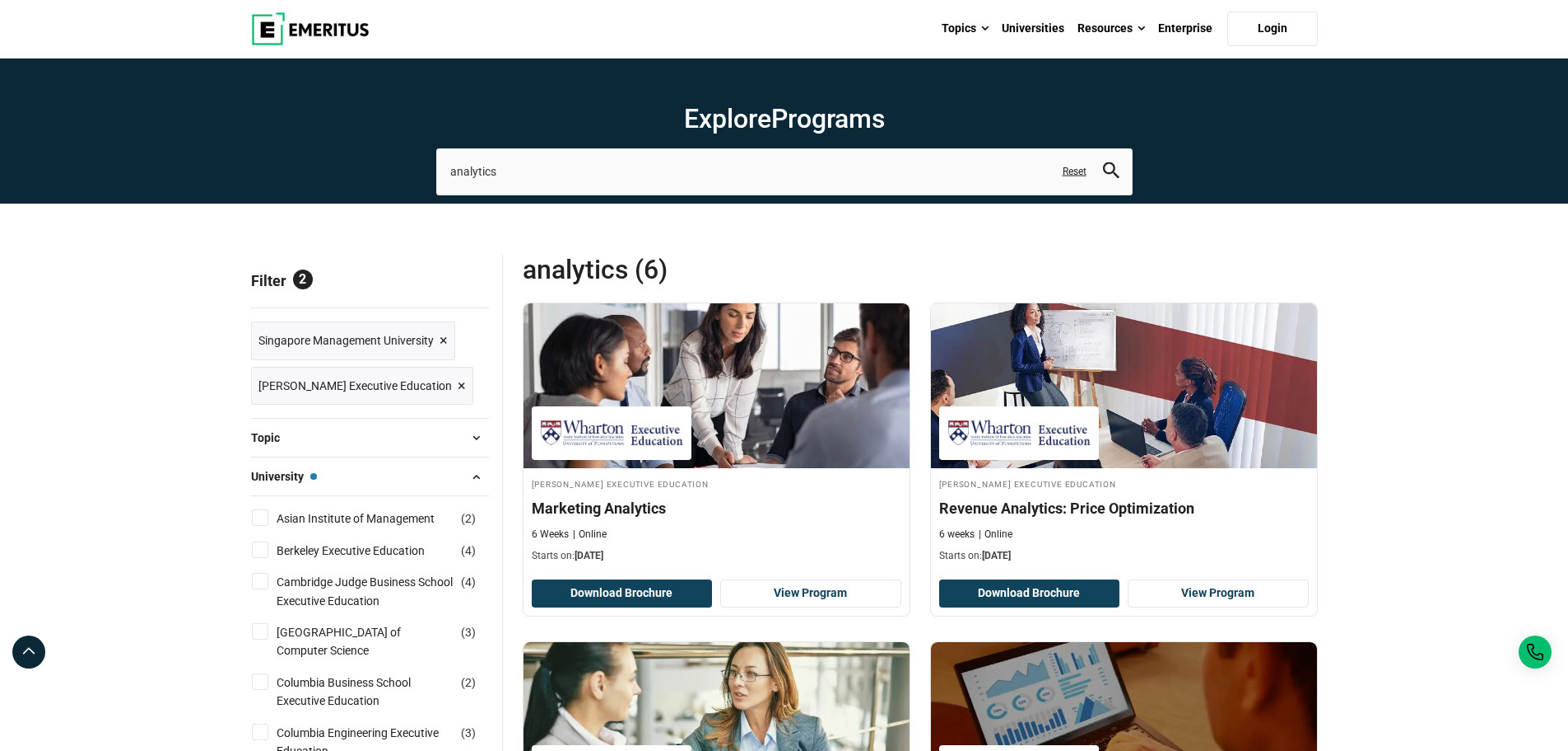
click at [351, 28] on img at bounding box center [310, 28] width 119 height 33
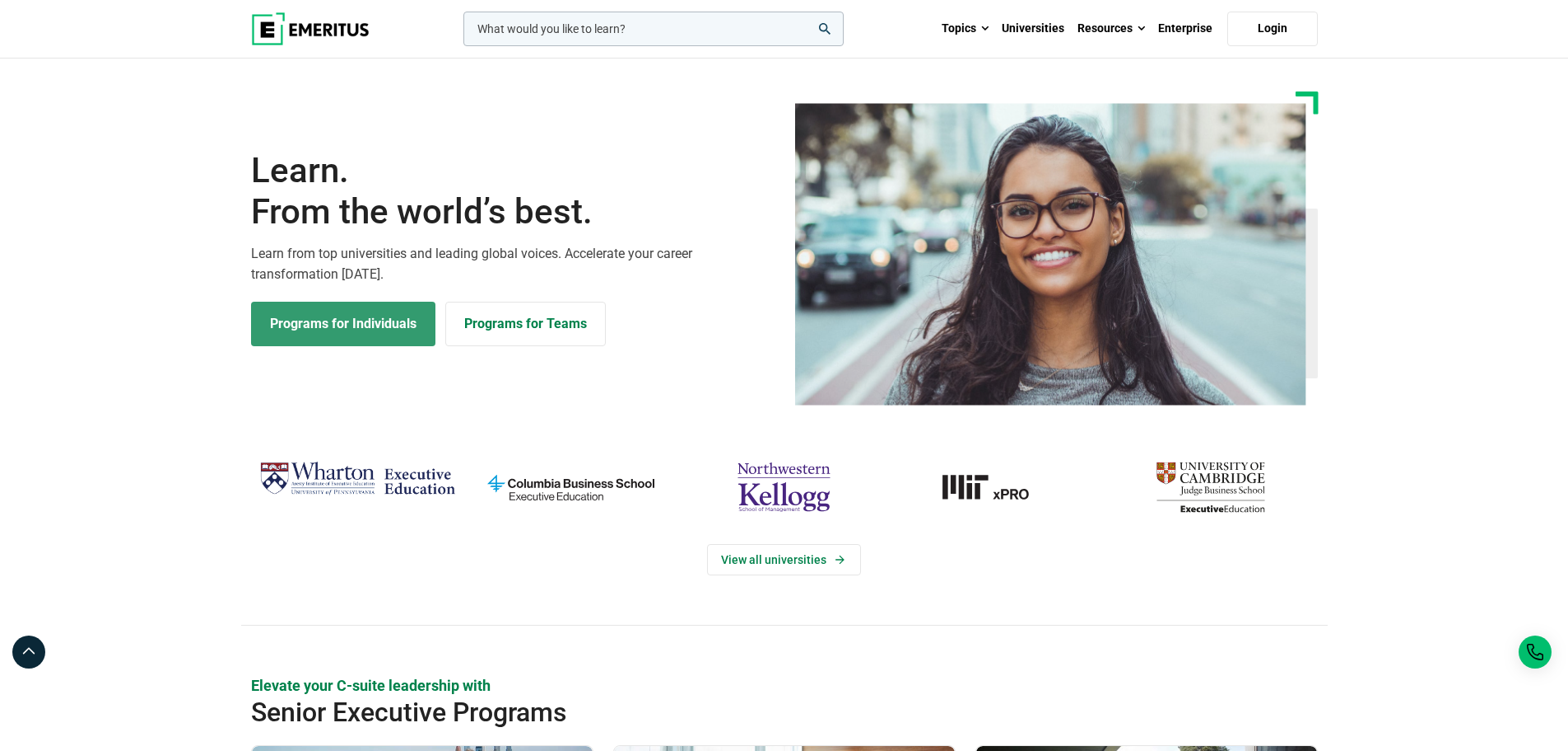
click at [387, 334] on link "Programs for Individuals" at bounding box center [343, 324] width 185 height 44
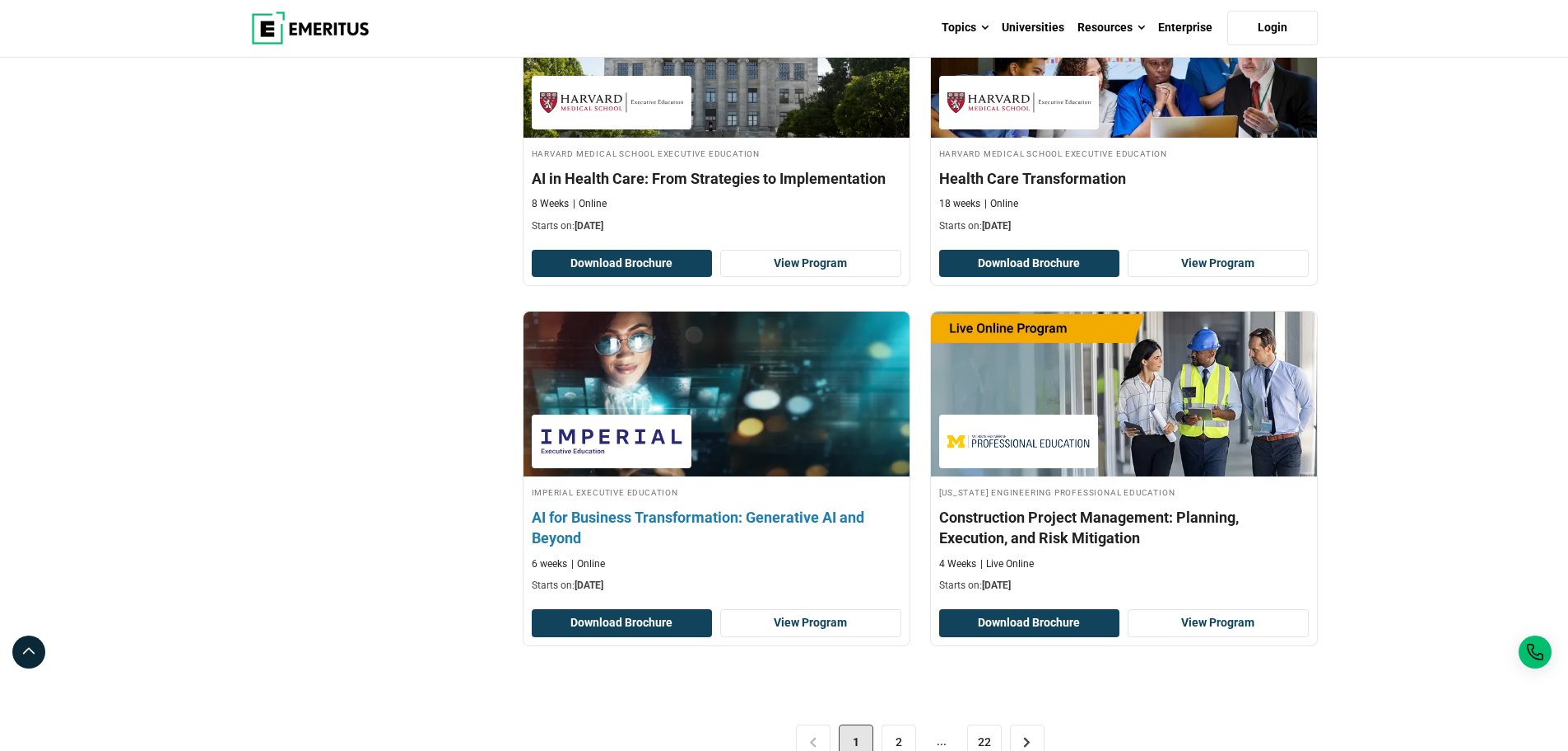
scroll to position [3378, 0]
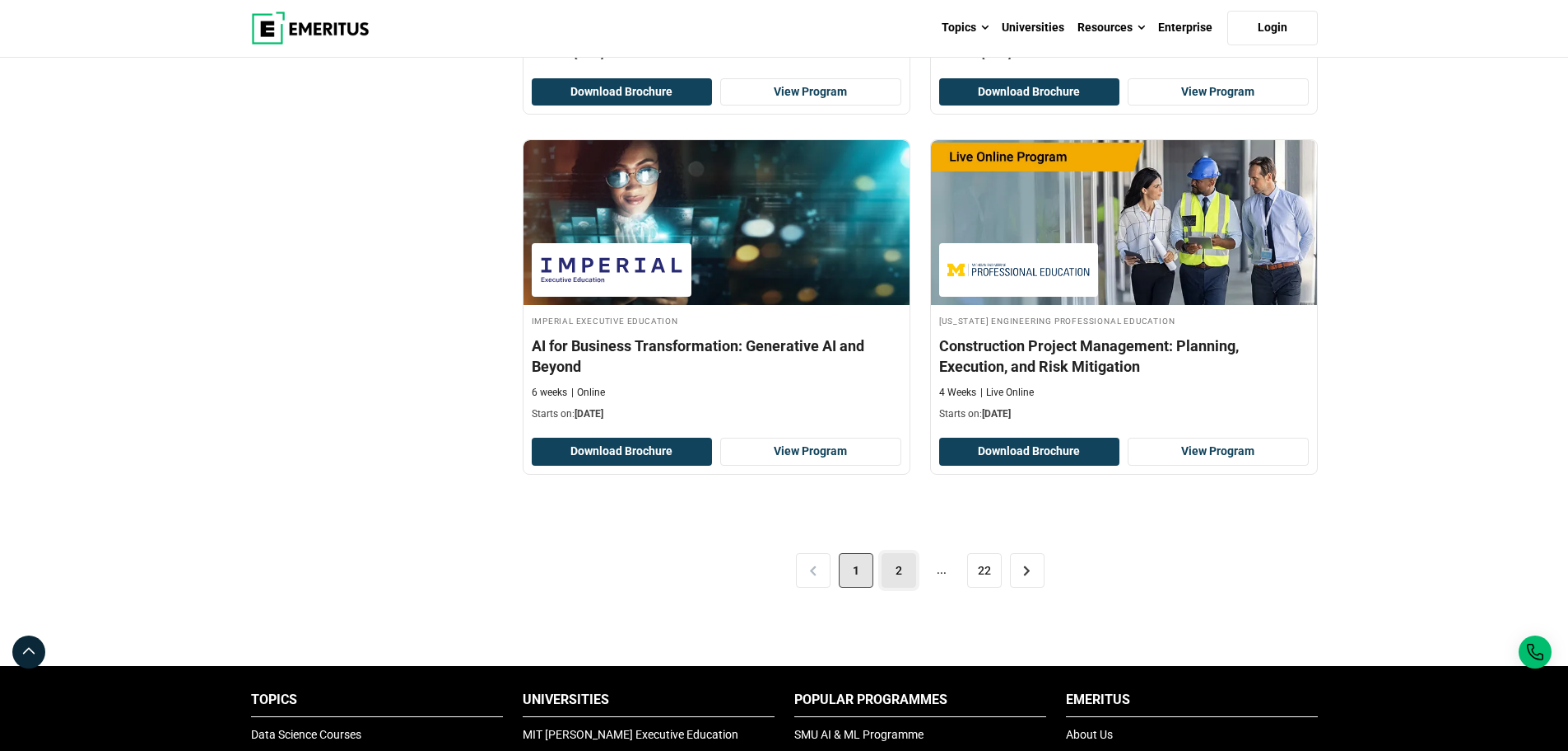
click at [900, 572] on link "2" at bounding box center [898, 570] width 35 height 35
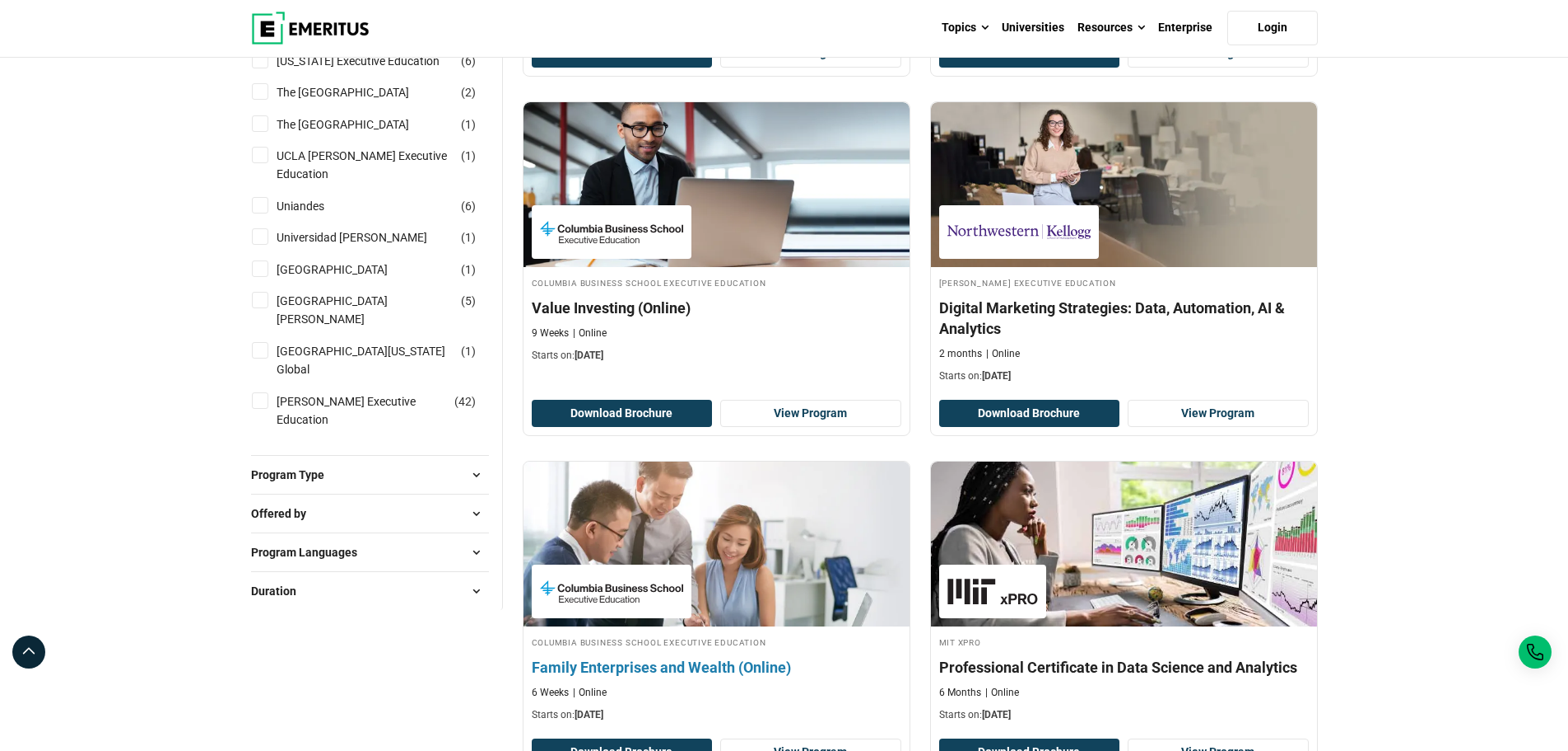
scroll to position [2142, 0]
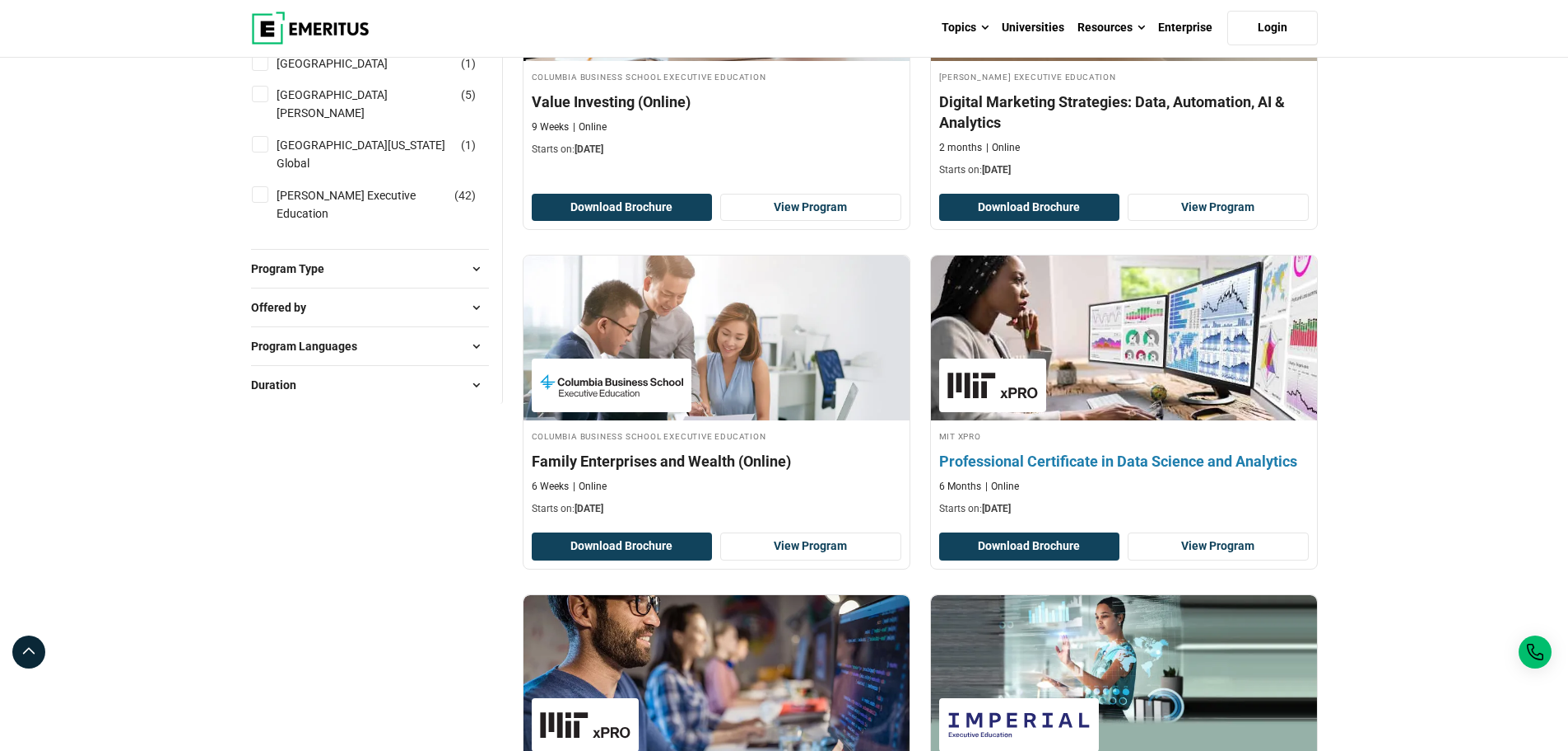
click at [1264, 470] on h4 "Professional Certificate in Data Science and Analytics" at bounding box center [1124, 461] width 370 height 21
